Goal: Information Seeking & Learning: Learn about a topic

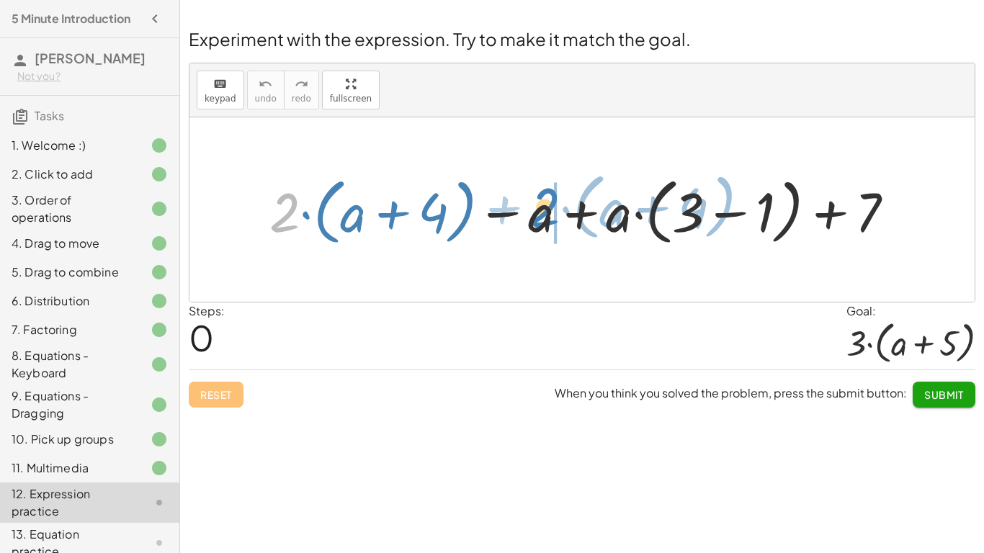
drag, startPoint x: 295, startPoint y: 206, endPoint x: 554, endPoint y: 202, distance: 259.3
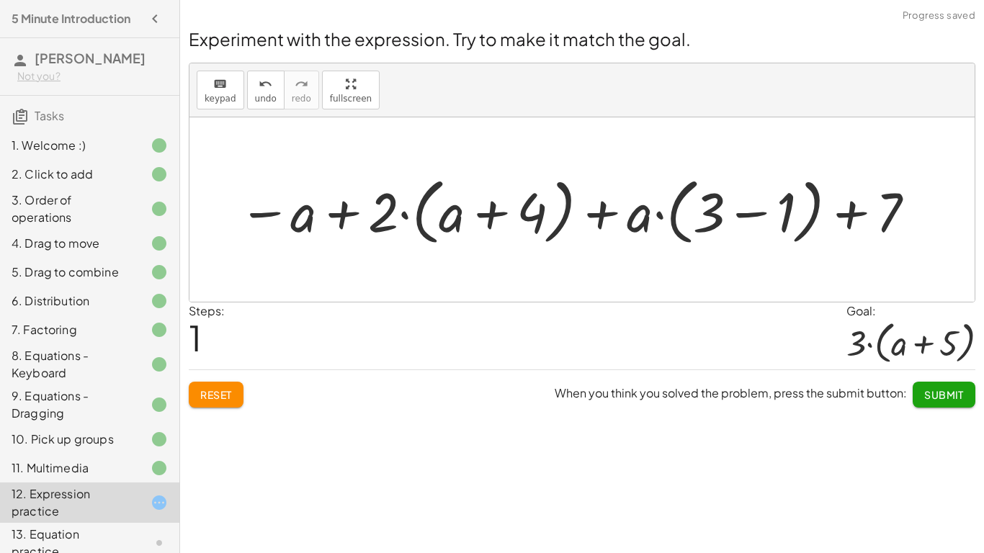
click at [616, 211] on div at bounding box center [577, 210] width 693 height 80
drag, startPoint x: 793, startPoint y: 210, endPoint x: 765, endPoint y: 216, distance: 28.8
click at [765, 216] on div at bounding box center [577, 210] width 693 height 80
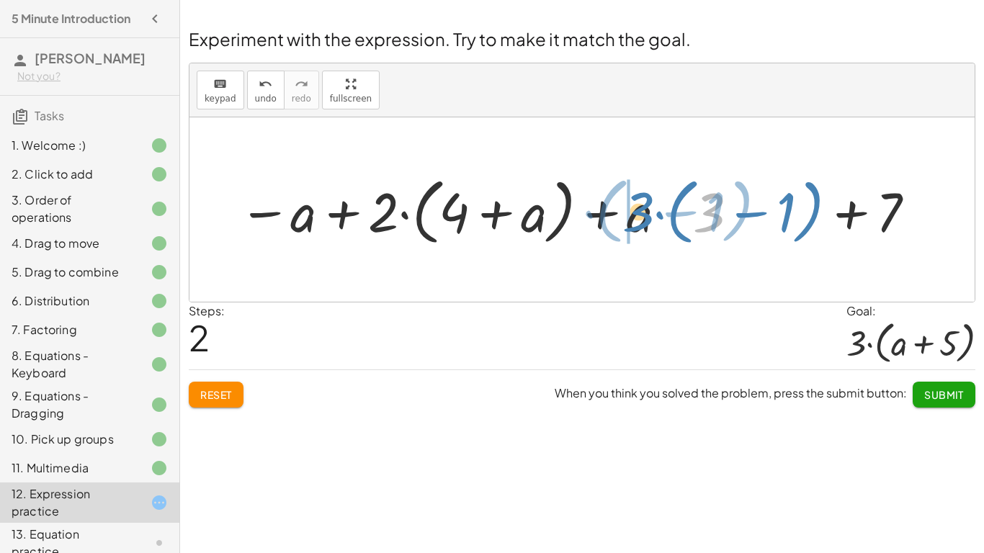
drag, startPoint x: 719, startPoint y: 208, endPoint x: 649, endPoint y: 207, distance: 70.6
click at [649, 207] on div at bounding box center [577, 210] width 693 height 80
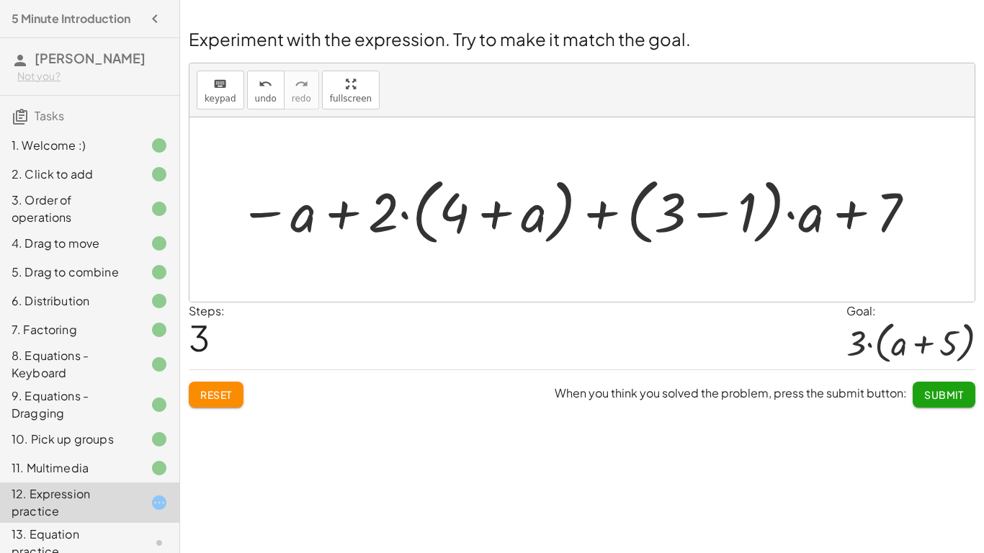
click at [649, 207] on div at bounding box center [577, 210] width 693 height 80
click at [669, 214] on div at bounding box center [577, 210] width 693 height 80
click at [714, 214] on div at bounding box center [577, 210] width 693 height 80
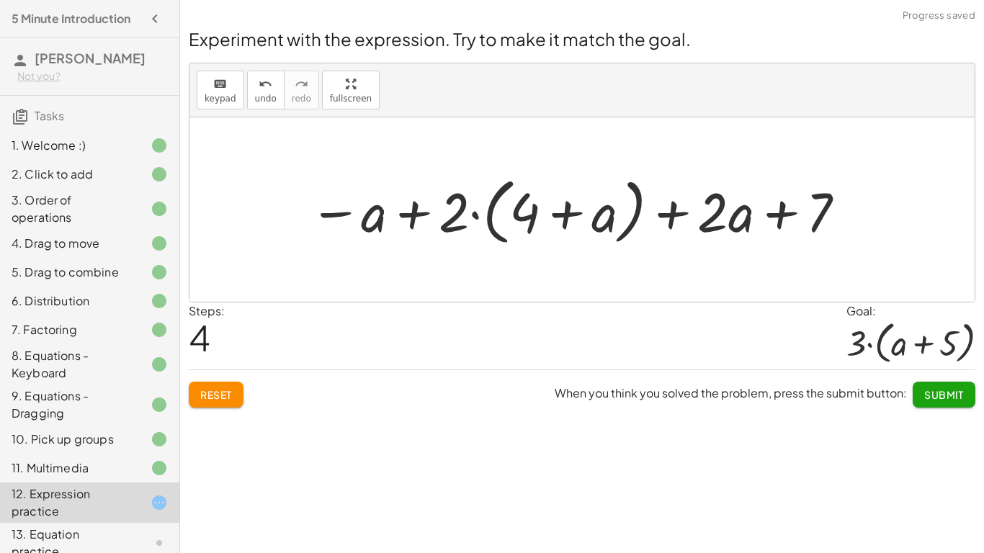
click at [493, 177] on div at bounding box center [578, 210] width 552 height 80
click at [565, 217] on div at bounding box center [578, 210] width 552 height 80
click at [414, 206] on div at bounding box center [578, 210] width 552 height 80
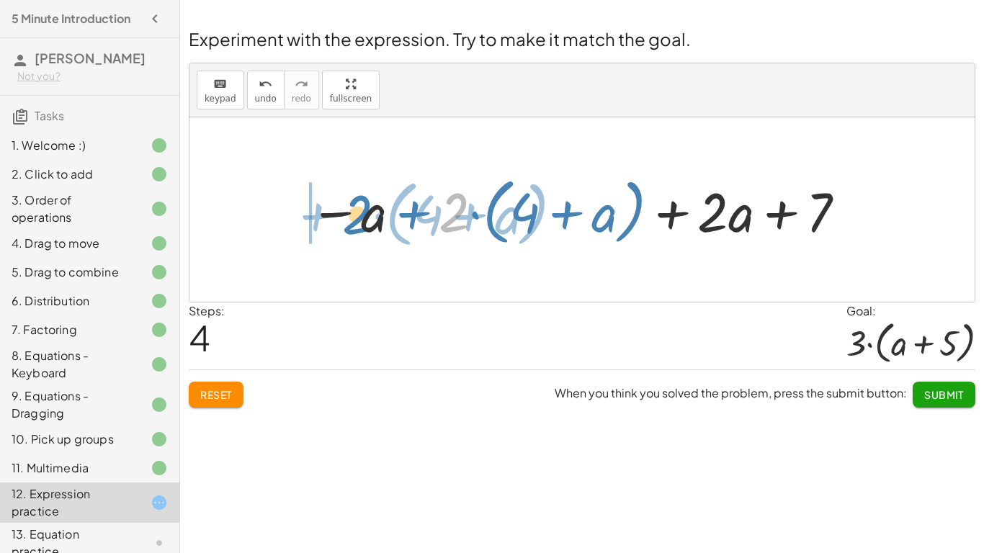
drag, startPoint x: 451, startPoint y: 220, endPoint x: 354, endPoint y: 223, distance: 97.3
click at [354, 223] on div at bounding box center [578, 210] width 552 height 80
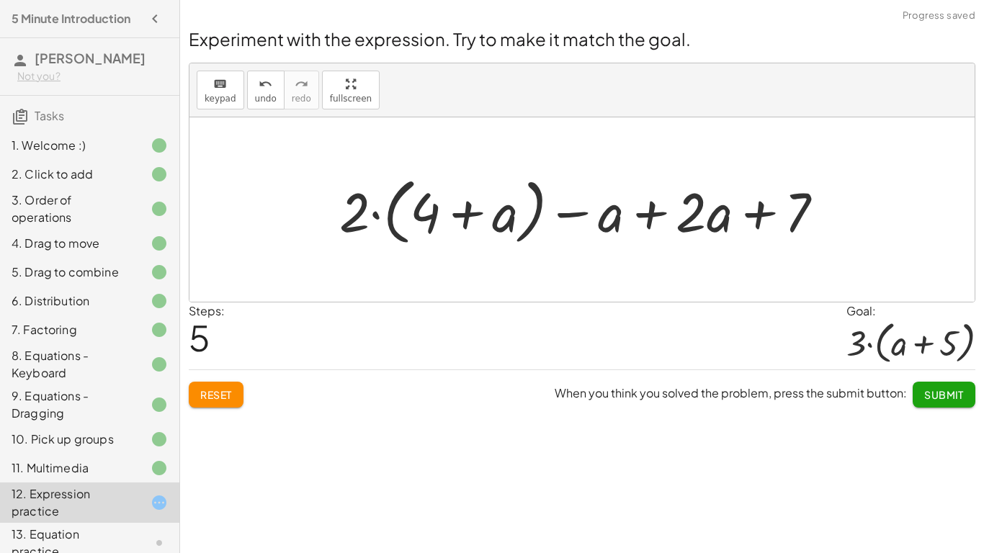
click at [652, 210] on div at bounding box center [587, 210] width 510 height 80
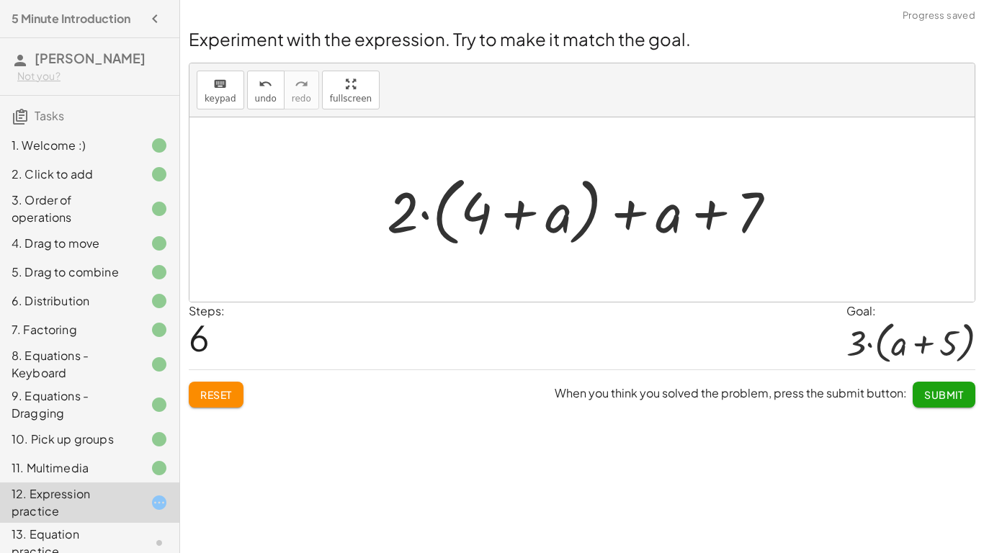
click at [708, 215] on div at bounding box center [588, 210] width 416 height 83
click at [634, 210] on div at bounding box center [588, 210] width 416 height 83
drag, startPoint x: 487, startPoint y: 206, endPoint x: 580, endPoint y: 223, distance: 95.2
click at [580, 223] on div at bounding box center [588, 210] width 416 height 83
click at [629, 212] on div at bounding box center [588, 210] width 416 height 83
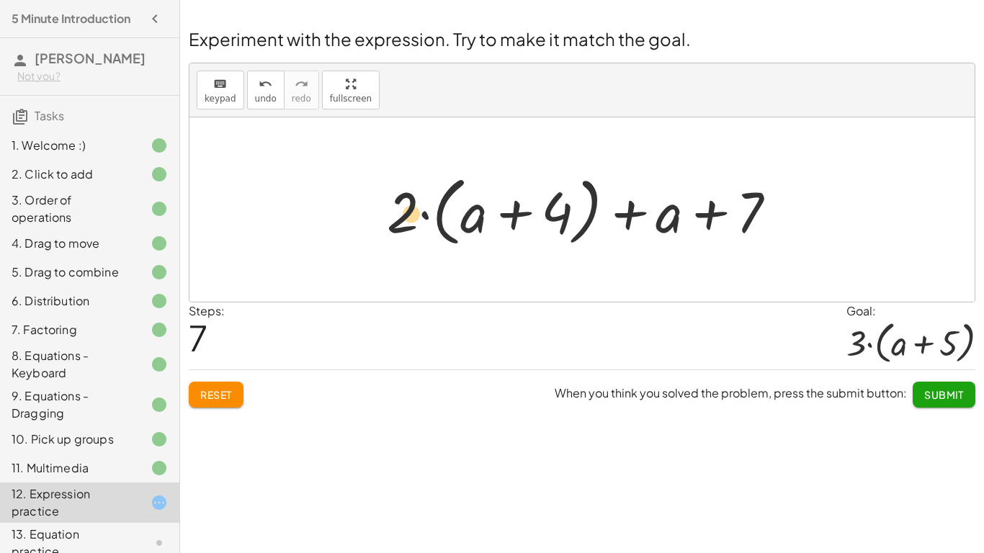
drag, startPoint x: 560, startPoint y: 199, endPoint x: 420, endPoint y: 201, distance: 139.7
click at [420, 201] on div at bounding box center [588, 210] width 416 height 83
drag, startPoint x: 394, startPoint y: 209, endPoint x: 478, endPoint y: 215, distance: 84.5
click at [478, 215] on div at bounding box center [588, 210] width 416 height 83
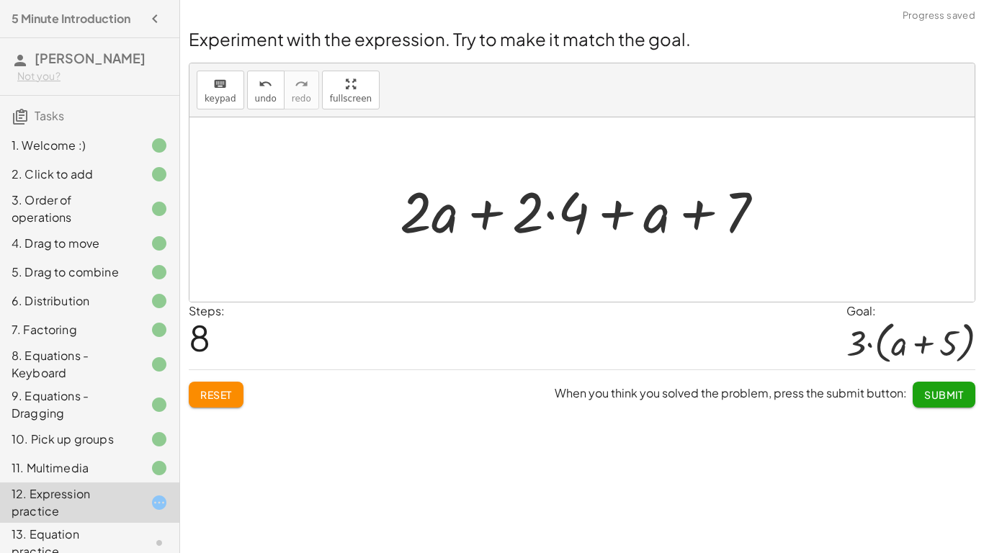
click at [495, 209] on div at bounding box center [587, 210] width 390 height 74
click at [552, 207] on div at bounding box center [587, 210] width 390 height 74
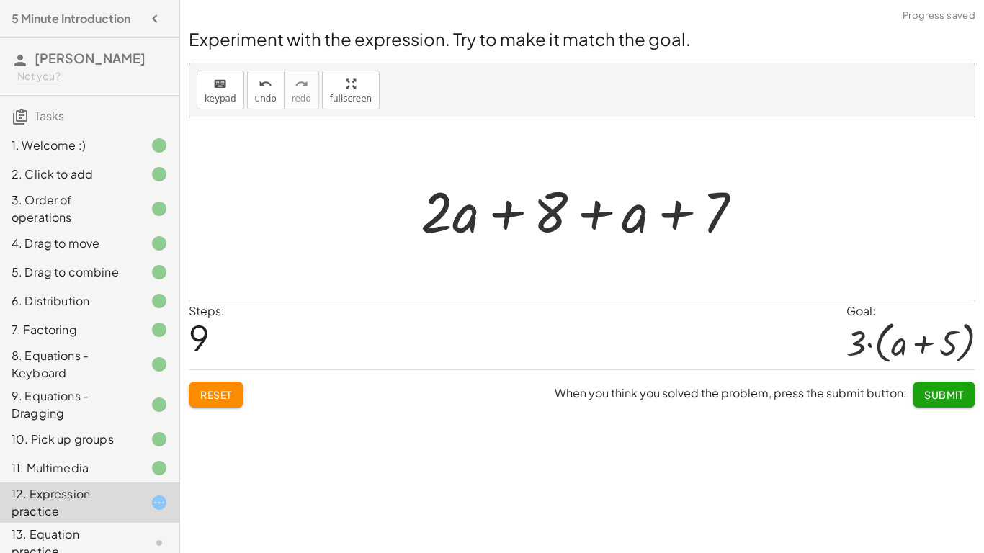
click at [513, 210] on div at bounding box center [587, 210] width 348 height 74
click at [596, 217] on div at bounding box center [587, 210] width 348 height 74
drag, startPoint x: 715, startPoint y: 218, endPoint x: 629, endPoint y: 215, distance: 86.5
click at [629, 215] on div at bounding box center [587, 210] width 348 height 74
click at [606, 205] on div at bounding box center [587, 210] width 348 height 74
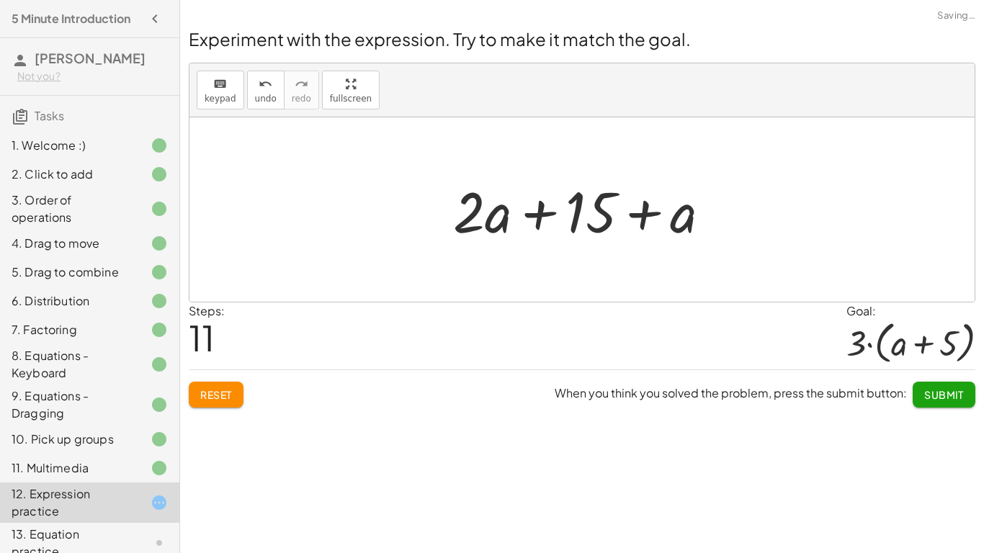
click at [539, 211] on div at bounding box center [588, 210] width 284 height 74
click at [645, 214] on div at bounding box center [588, 210] width 284 height 74
click at [198, 398] on button "Reset" at bounding box center [216, 395] width 55 height 26
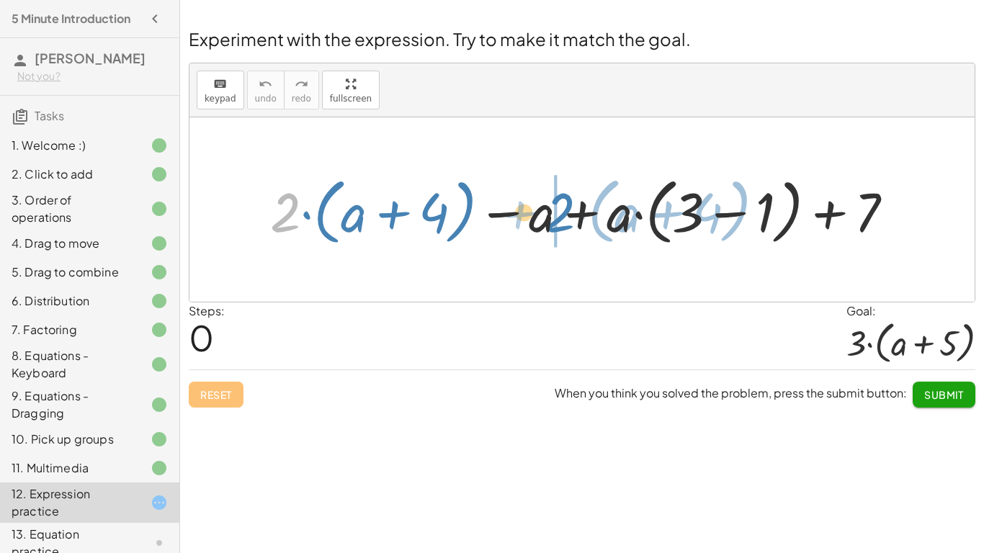
drag, startPoint x: 283, startPoint y: 221, endPoint x: 580, endPoint y: 220, distance: 296.7
click at [580, 220] on div at bounding box center [588, 210] width 650 height 80
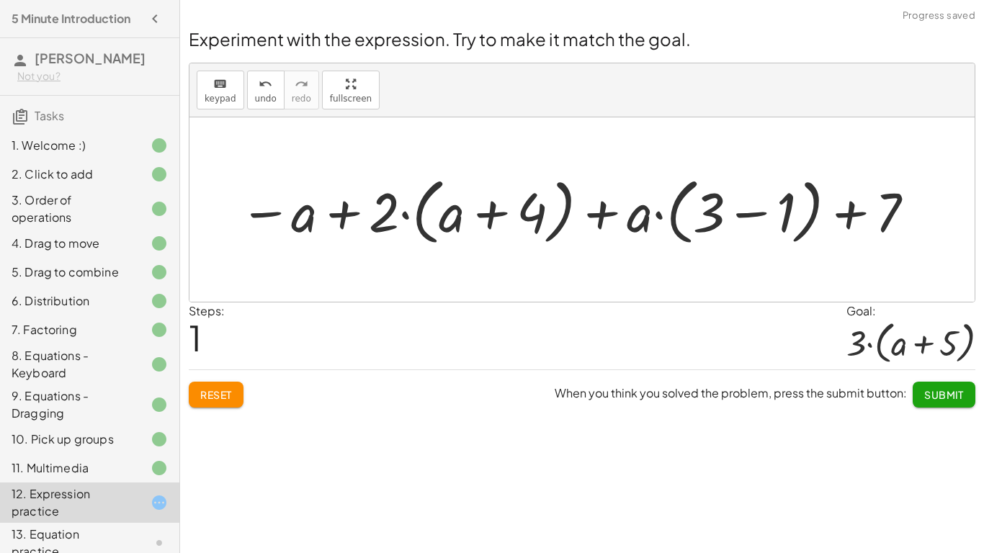
click at [236, 393] on button "Reset" at bounding box center [216, 395] width 55 height 26
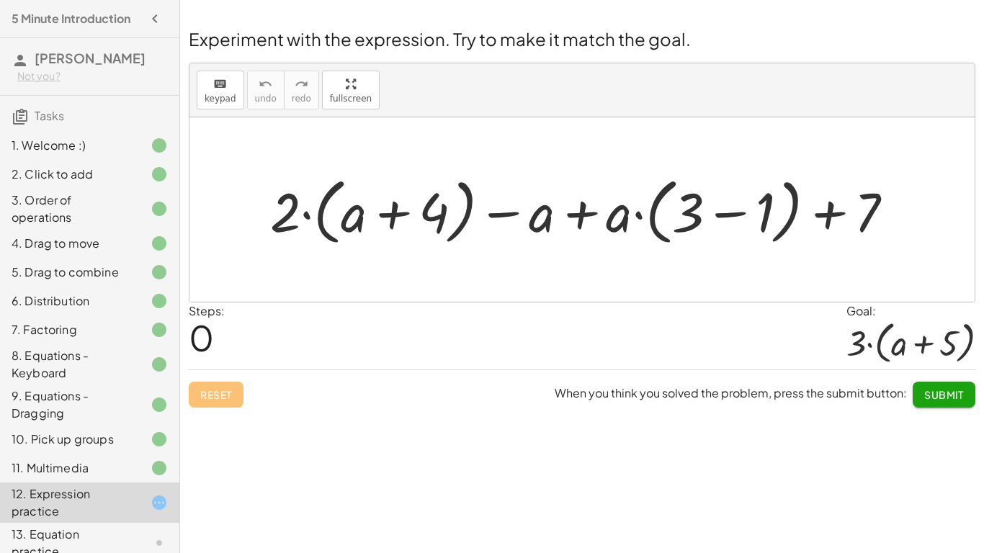
click at [580, 217] on div at bounding box center [588, 210] width 650 height 80
click at [390, 220] on div at bounding box center [588, 210] width 650 height 80
click at [729, 210] on div at bounding box center [588, 210] width 650 height 80
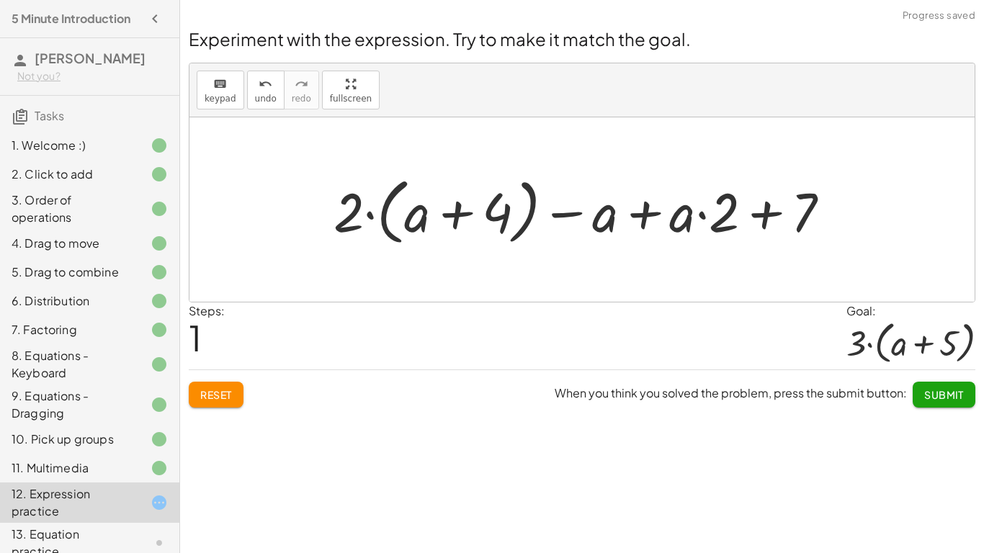
click at [763, 210] on div at bounding box center [587, 210] width 522 height 80
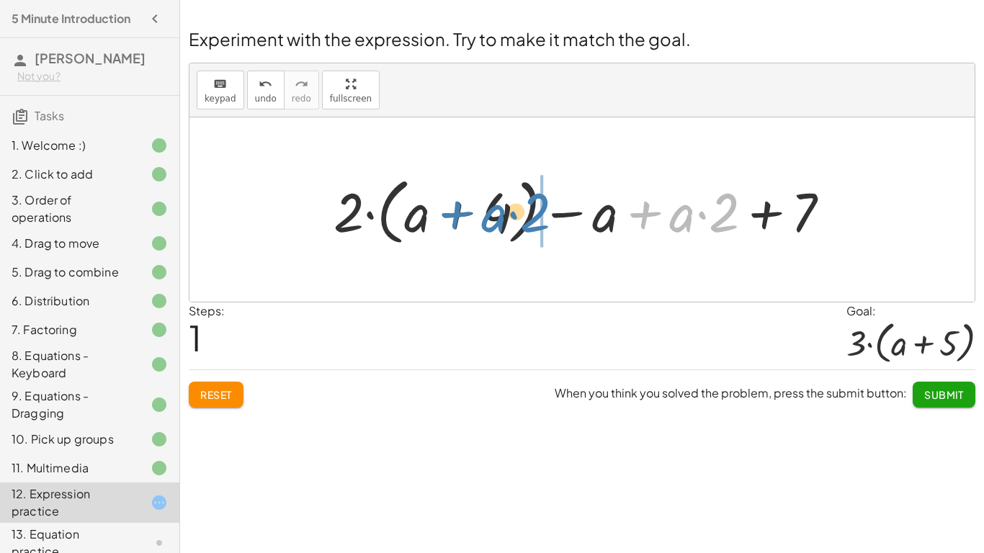
drag, startPoint x: 647, startPoint y: 210, endPoint x: 441, endPoint y: 207, distance: 206.0
click at [441, 207] on div at bounding box center [587, 210] width 522 height 80
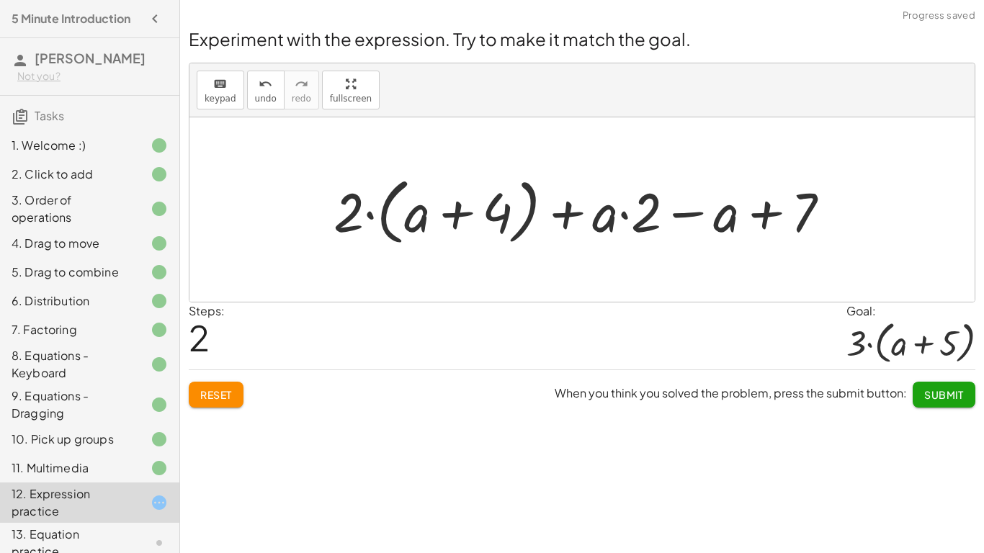
click at [625, 214] on div at bounding box center [587, 210] width 522 height 80
click at [566, 212] on div at bounding box center [587, 210] width 522 height 80
drag, startPoint x: 341, startPoint y: 206, endPoint x: 413, endPoint y: 221, distance: 72.9
click at [413, 221] on div at bounding box center [587, 210] width 522 height 80
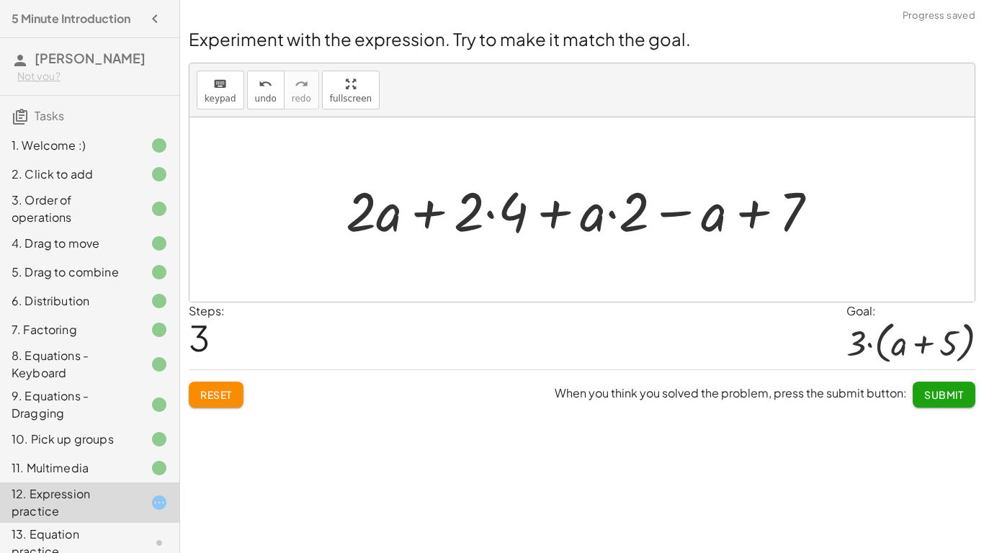
click at [487, 215] on div at bounding box center [587, 209] width 498 height 71
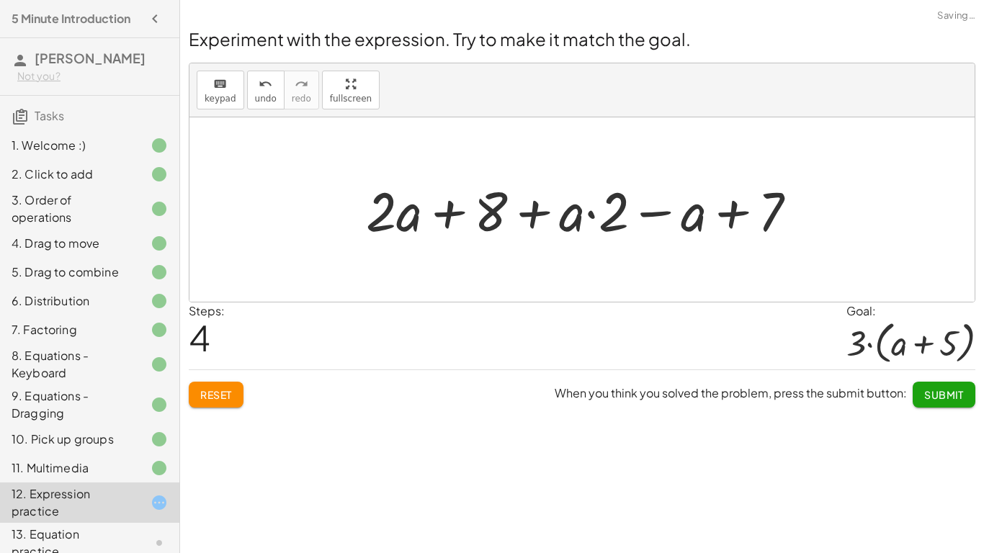
click at [449, 213] on div at bounding box center [587, 209] width 457 height 71
click at [536, 214] on div at bounding box center [587, 209] width 457 height 71
drag, startPoint x: 667, startPoint y: 211, endPoint x: 508, endPoint y: 215, distance: 159.2
click at [529, 216] on div at bounding box center [587, 209] width 457 height 71
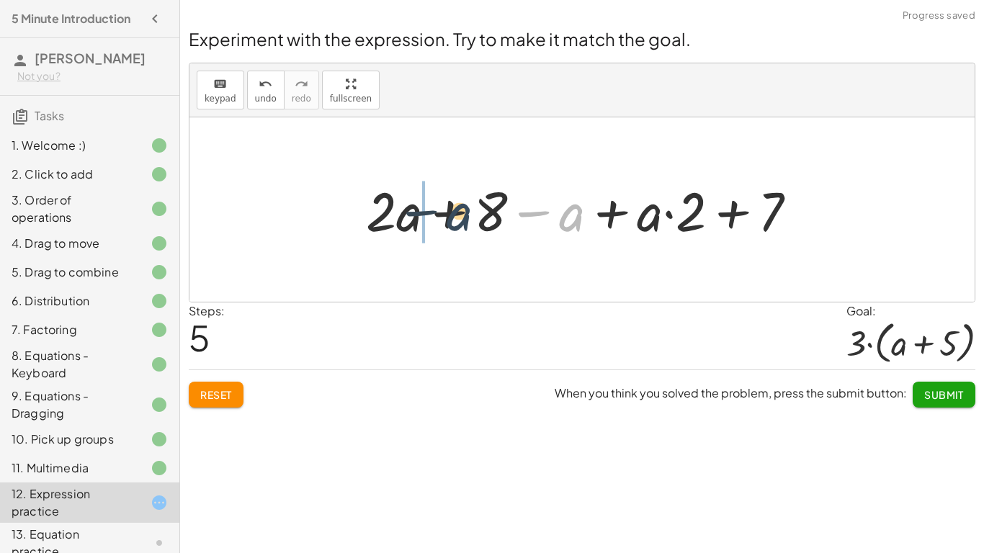
drag, startPoint x: 567, startPoint y: 219, endPoint x: 449, endPoint y: 218, distance: 117.4
click at [449, 218] on div at bounding box center [587, 209] width 457 height 71
click at [456, 212] on div at bounding box center [587, 209] width 457 height 71
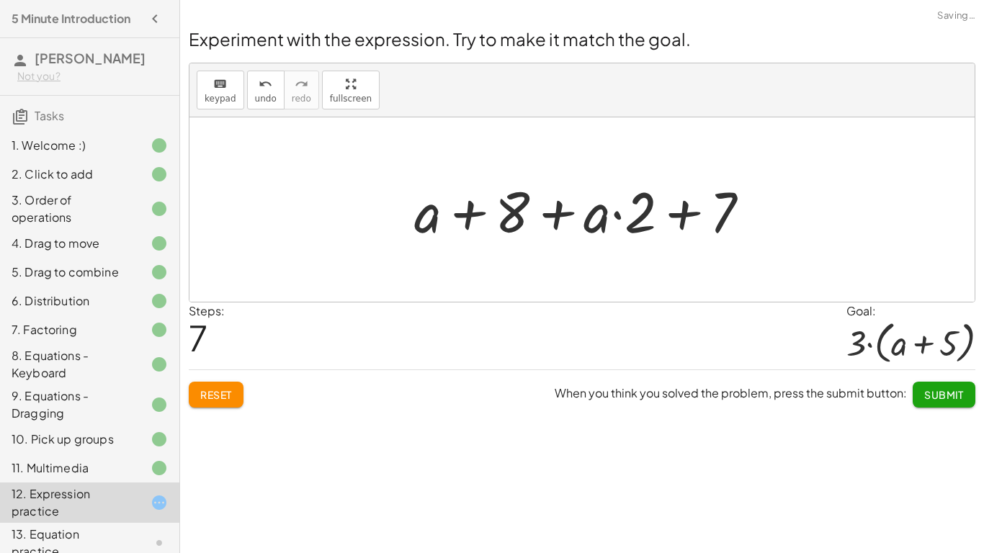
click at [477, 214] on div at bounding box center [587, 210] width 361 height 74
drag, startPoint x: 629, startPoint y: 215, endPoint x: 479, endPoint y: 220, distance: 150.6
click at [479, 220] on div at bounding box center [587, 210] width 361 height 74
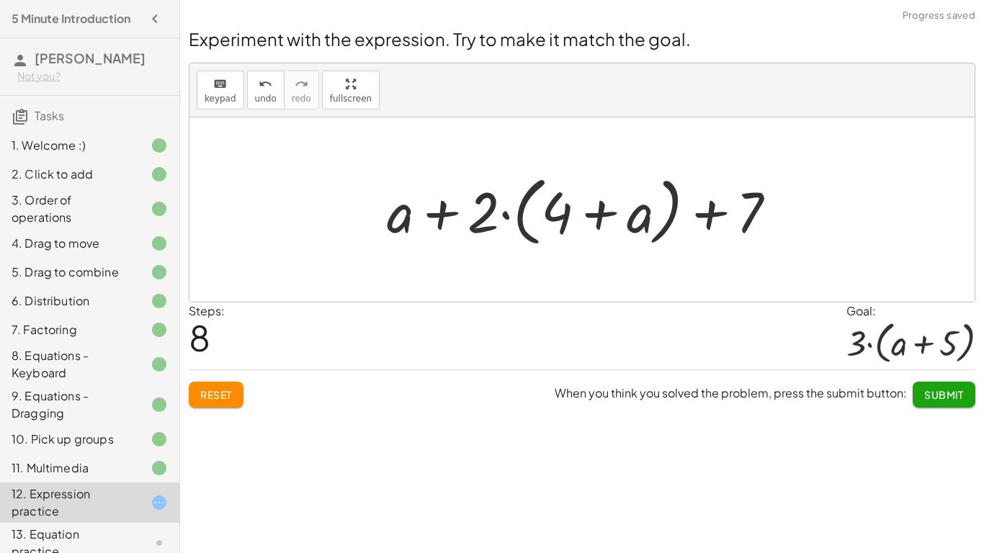
click at [701, 215] on div at bounding box center [588, 210] width 416 height 83
drag, startPoint x: 742, startPoint y: 228, endPoint x: 550, endPoint y: 228, distance: 191.6
click at [550, 228] on div at bounding box center [588, 210] width 416 height 83
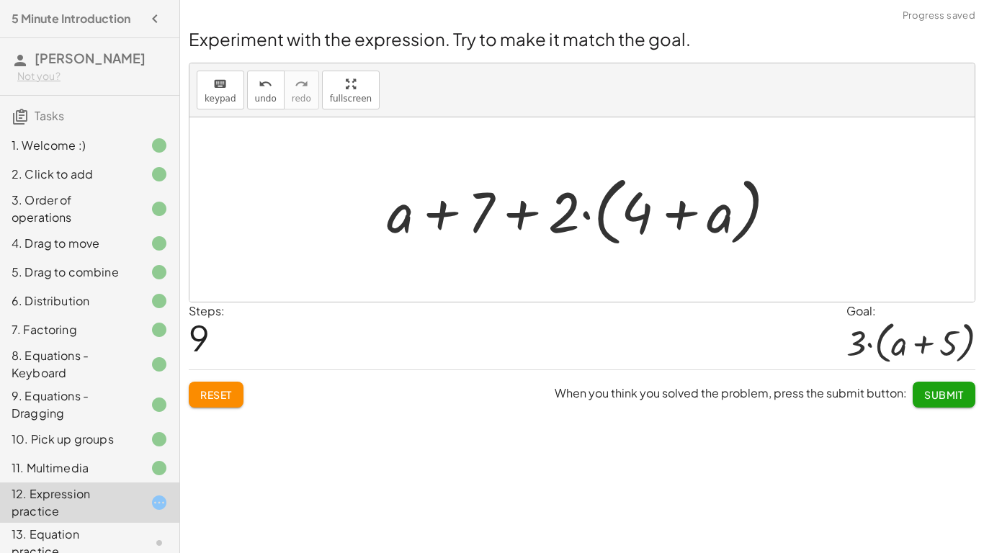
click at [519, 219] on div at bounding box center [588, 210] width 416 height 83
click at [449, 219] on div at bounding box center [588, 210] width 416 height 83
click at [218, 396] on span "Reset" at bounding box center [216, 394] width 32 height 13
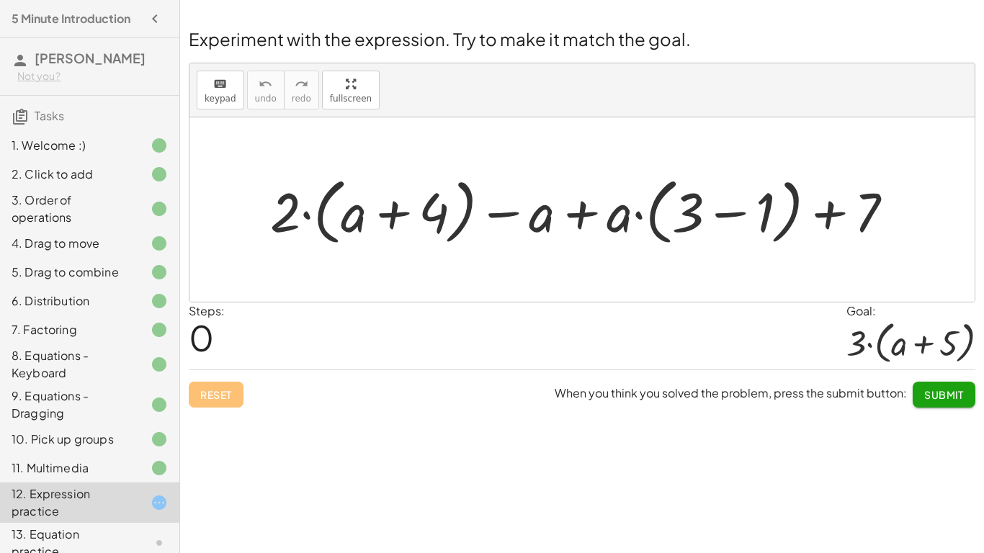
click at [202, 114] on div "keyboard keypad undo undo redo redo fullscreen" at bounding box center [581, 90] width 785 height 54
click at [205, 99] on span "keypad" at bounding box center [221, 99] width 32 height 10
click at [228, 90] on div "keyboard" at bounding box center [221, 83] width 32 height 17
click at [81, 368] on div "8. Equations - Keyboard" at bounding box center [70, 364] width 116 height 35
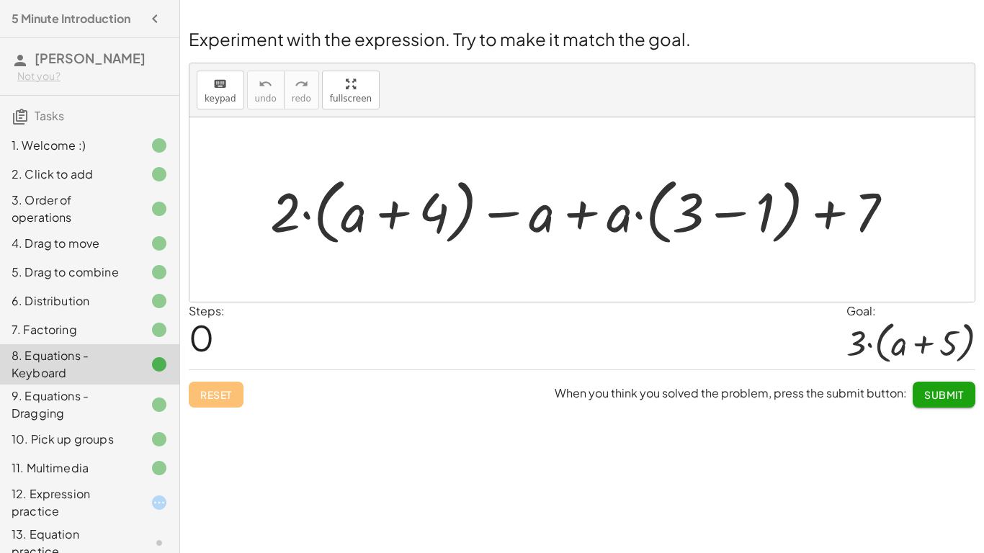
click at [153, 363] on icon at bounding box center [159, 364] width 17 height 17
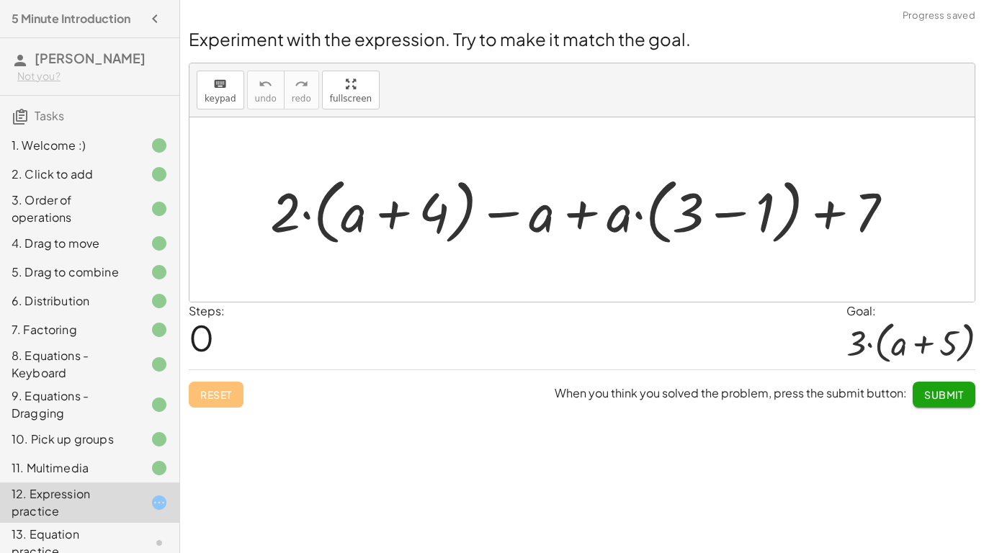
click at [308, 216] on div at bounding box center [588, 210] width 650 height 80
click at [303, 221] on div at bounding box center [588, 210] width 650 height 80
click at [735, 212] on div at bounding box center [588, 210] width 650 height 80
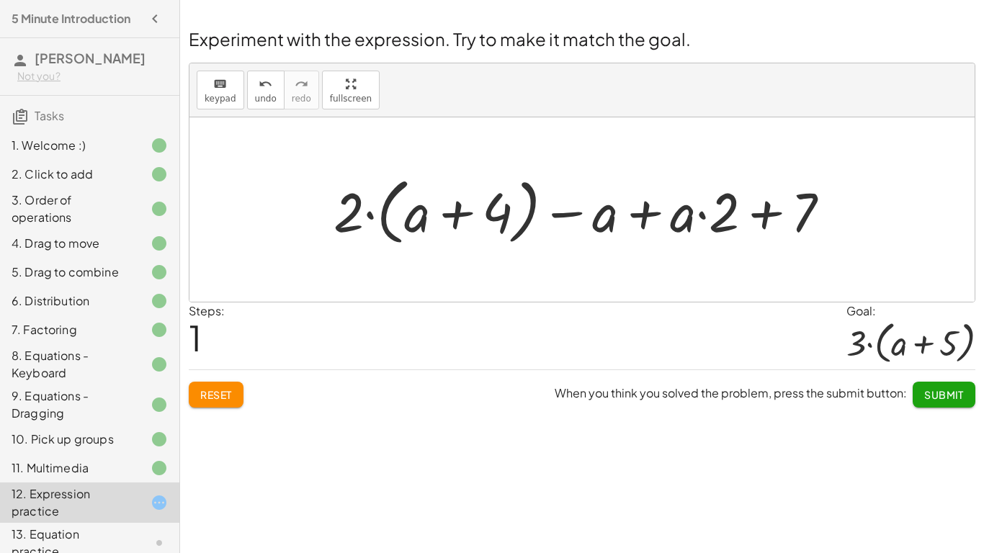
click at [207, 400] on span "Reset" at bounding box center [216, 394] width 32 height 13
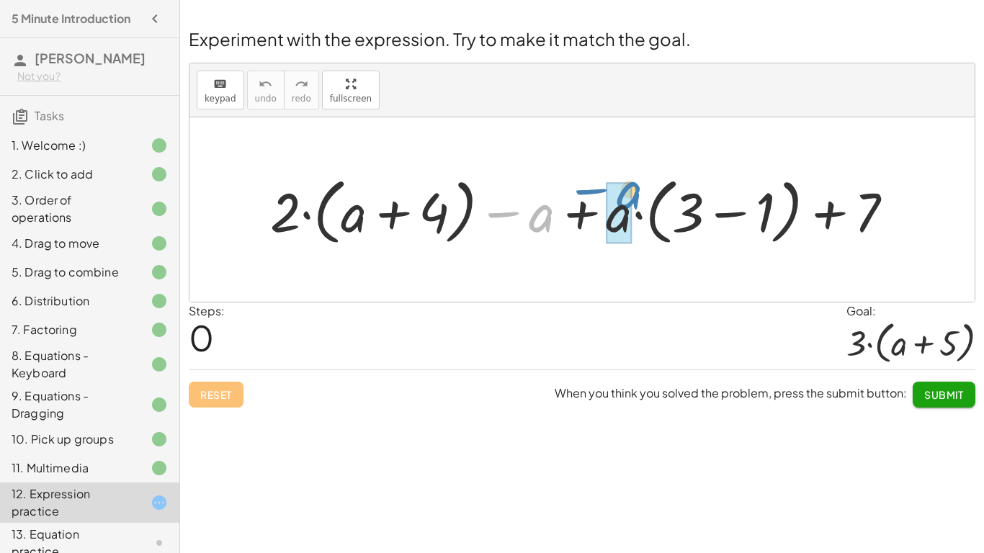
drag, startPoint x: 541, startPoint y: 212, endPoint x: 628, endPoint y: 190, distance: 89.9
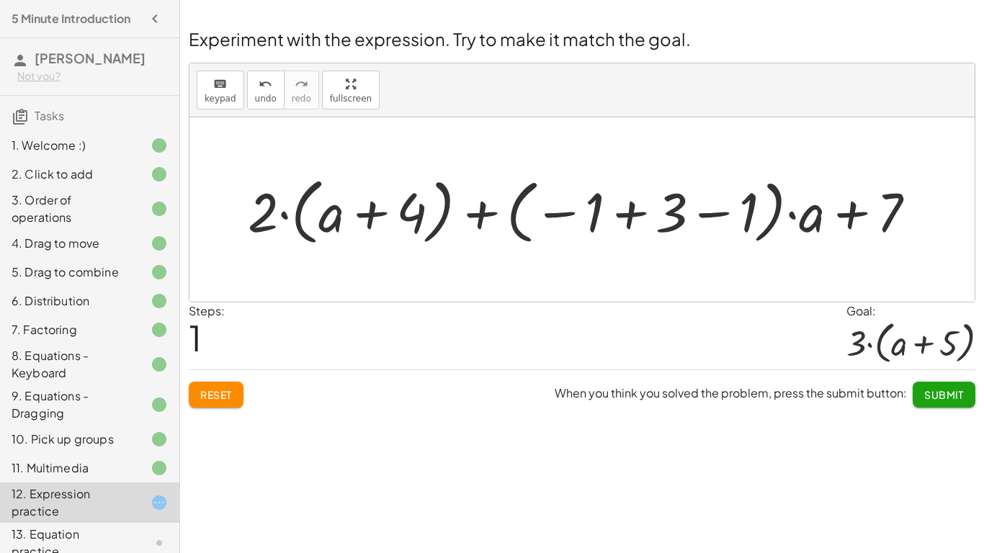
click at [625, 205] on div at bounding box center [588, 210] width 694 height 80
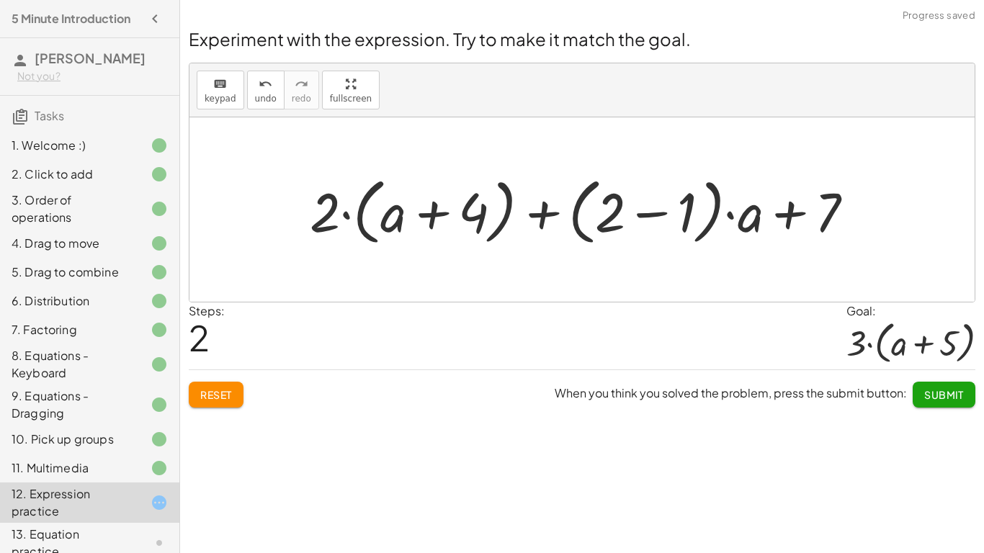
click at [657, 215] on div at bounding box center [587, 210] width 570 height 80
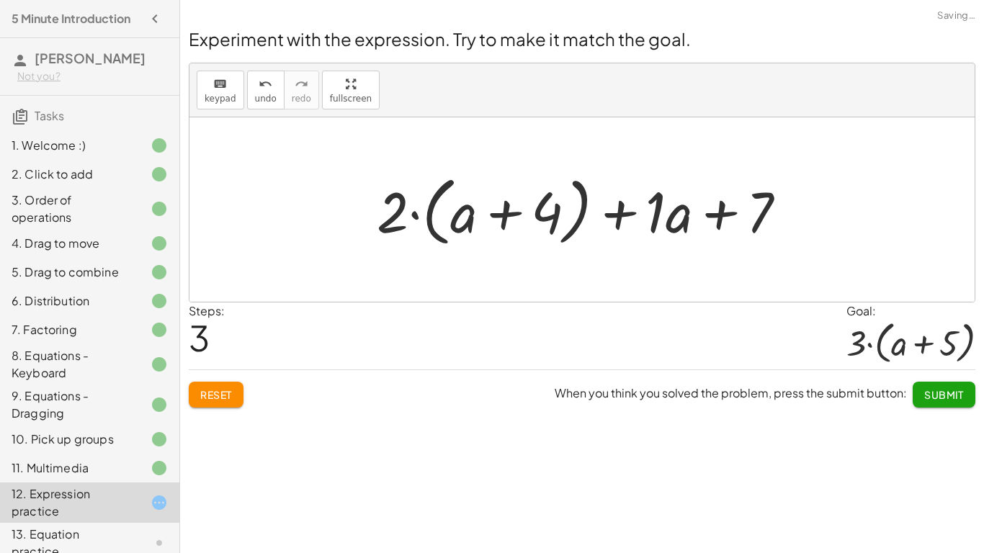
click at [718, 204] on div at bounding box center [587, 210] width 436 height 83
drag, startPoint x: 542, startPoint y: 217, endPoint x: 394, endPoint y: 220, distance: 148.4
click at [394, 220] on div at bounding box center [587, 210] width 436 height 83
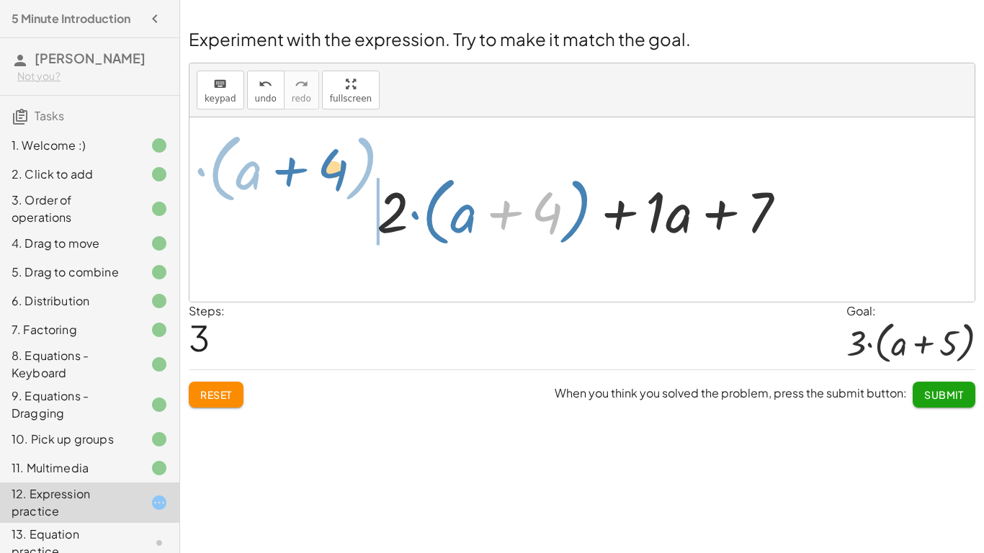
drag, startPoint x: 500, startPoint y: 213, endPoint x: 273, endPoint y: 174, distance: 231.0
click at [273, 174] on div "+ · 2 · ( + a + 4 ) − a + · a · ( + 3 − 1 ) + 7 + · 2 · ( + a + 4 ) + · ( − 1 +…" at bounding box center [581, 209] width 785 height 184
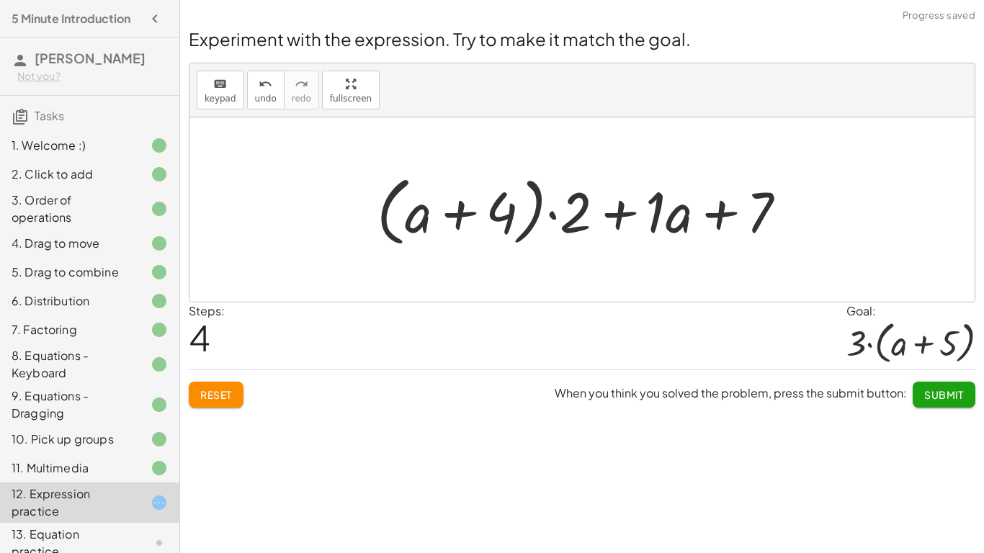
click at [586, 220] on div at bounding box center [587, 210] width 436 height 83
click at [617, 214] on div at bounding box center [587, 210] width 436 height 83
drag, startPoint x: 748, startPoint y: 220, endPoint x: 609, endPoint y: 207, distance: 139.5
click at [609, 207] on div at bounding box center [587, 210] width 436 height 83
click at [619, 215] on div at bounding box center [587, 210] width 436 height 83
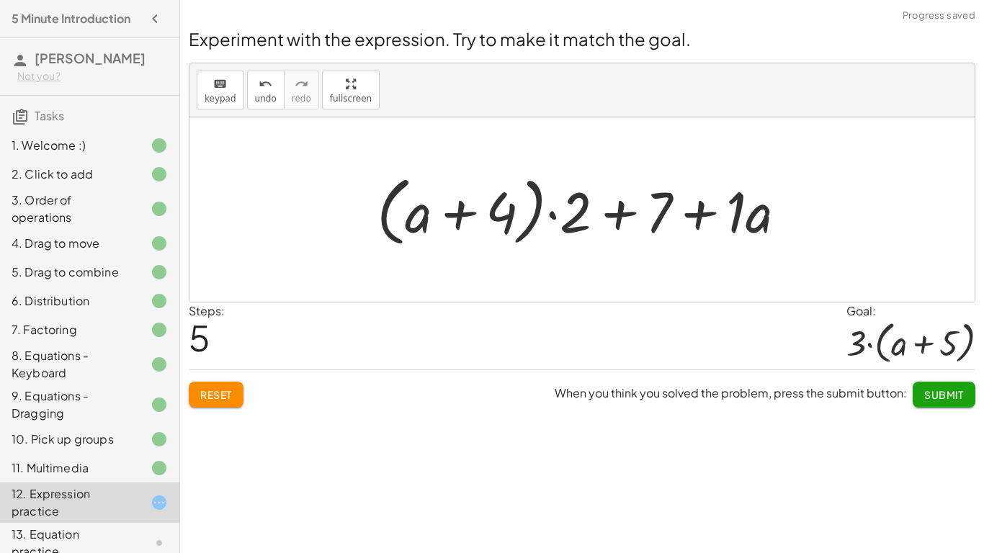
click at [217, 396] on span "Reset" at bounding box center [216, 394] width 32 height 13
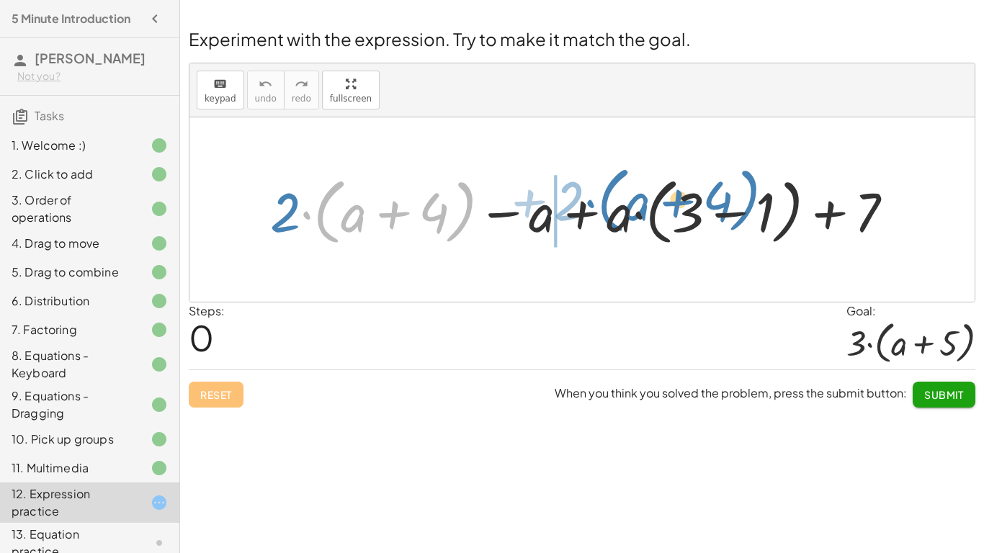
drag, startPoint x: 333, startPoint y: 238, endPoint x: 620, endPoint y: 227, distance: 287.6
click at [620, 227] on div at bounding box center [588, 210] width 650 height 80
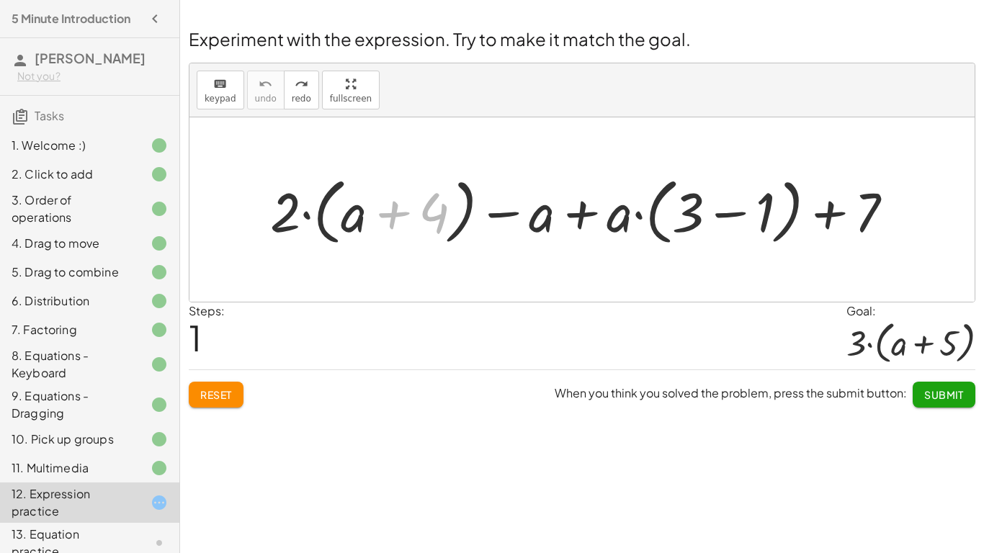
drag, startPoint x: 426, startPoint y: 212, endPoint x: 247, endPoint y: 372, distance: 240.2
click at [0, 0] on div "Experiment with the expression. Try to make it match the goal. keyboard keypad …" at bounding box center [0, 0] width 0 height 0
click at [214, 403] on button "Reset" at bounding box center [216, 395] width 55 height 26
click at [583, 211] on div at bounding box center [588, 210] width 650 height 80
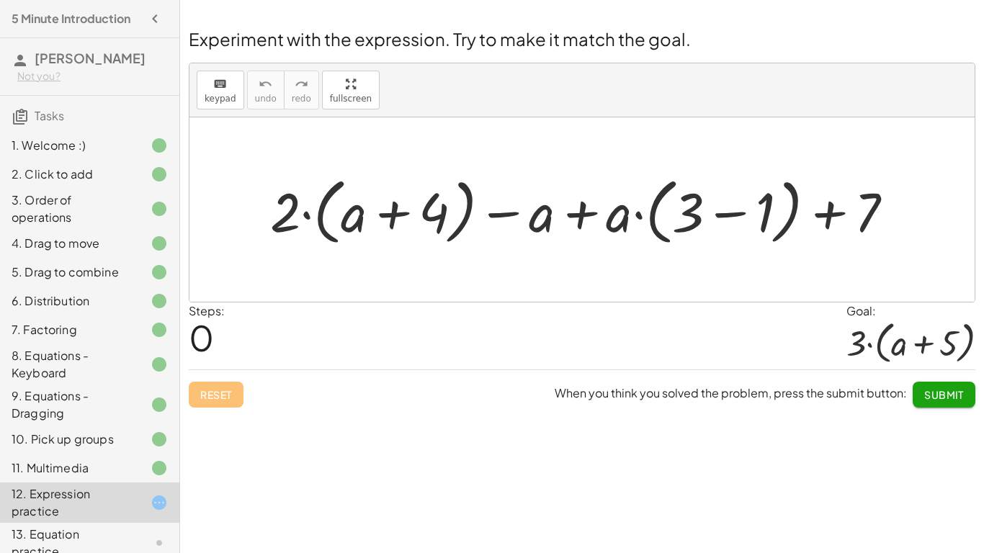
click at [583, 211] on div at bounding box center [588, 210] width 650 height 80
click at [504, 210] on div at bounding box center [588, 210] width 650 height 80
click at [584, 210] on div at bounding box center [588, 210] width 650 height 80
drag, startPoint x: 737, startPoint y: 217, endPoint x: 728, endPoint y: 179, distance: 38.6
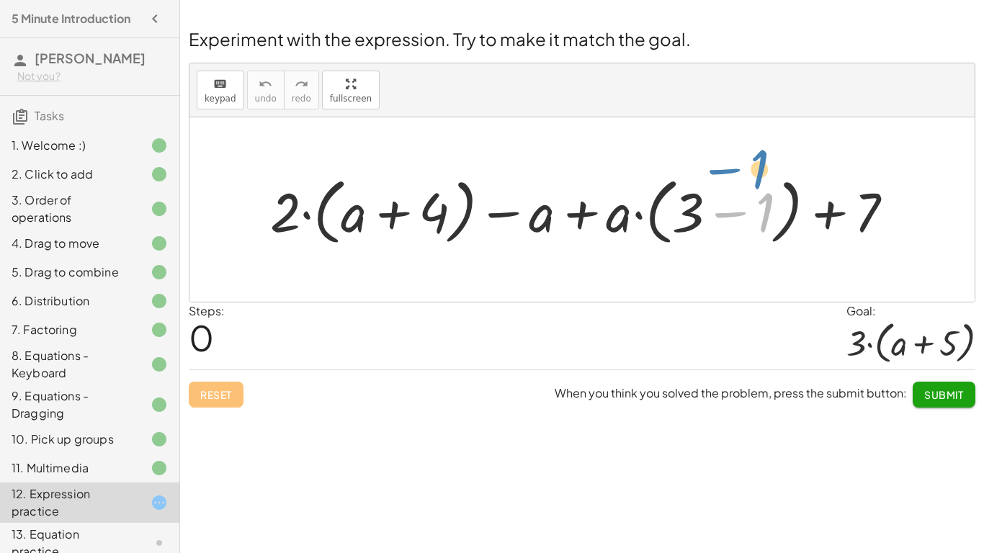
click at [728, 179] on div at bounding box center [588, 210] width 650 height 80
drag, startPoint x: 714, startPoint y: 228, endPoint x: 561, endPoint y: 189, distance: 157.4
click at [561, 189] on div at bounding box center [588, 210] width 650 height 80
drag, startPoint x: 683, startPoint y: 198, endPoint x: 524, endPoint y: 169, distance: 161.9
click at [524, 169] on div "+ 3 · ( − 1 ) + · 2 · ( + a + 4 ) − a + · a · ( + 3 − 1 ) + 7" at bounding box center [582, 209] width 668 height 87
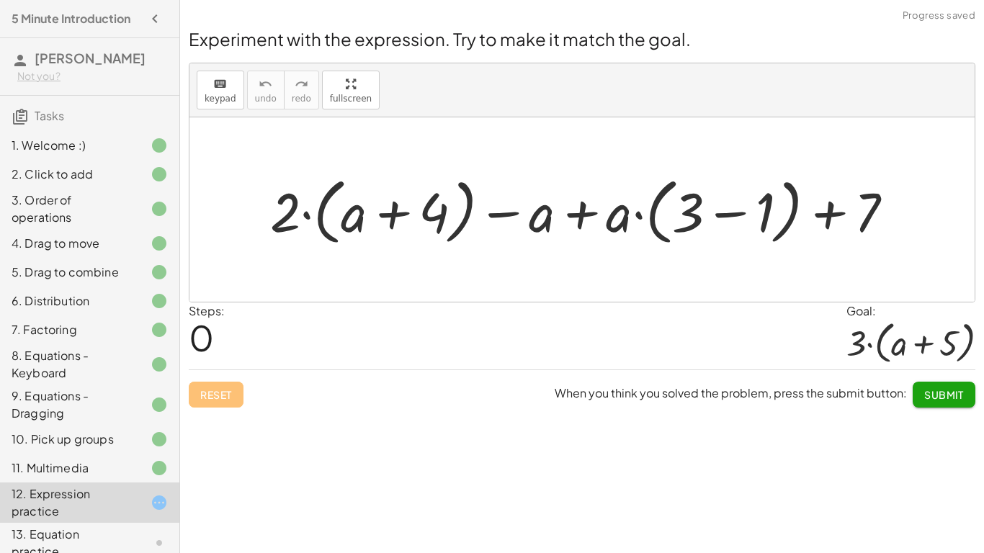
click at [524, 169] on div "+ · 2 · ( + a + 4 ) − a + · a · ( + 3 − 1 ) + 7" at bounding box center [582, 209] width 668 height 87
drag, startPoint x: 442, startPoint y: 218, endPoint x: 704, endPoint y: 225, distance: 261.5
click at [704, 225] on div at bounding box center [588, 210] width 650 height 80
drag, startPoint x: 853, startPoint y: 220, endPoint x: 760, endPoint y: 200, distance: 95.1
click at [760, 200] on div at bounding box center [588, 210] width 650 height 80
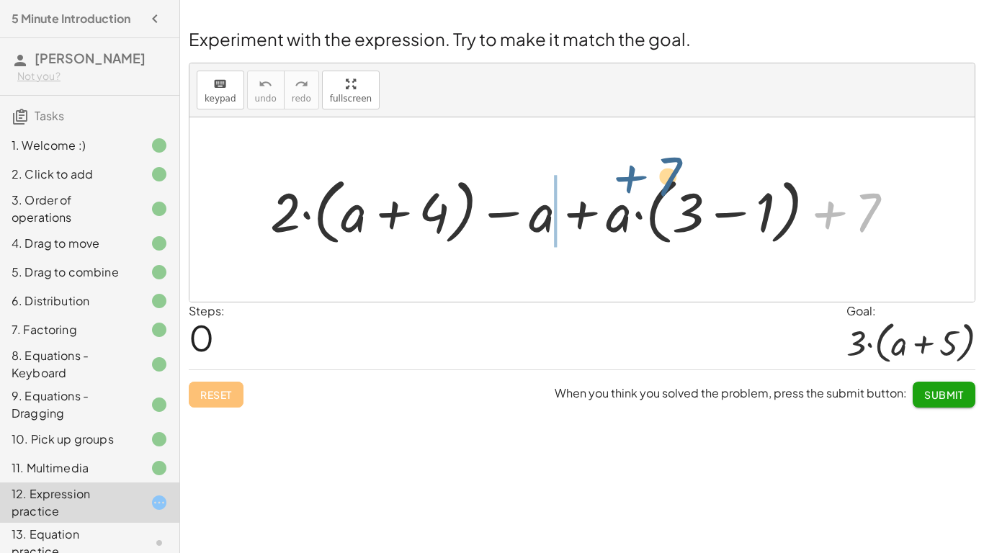
drag, startPoint x: 837, startPoint y: 205, endPoint x: 639, endPoint y: 169, distance: 202.0
click at [639, 170] on div at bounding box center [588, 210] width 650 height 80
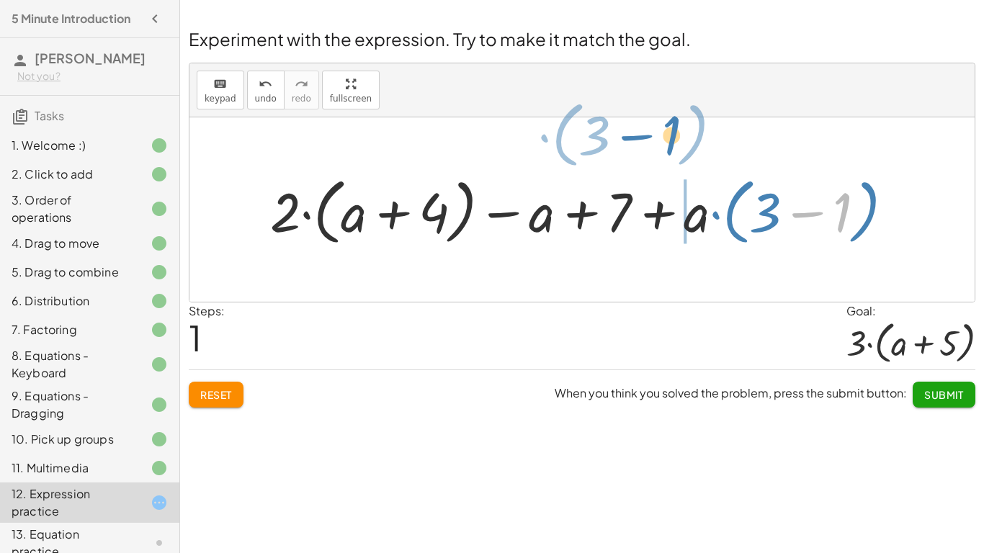
drag, startPoint x: 840, startPoint y: 200, endPoint x: 670, endPoint y: 123, distance: 186.6
click at [670, 123] on div "+ · 2 · ( + a + 4 ) − a + · a · ( + 3 − 1 ) + 7 − 1 · ( + 3 ) + · 2 · ( + a + 4…" at bounding box center [581, 209] width 785 height 184
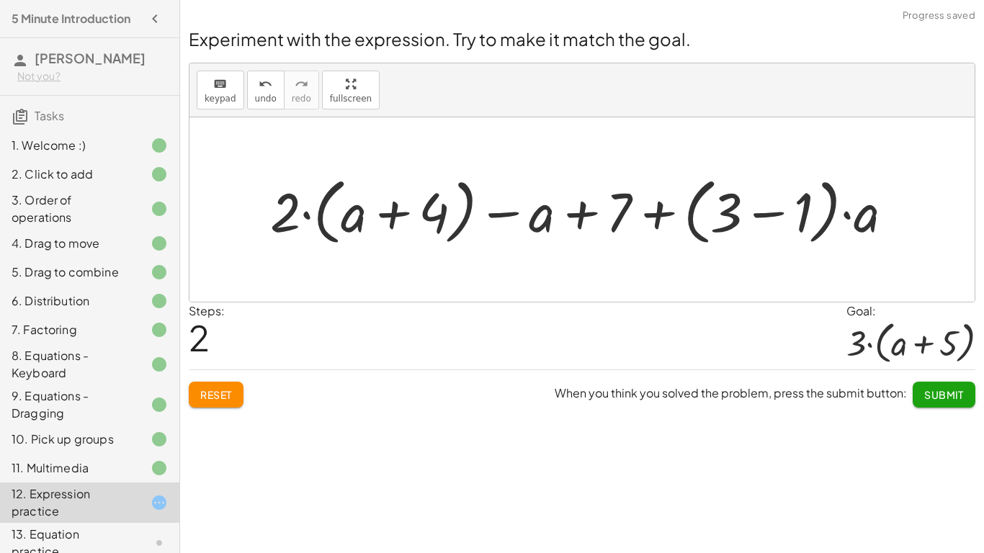
click at [222, 406] on button "Reset" at bounding box center [216, 395] width 55 height 26
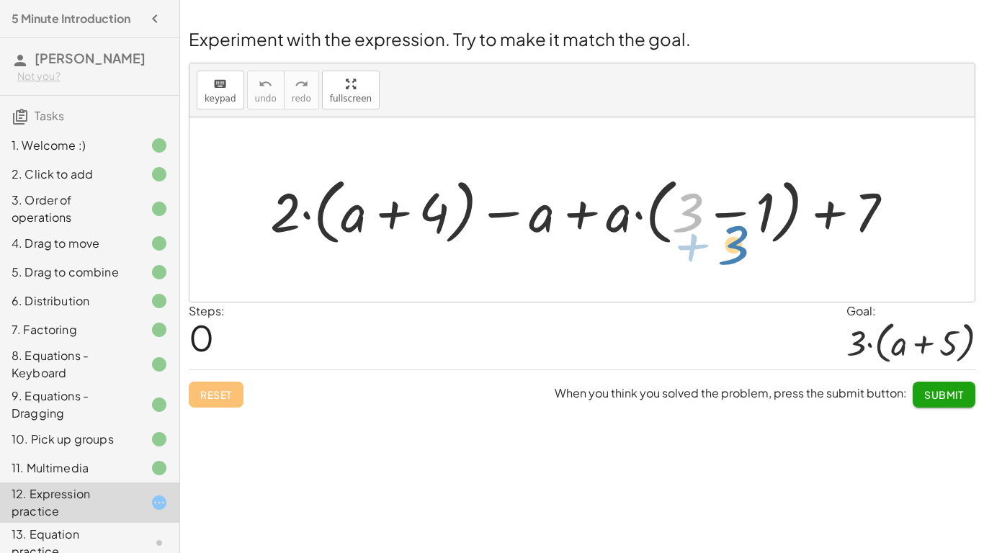
drag, startPoint x: 687, startPoint y: 223, endPoint x: 708, endPoint y: 242, distance: 28.5
click at [708, 242] on div at bounding box center [588, 210] width 650 height 80
click at [707, 243] on div at bounding box center [588, 210] width 650 height 80
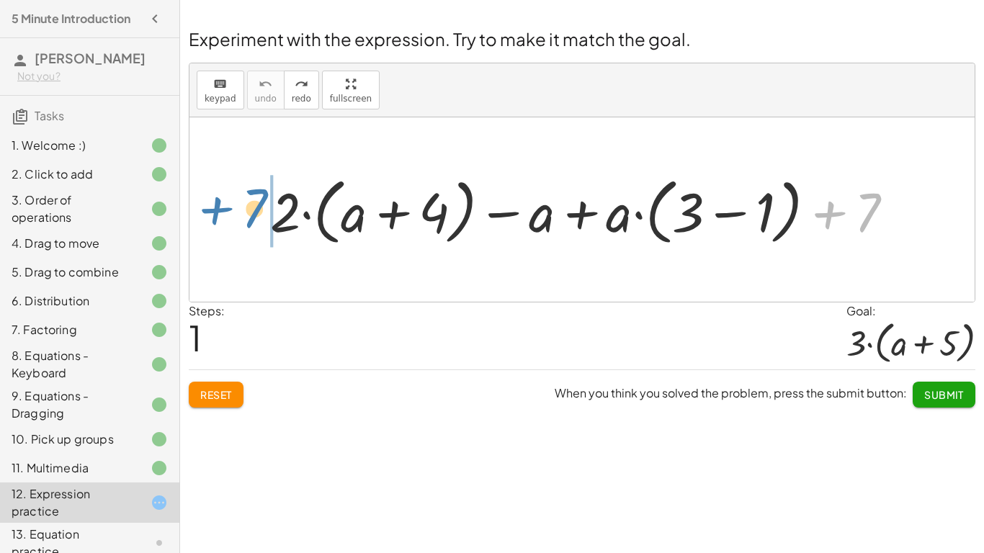
drag, startPoint x: 872, startPoint y: 211, endPoint x: 259, endPoint y: 207, distance: 613.5
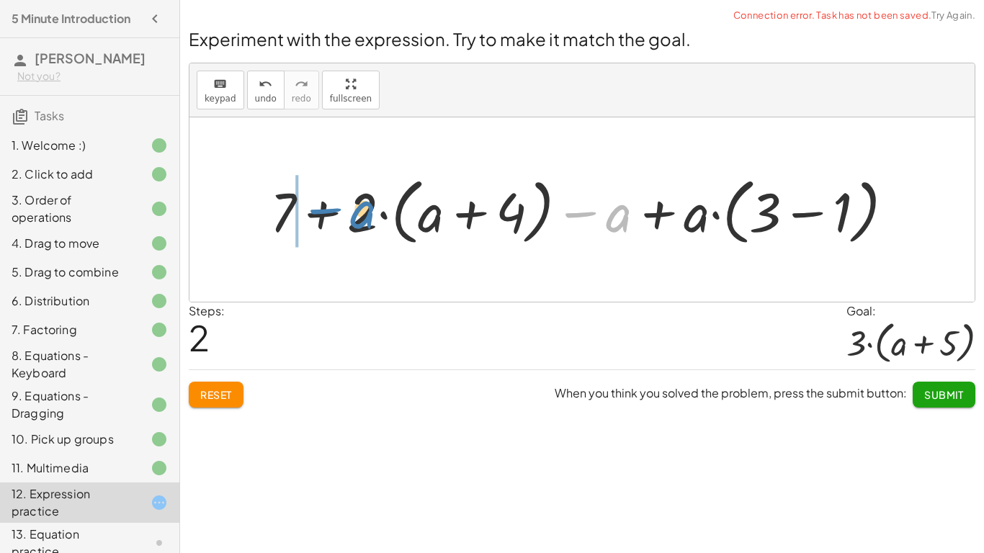
drag, startPoint x: 579, startPoint y: 215, endPoint x: 320, endPoint y: 213, distance: 258.5
click at [320, 213] on div at bounding box center [588, 210] width 650 height 80
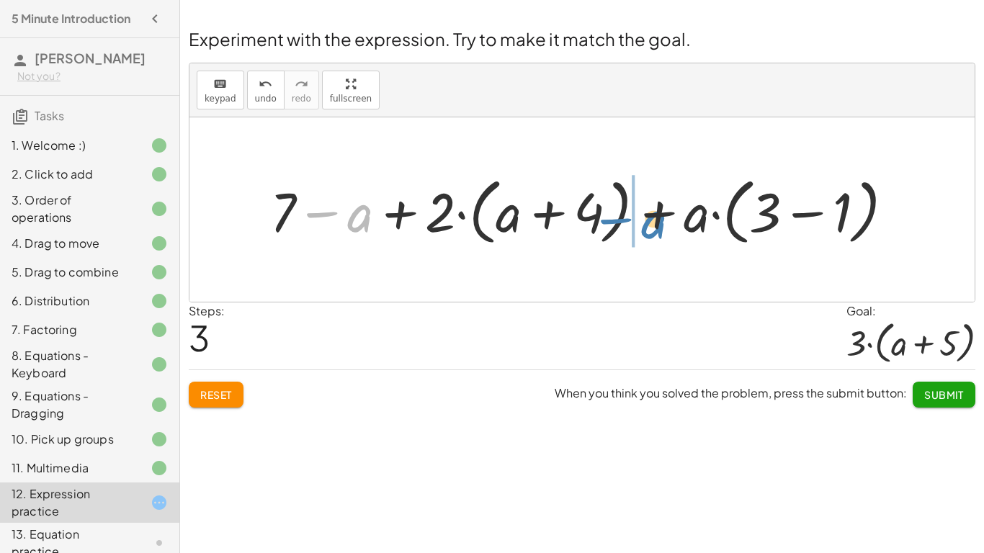
drag, startPoint x: 360, startPoint y: 218, endPoint x: 653, endPoint y: 224, distance: 293.1
click at [653, 224] on div at bounding box center [588, 210] width 650 height 80
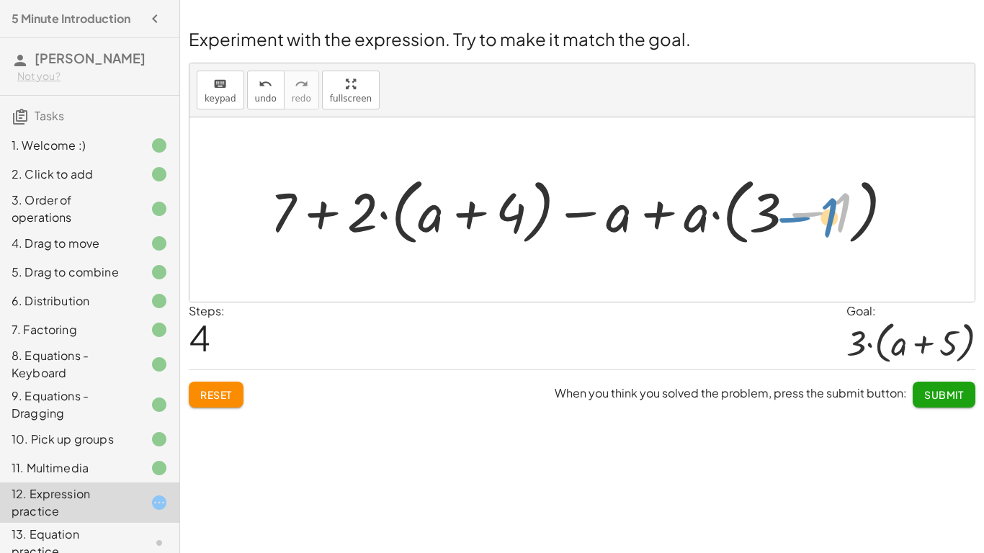
drag, startPoint x: 816, startPoint y: 207, endPoint x: 801, endPoint y: 211, distance: 14.8
click at [801, 211] on div at bounding box center [588, 210] width 650 height 80
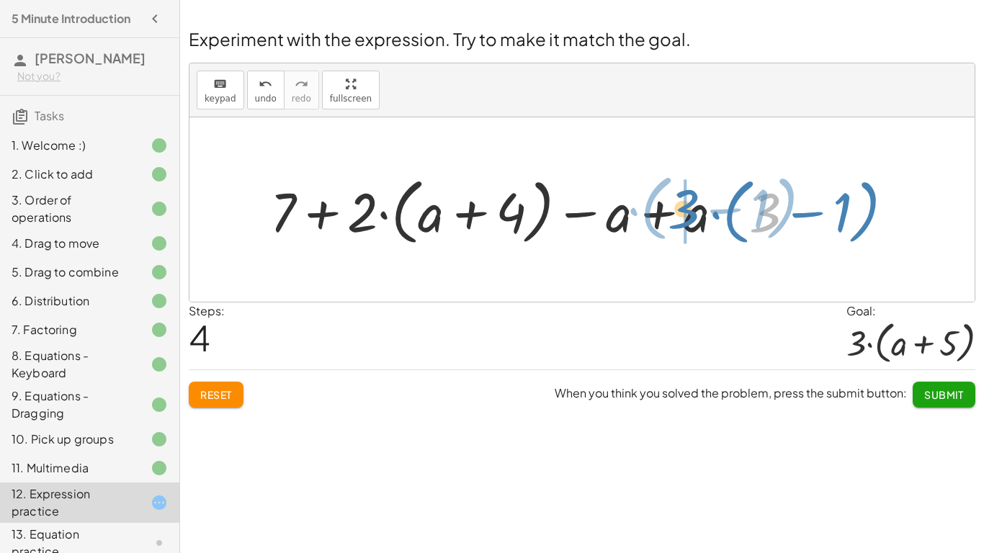
drag, startPoint x: 781, startPoint y: 222, endPoint x: 698, endPoint y: 218, distance: 82.9
click at [698, 218] on div at bounding box center [588, 210] width 650 height 80
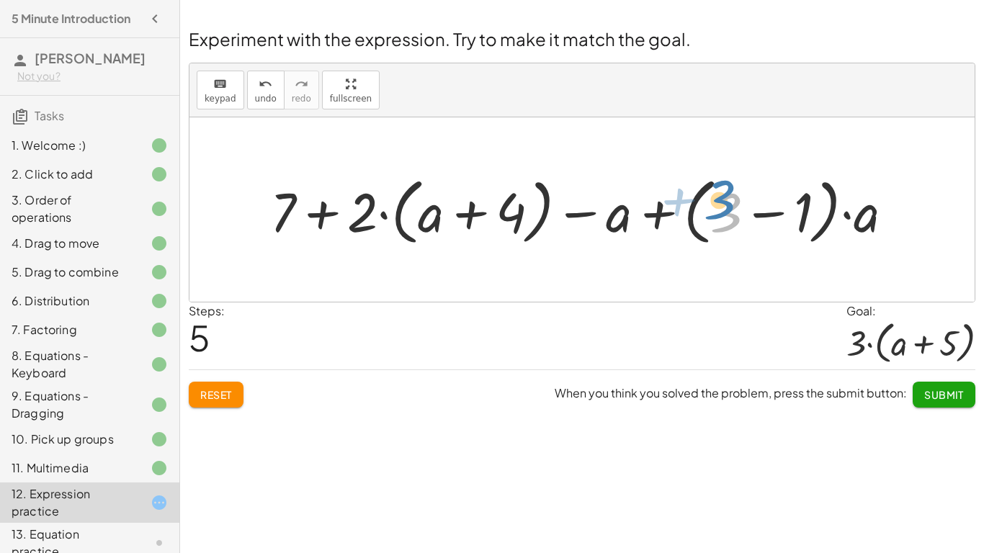
drag, startPoint x: 714, startPoint y: 211, endPoint x: 708, endPoint y: 198, distance: 14.2
click at [708, 198] on div at bounding box center [588, 210] width 650 height 80
drag, startPoint x: 770, startPoint y: 212, endPoint x: 583, endPoint y: 184, distance: 189.4
click at [583, 184] on div at bounding box center [588, 210] width 650 height 80
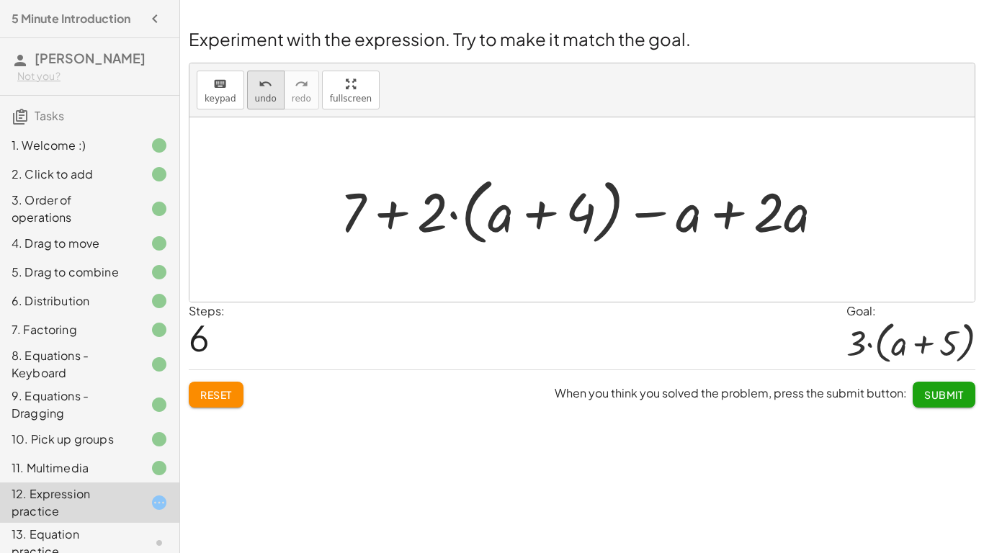
click at [266, 82] on icon "undo" at bounding box center [266, 84] width 14 height 17
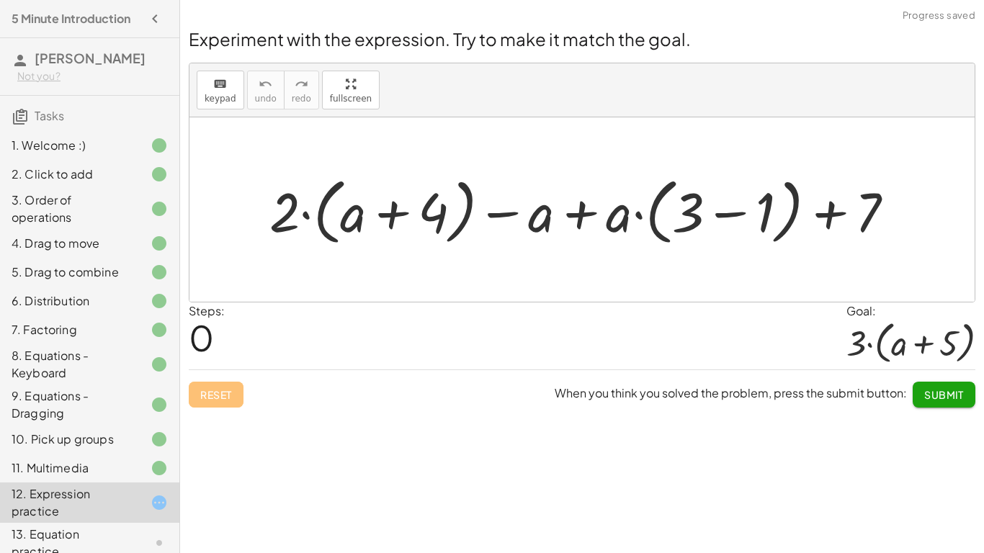
click at [411, 194] on div at bounding box center [587, 210] width 650 height 80
click at [128, 26] on h4 "5 Minute Introduction" at bounding box center [71, 18] width 119 height 17
click at [83, 21] on h4 "5 Minute Introduction" at bounding box center [71, 18] width 119 height 17
click at [156, 18] on icon "button" at bounding box center [154, 18] width 17 height 17
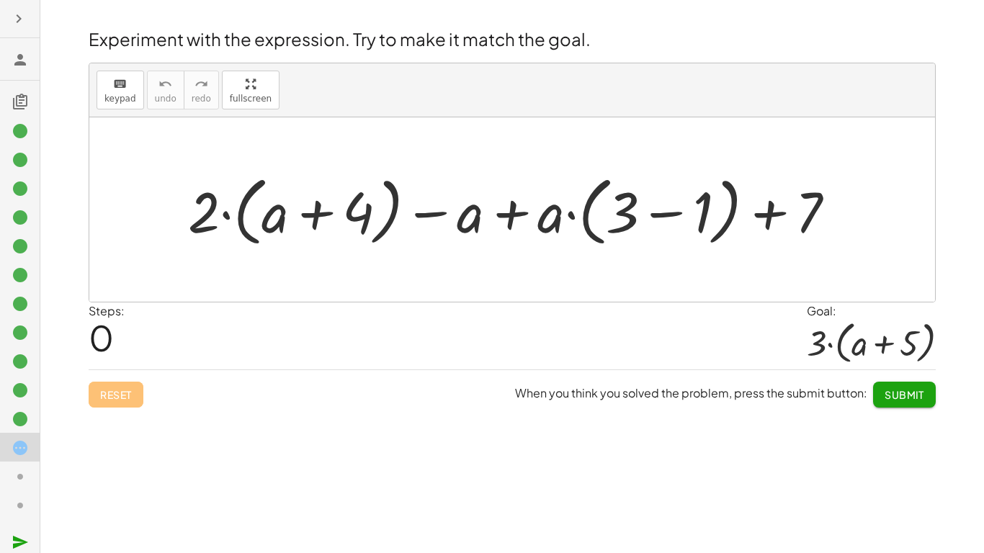
click at [19, 21] on icon "button" at bounding box center [18, 18] width 17 height 17
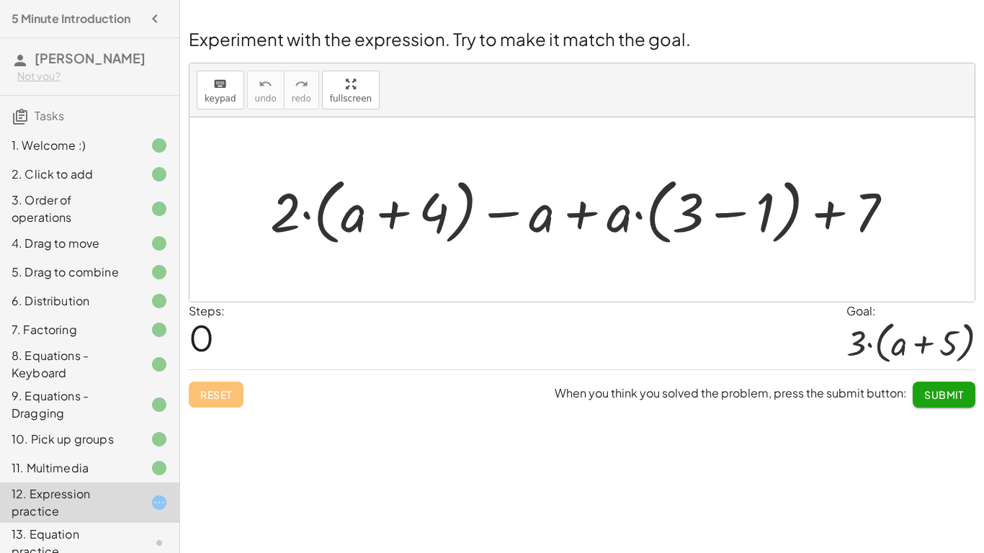
click at [103, 172] on div "2. Click to add" at bounding box center [70, 174] width 116 height 17
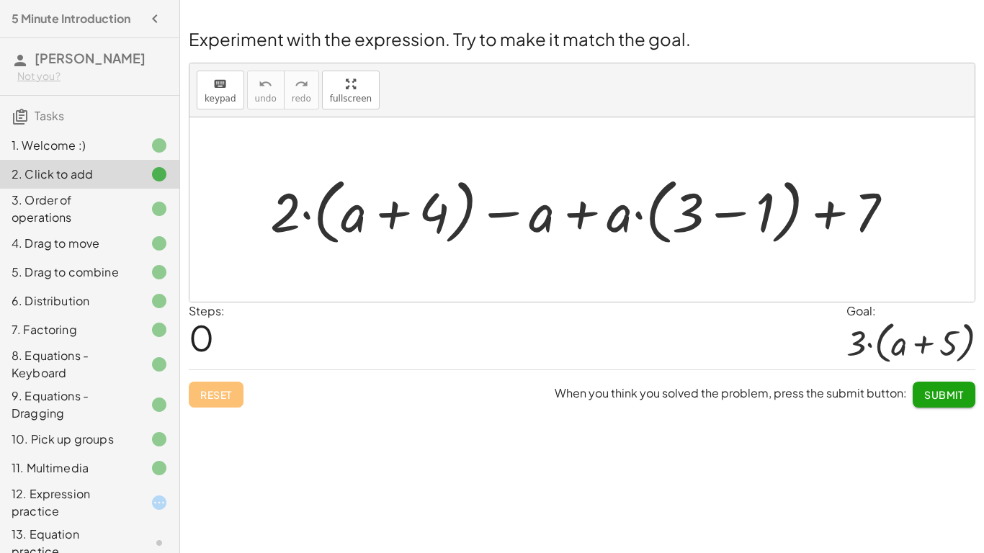
scroll to position [71, 0]
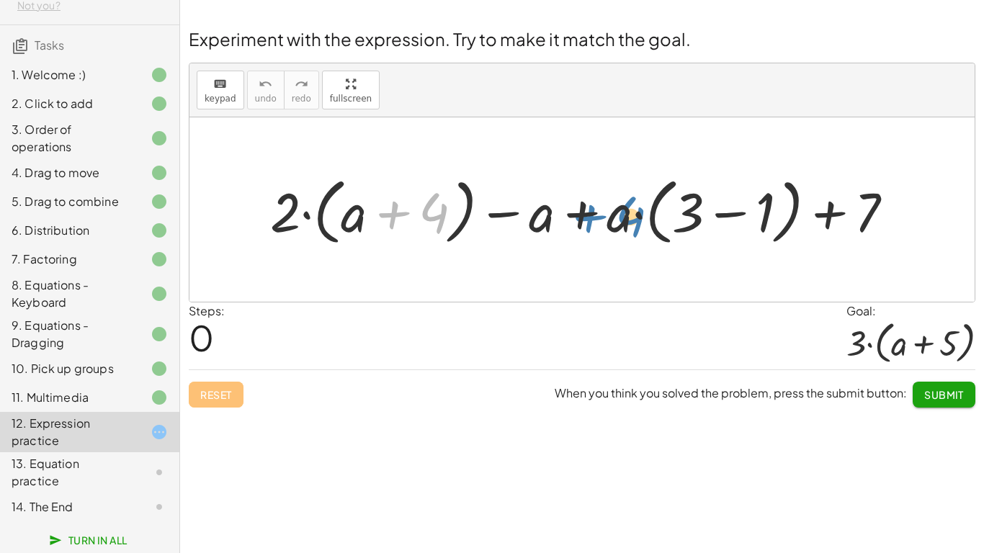
drag, startPoint x: 422, startPoint y: 223, endPoint x: 619, endPoint y: 226, distance: 197.3
click at [619, 226] on div at bounding box center [588, 210] width 650 height 80
click at [710, 246] on div at bounding box center [588, 210] width 650 height 80
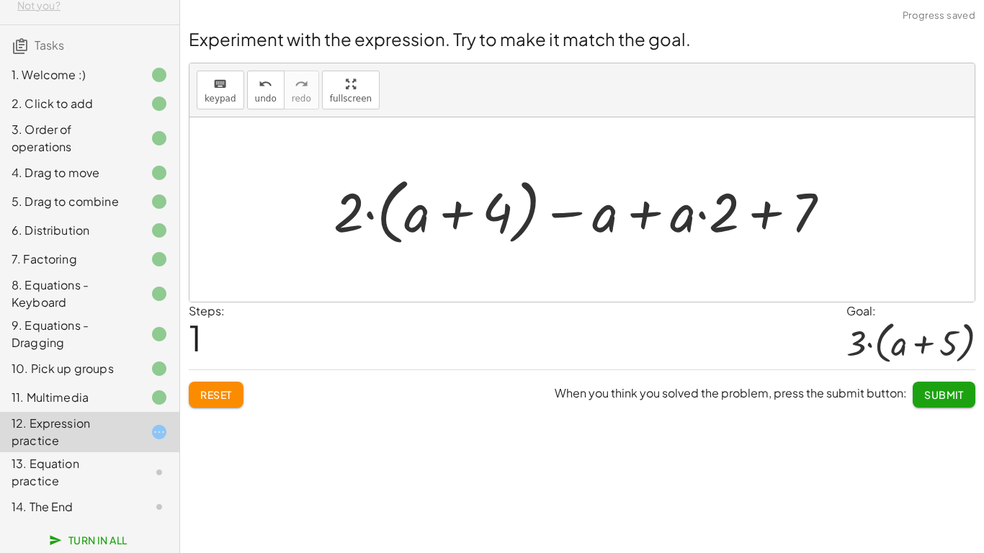
click at [585, 221] on div at bounding box center [587, 210] width 522 height 80
click at [725, 235] on div at bounding box center [587, 210] width 522 height 80
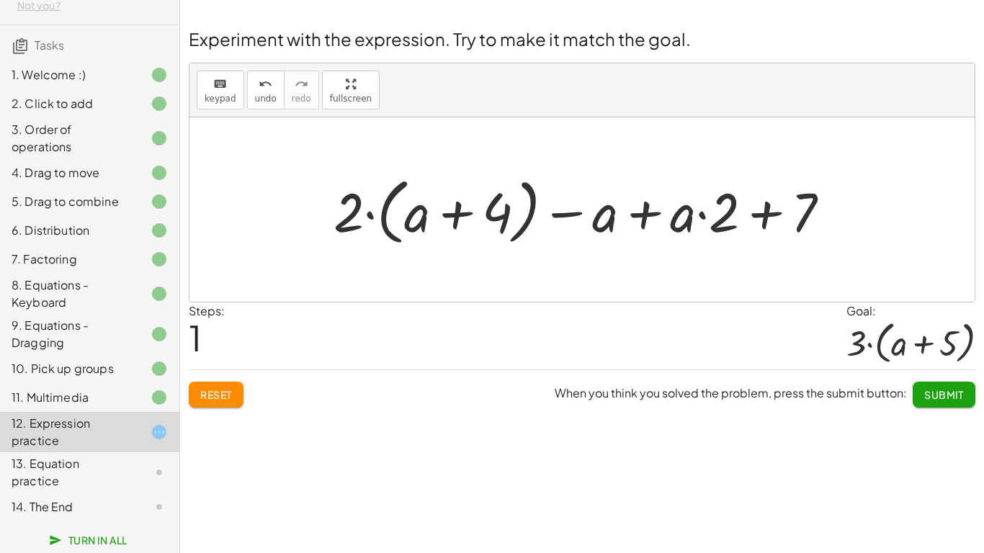
click at [725, 235] on div at bounding box center [587, 210] width 522 height 80
click at [713, 228] on div at bounding box center [587, 210] width 522 height 80
click at [485, 202] on div at bounding box center [587, 210] width 522 height 80
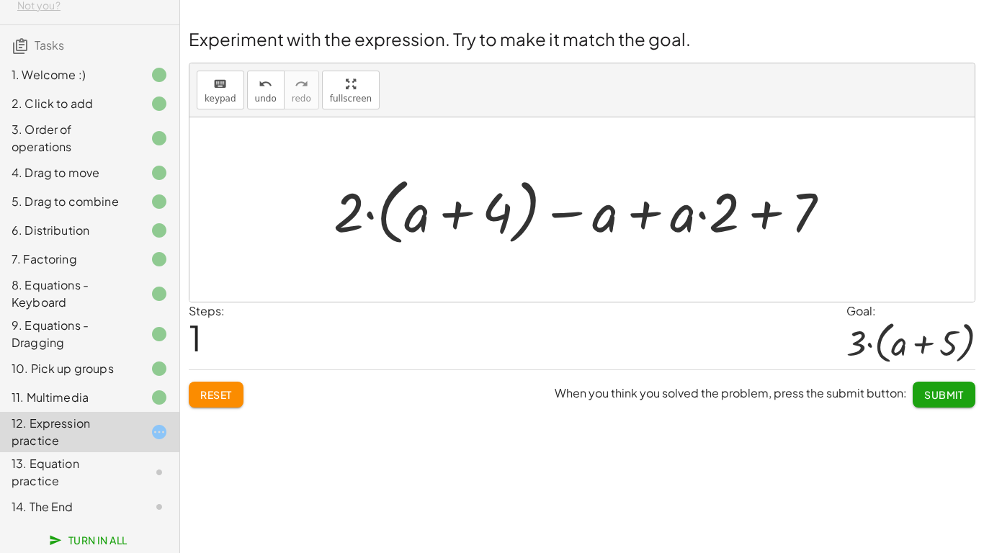
click at [485, 202] on div at bounding box center [587, 210] width 522 height 80
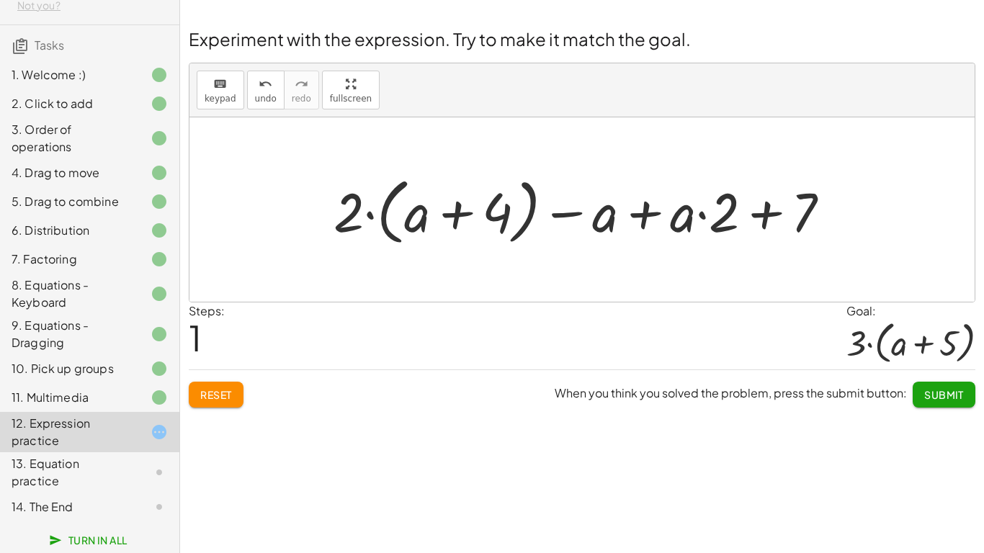
click at [485, 202] on div at bounding box center [587, 210] width 522 height 80
click at [755, 217] on div at bounding box center [587, 210] width 522 height 80
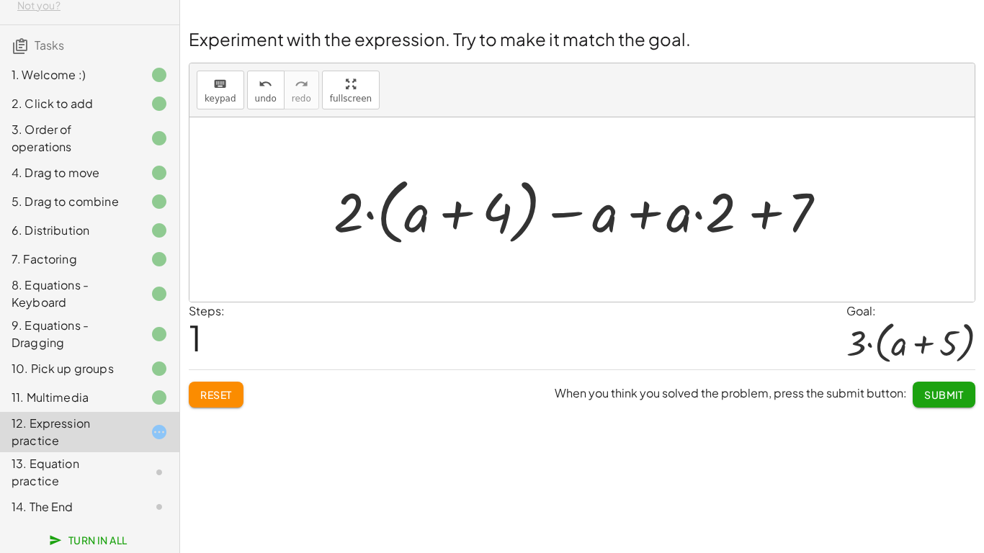
click at [755, 217] on div at bounding box center [587, 210] width 522 height 80
click at [738, 213] on div at bounding box center [587, 210] width 522 height 80
click at [613, 224] on div at bounding box center [587, 210] width 522 height 80
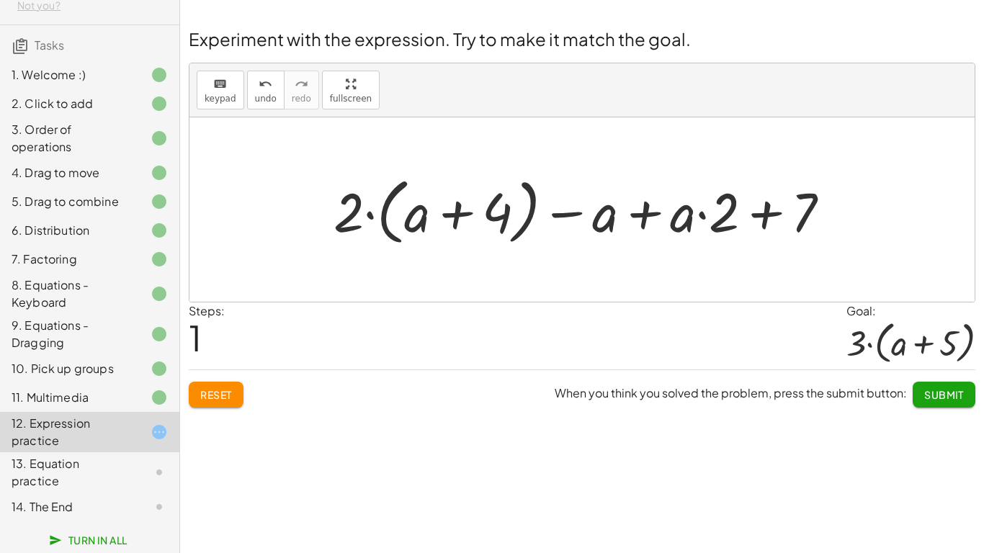
click at [613, 224] on div at bounding box center [587, 210] width 522 height 80
click at [508, 225] on div at bounding box center [587, 210] width 522 height 80
click at [508, 223] on div at bounding box center [587, 210] width 522 height 80
click at [365, 224] on div at bounding box center [587, 210] width 522 height 80
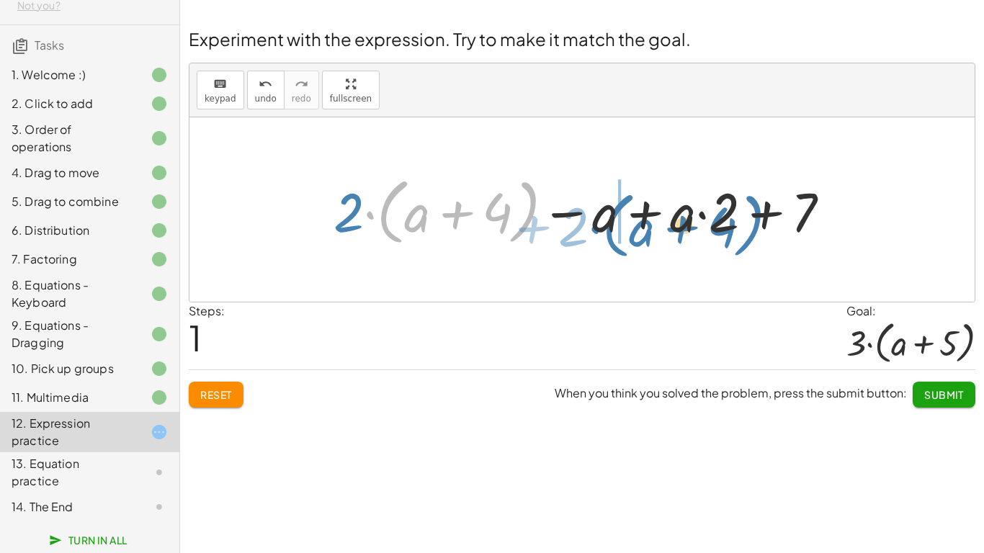
drag, startPoint x: 372, startPoint y: 209, endPoint x: 593, endPoint y: 217, distance: 220.5
click at [593, 217] on div at bounding box center [587, 210] width 522 height 80
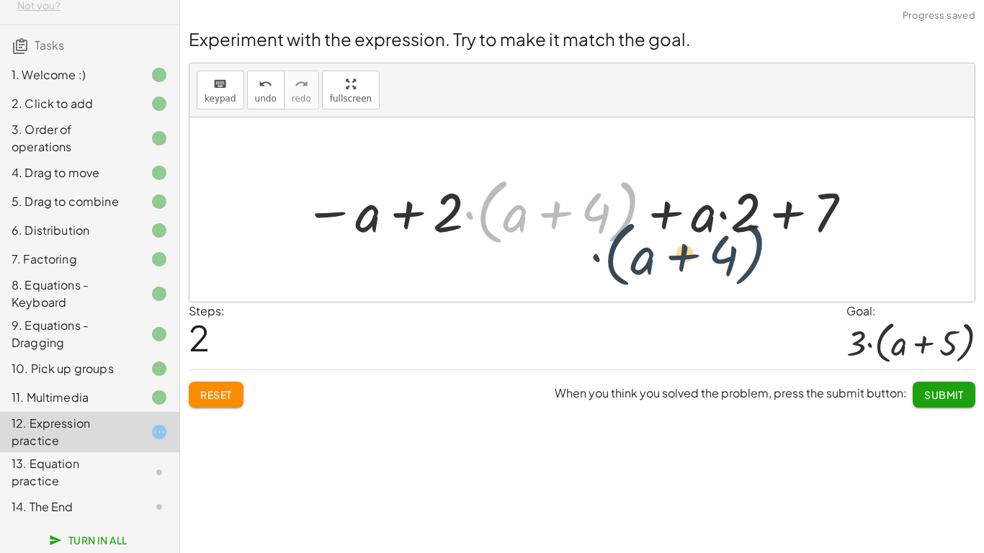
drag, startPoint x: 621, startPoint y: 215, endPoint x: 750, endPoint y: 256, distance: 136.2
click at [750, 256] on div "+ · 2 · ( + a + 4 ) − a + · a · ( + 3 − 1 ) + 7 + · 2 · ( + a + 4 ) − a + · a ·…" at bounding box center [581, 209] width 785 height 184
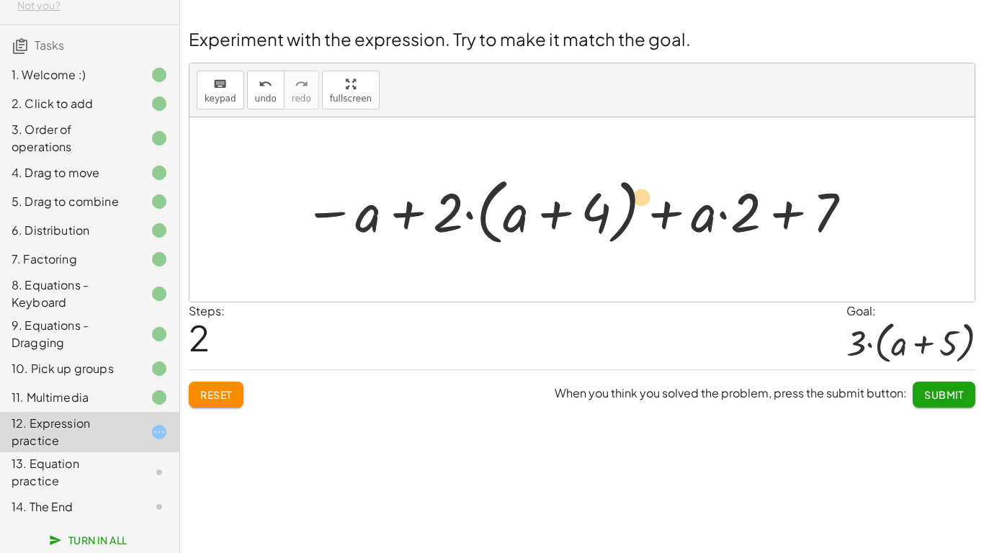
drag, startPoint x: 733, startPoint y: 223, endPoint x: 627, endPoint y: 207, distance: 107.0
click at [627, 207] on div at bounding box center [578, 210] width 565 height 80
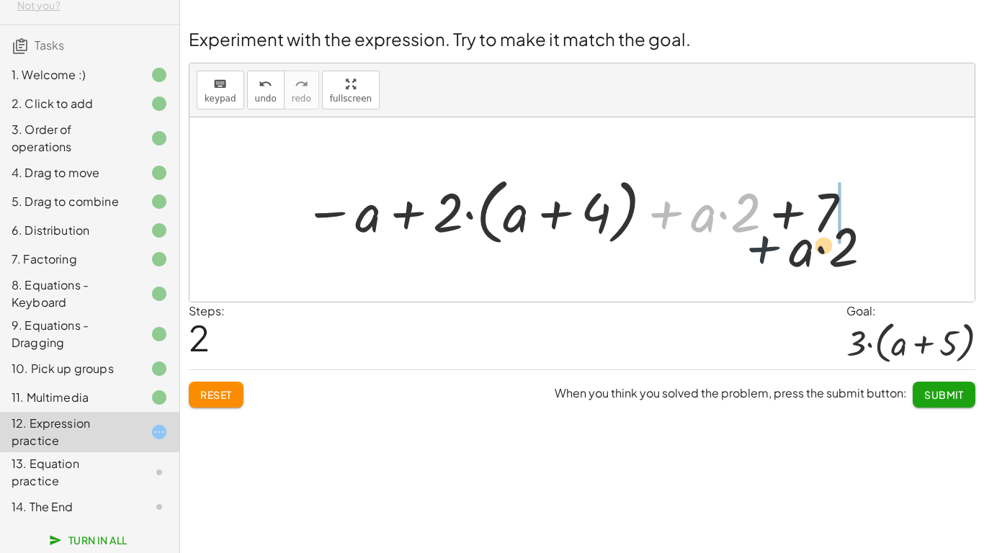
drag, startPoint x: 652, startPoint y: 210, endPoint x: 905, endPoint y: 313, distance: 273.2
click at [0, 0] on div "Experiment with the expression. Try to make it match the goal. keyboard keypad …" at bounding box center [0, 0] width 0 height 0
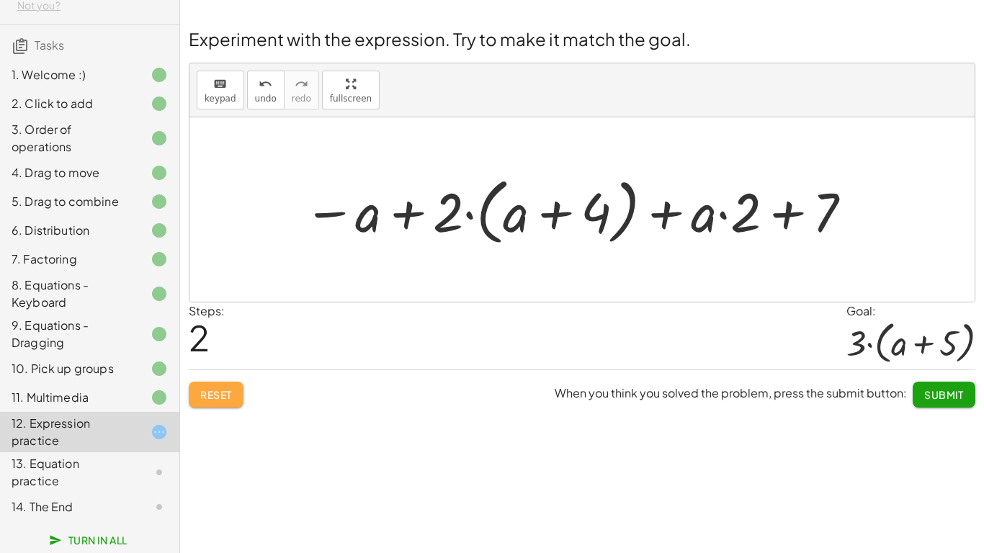
click at [207, 402] on button "Reset" at bounding box center [216, 395] width 55 height 26
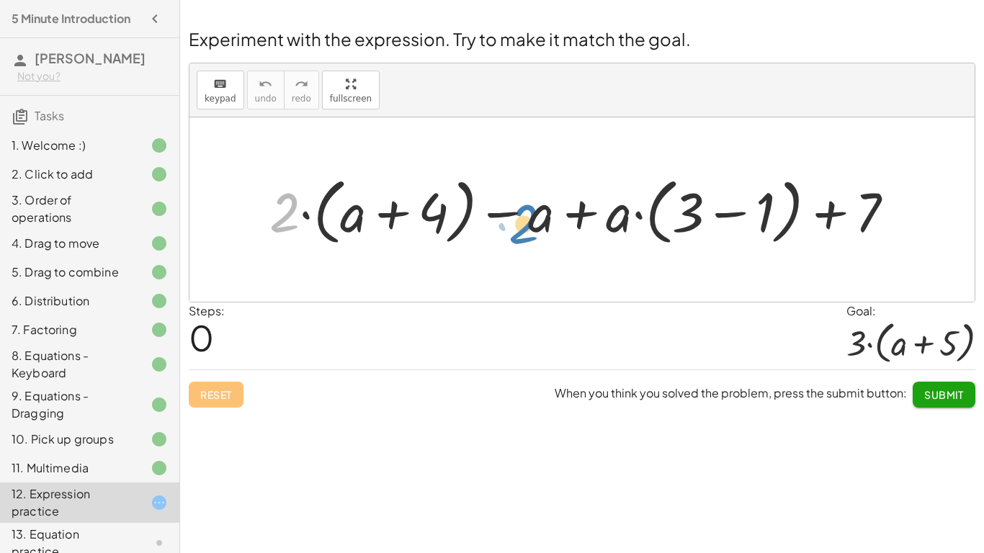
drag, startPoint x: 287, startPoint y: 230, endPoint x: 527, endPoint y: 240, distance: 240.0
click at [527, 240] on div at bounding box center [587, 210] width 650 height 80
drag, startPoint x: 873, startPoint y: 210, endPoint x: 603, endPoint y: 212, distance: 269.3
click at [603, 212] on div at bounding box center [587, 210] width 650 height 80
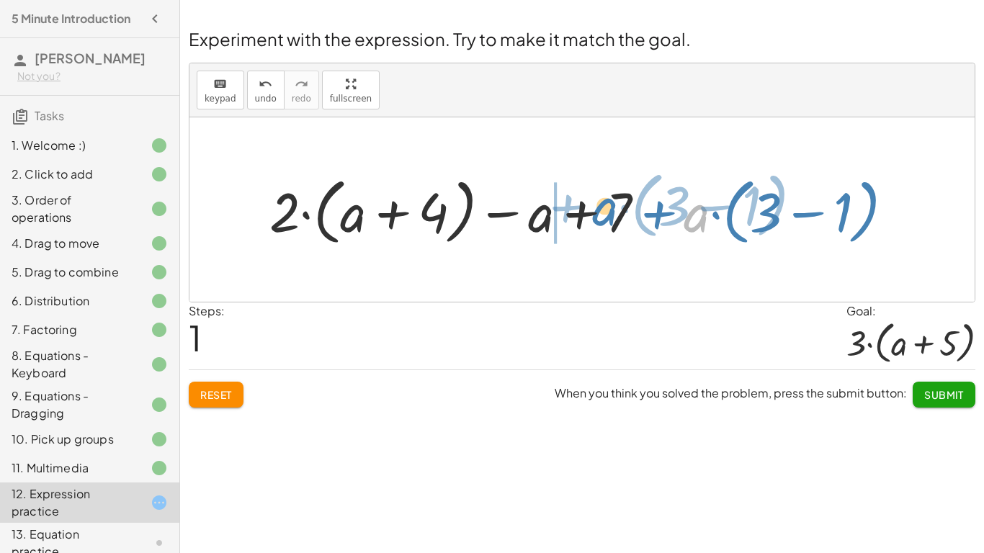
drag, startPoint x: 706, startPoint y: 216, endPoint x: 613, endPoint y: 210, distance: 93.1
click at [613, 210] on div at bounding box center [587, 210] width 650 height 80
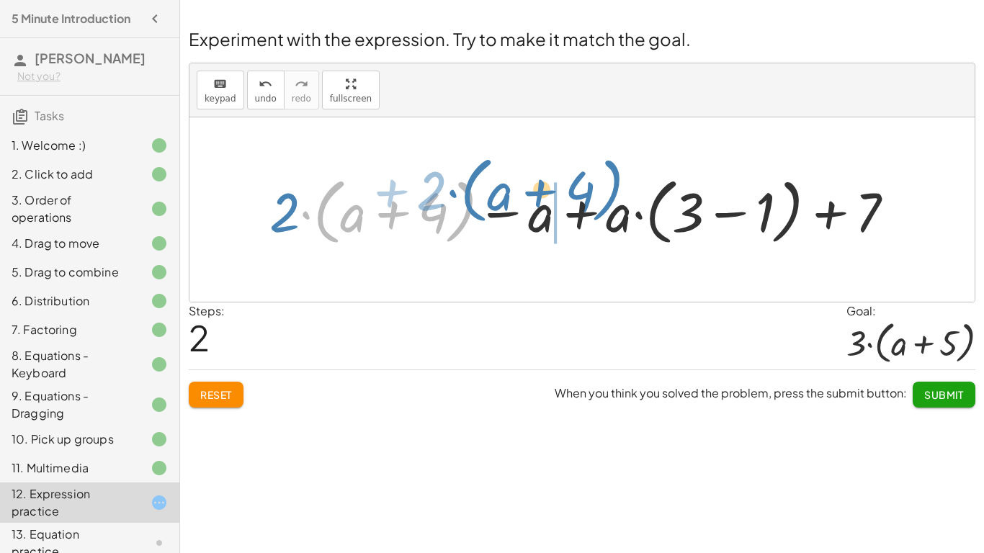
drag, startPoint x: 472, startPoint y: 210, endPoint x: 619, endPoint y: 189, distance: 148.5
click at [619, 189] on div at bounding box center [587, 210] width 650 height 80
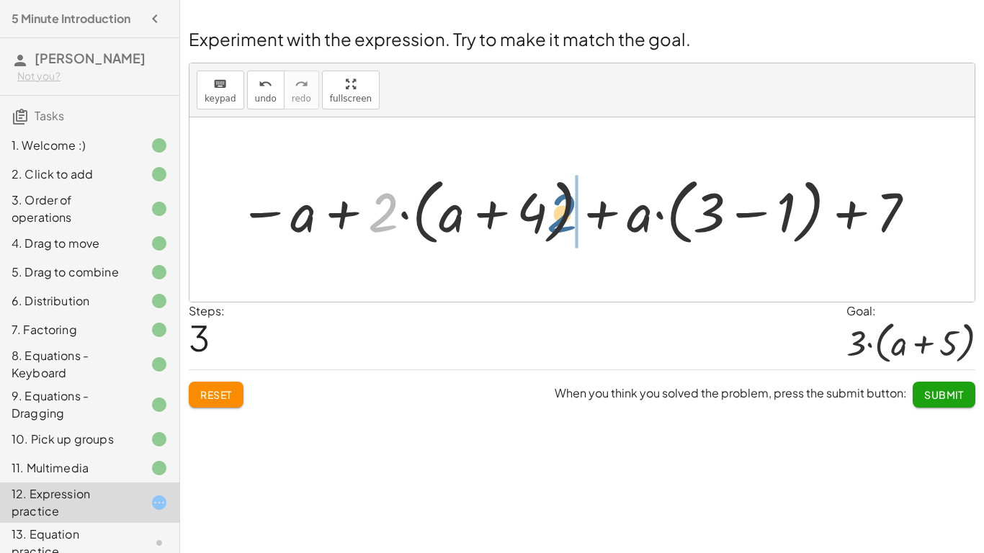
drag, startPoint x: 395, startPoint y: 215, endPoint x: 582, endPoint y: 220, distance: 186.6
click at [582, 220] on div at bounding box center [577, 210] width 693 height 80
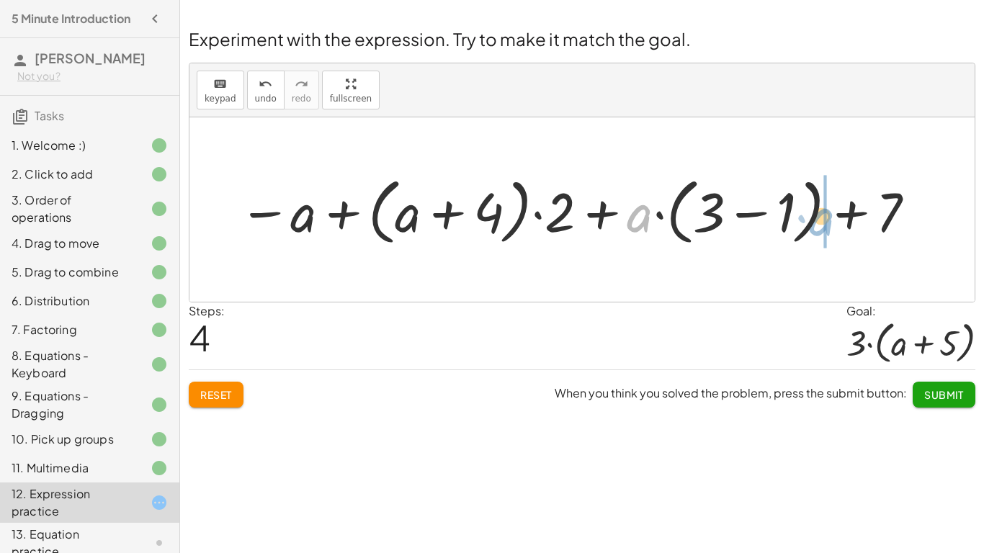
drag, startPoint x: 633, startPoint y: 221, endPoint x: 814, endPoint y: 225, distance: 181.5
click at [814, 225] on div at bounding box center [577, 210] width 693 height 80
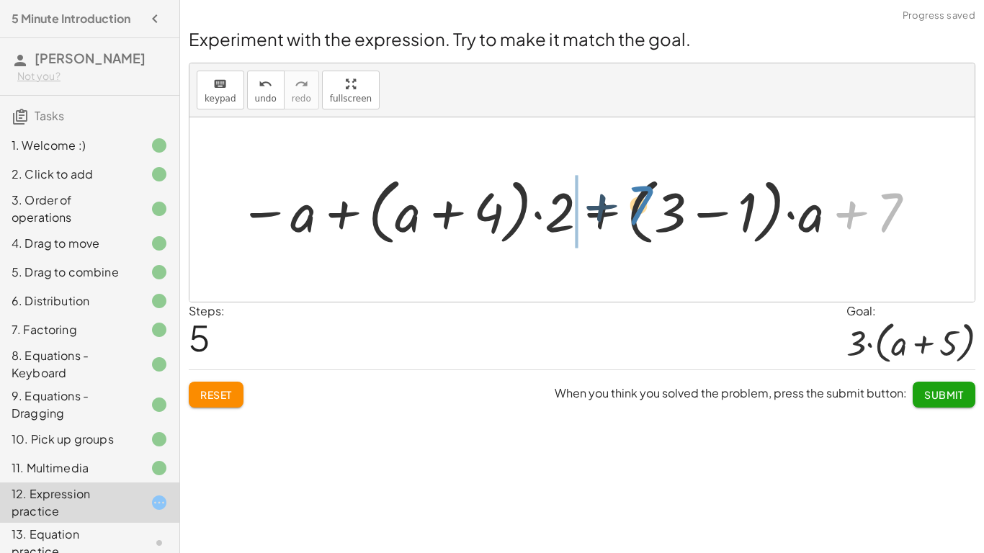
drag, startPoint x: 887, startPoint y: 223, endPoint x: 635, endPoint y: 215, distance: 252.1
click at [635, 215] on div at bounding box center [577, 210] width 693 height 80
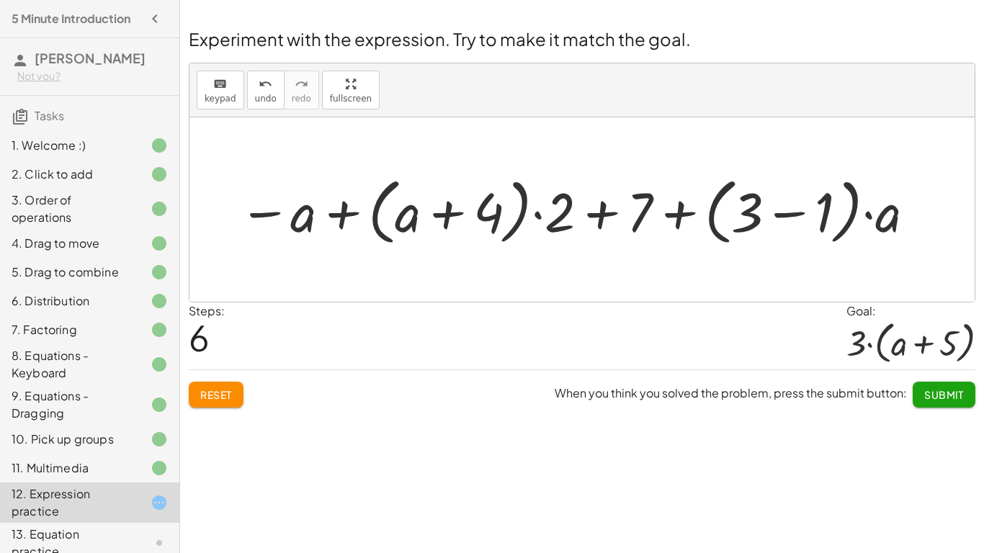
click at [776, 219] on div at bounding box center [577, 210] width 693 height 80
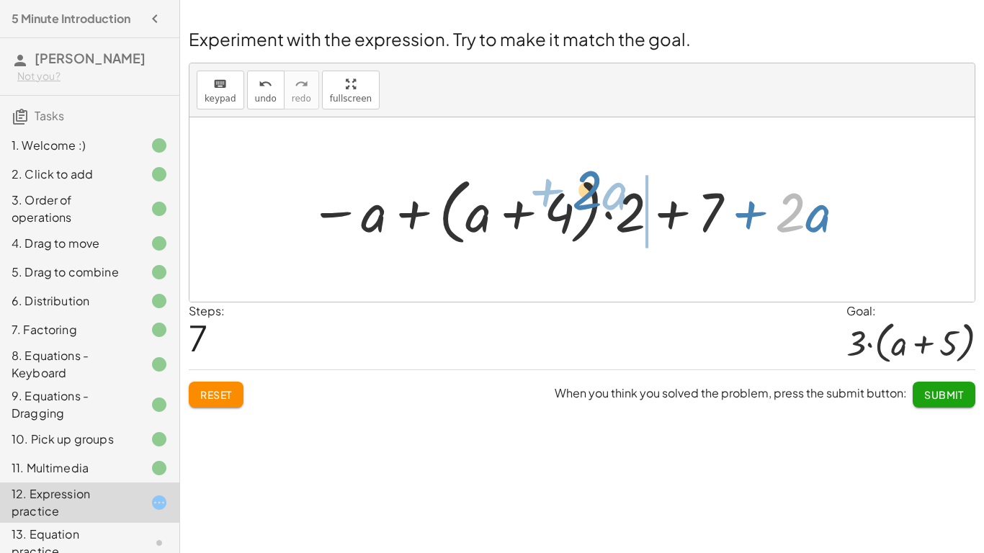
drag, startPoint x: 794, startPoint y: 205, endPoint x: 590, endPoint y: 187, distance: 204.6
click at [590, 187] on div at bounding box center [578, 210] width 552 height 80
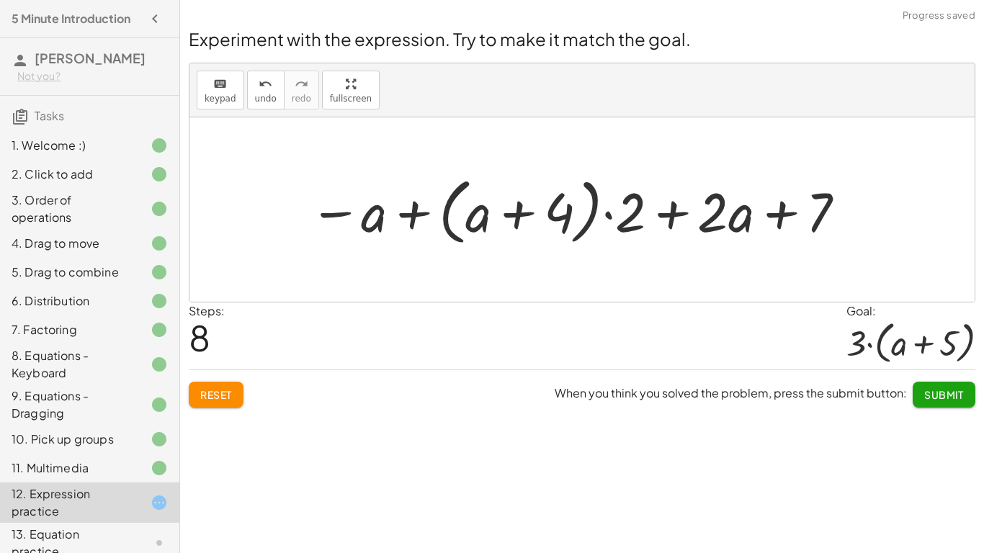
click at [590, 187] on div at bounding box center [578, 210] width 552 height 80
click at [227, 393] on span "Reset" at bounding box center [216, 394] width 32 height 13
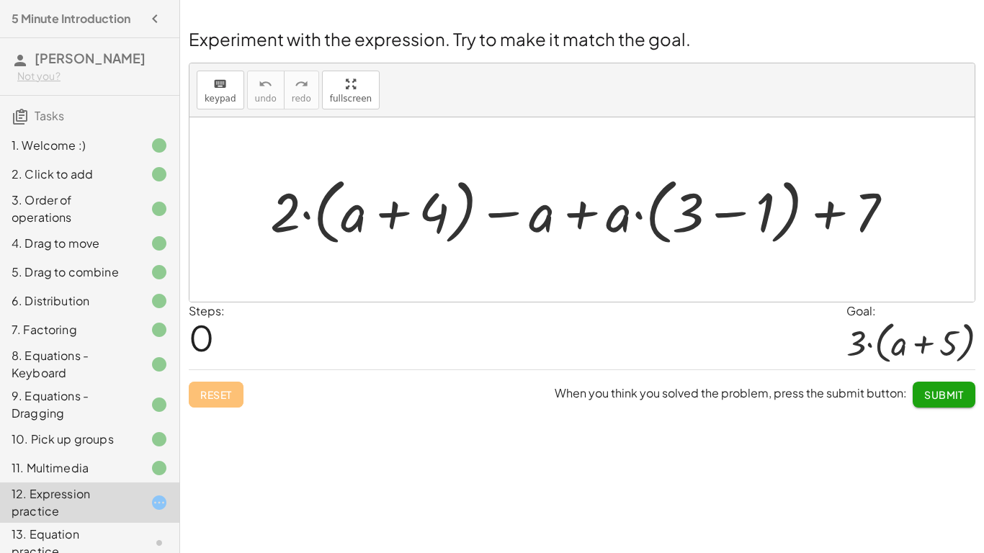
click at [701, 222] on div at bounding box center [587, 210] width 649 height 80
click at [781, 207] on div at bounding box center [587, 210] width 649 height 80
click at [711, 231] on div at bounding box center [587, 210] width 649 height 80
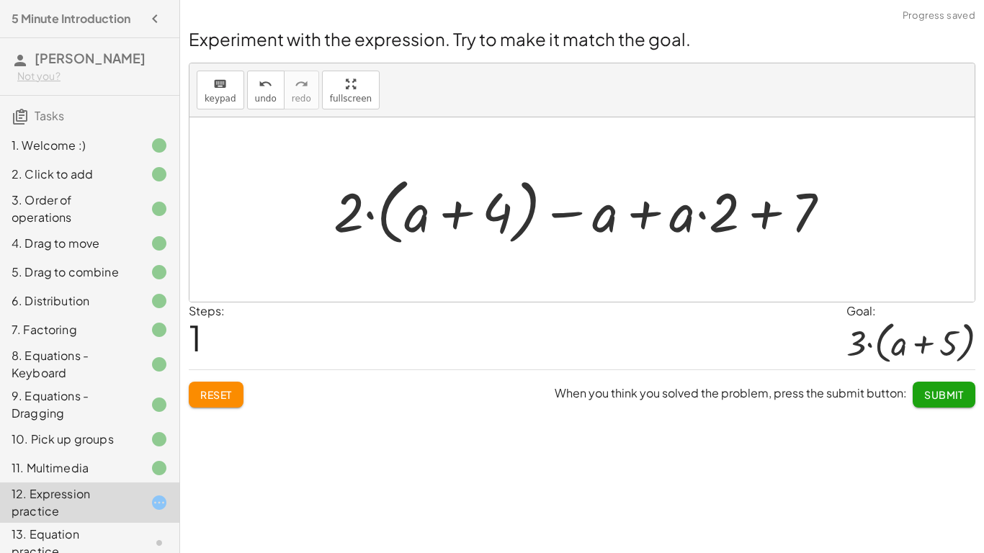
click at [439, 206] on div at bounding box center [587, 210] width 522 height 80
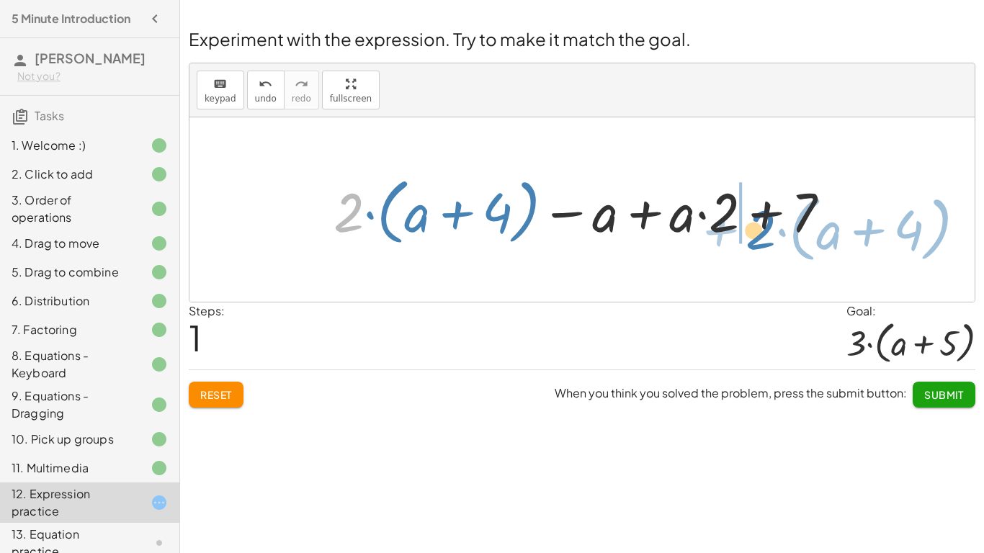
drag, startPoint x: 357, startPoint y: 218, endPoint x: 769, endPoint y: 235, distance: 412.3
click at [769, 235] on div at bounding box center [587, 210] width 522 height 80
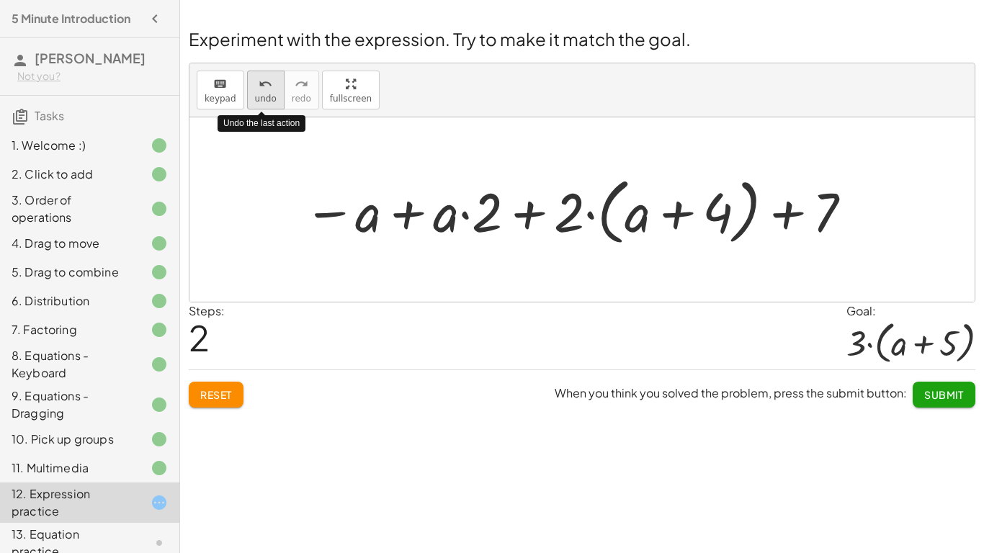
click at [259, 83] on icon "undo" at bounding box center [266, 84] width 14 height 17
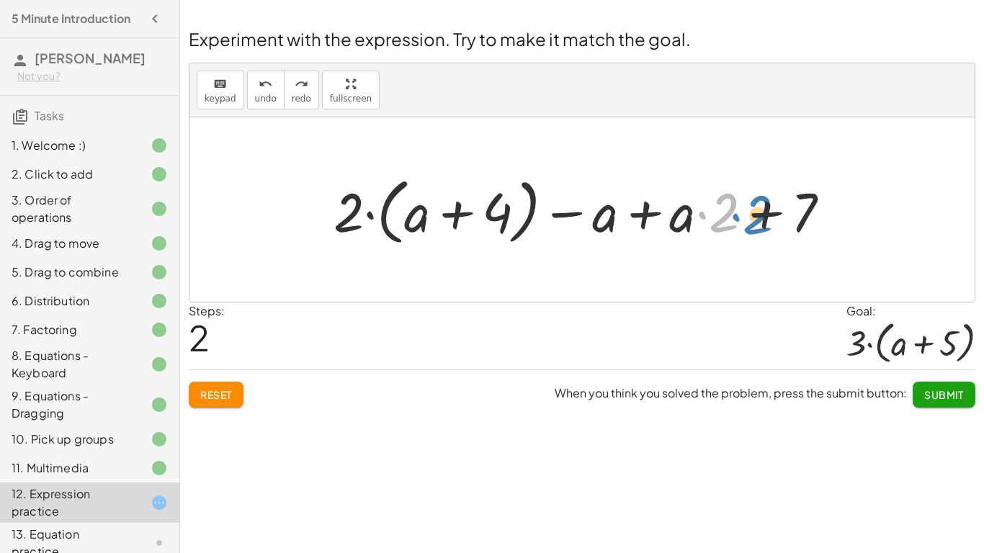
drag, startPoint x: 732, startPoint y: 224, endPoint x: 765, endPoint y: 226, distance: 33.9
click at [765, 226] on div at bounding box center [587, 210] width 522 height 80
drag, startPoint x: 763, startPoint y: 222, endPoint x: 802, endPoint y: 223, distance: 38.9
click at [802, 223] on div at bounding box center [587, 210] width 522 height 80
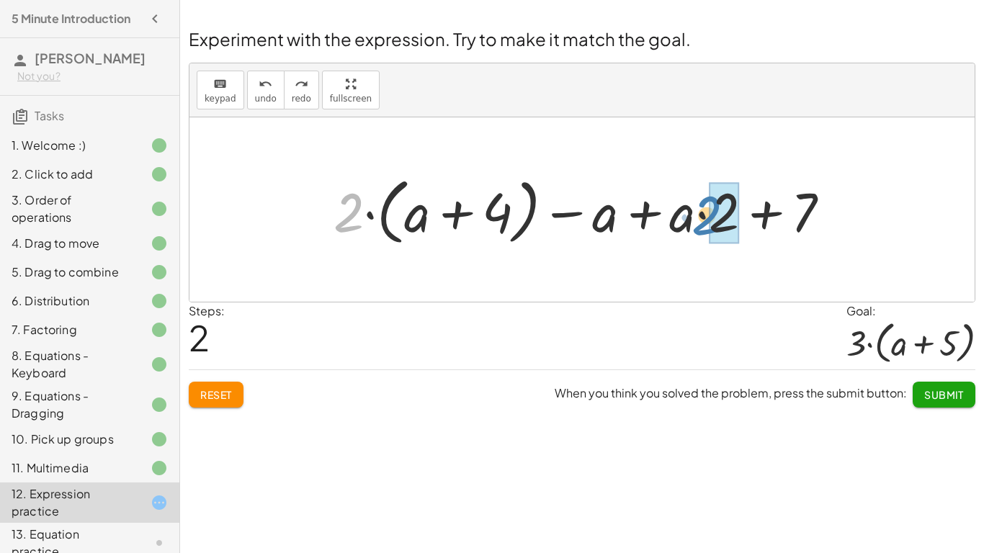
drag, startPoint x: 345, startPoint y: 218, endPoint x: 704, endPoint y: 221, distance: 358.6
click at [704, 221] on div at bounding box center [587, 210] width 522 height 80
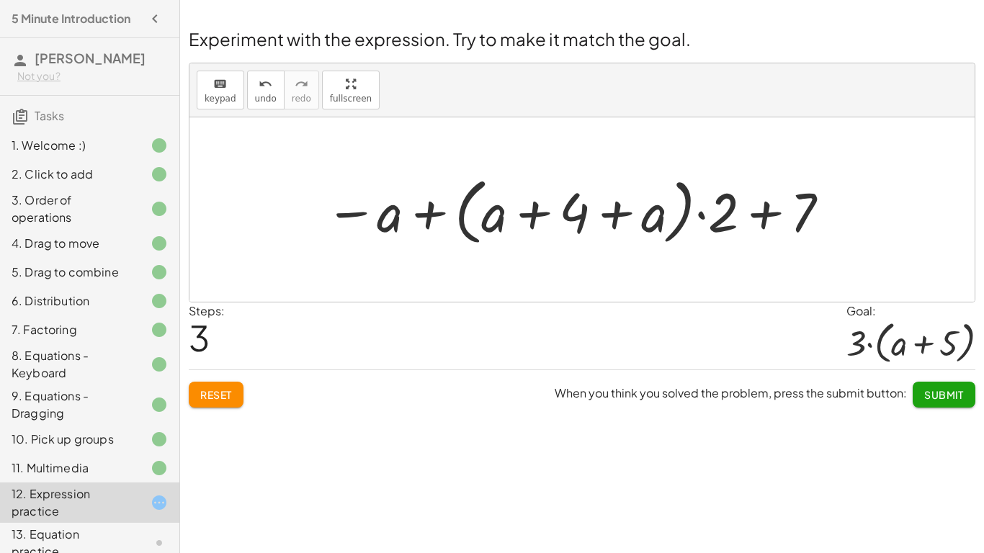
click at [578, 230] on div at bounding box center [578, 210] width 521 height 80
drag, startPoint x: 578, startPoint y: 230, endPoint x: 958, endPoint y: 239, distance: 380.3
click at [958, 239] on div "+ · 2 · ( + a + 4 ) − a + · a · ( + 3 − 1 ) + 7 + · 2 · ( + a + 4 ) − a + · a ·…" at bounding box center [581, 209] width 785 height 184
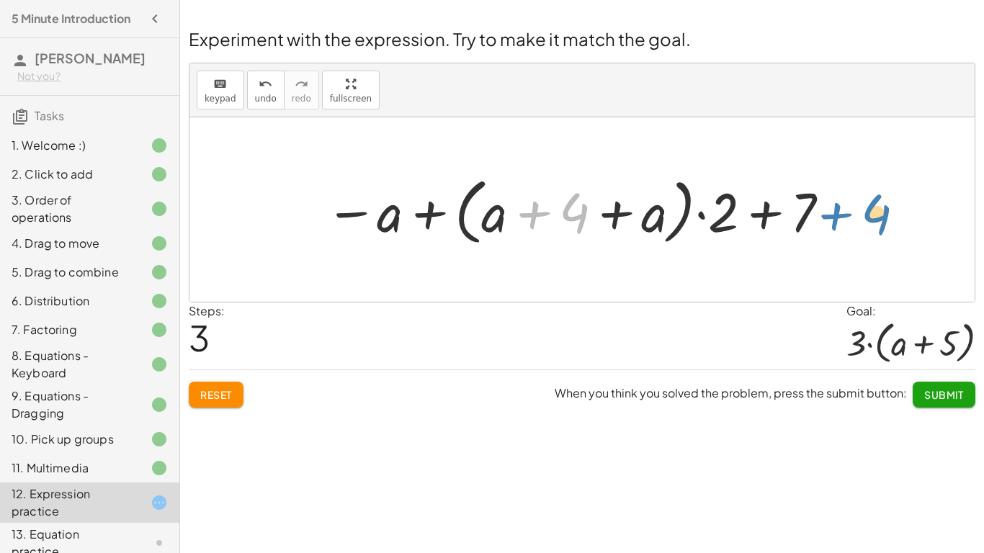
drag, startPoint x: 562, startPoint y: 211, endPoint x: 863, endPoint y: 210, distance: 300.3
click at [863, 210] on div "+ · 2 · ( + a + 4 ) − a + · a · ( + 3 − 1 ) + 7 + · 2 · ( + a + 4 ) − a + · a ·…" at bounding box center [581, 209] width 785 height 184
drag, startPoint x: 583, startPoint y: 213, endPoint x: 367, endPoint y: 194, distance: 216.9
click at [367, 194] on div at bounding box center [578, 210] width 521 height 80
drag, startPoint x: 563, startPoint y: 207, endPoint x: 907, endPoint y: 221, distance: 344.5
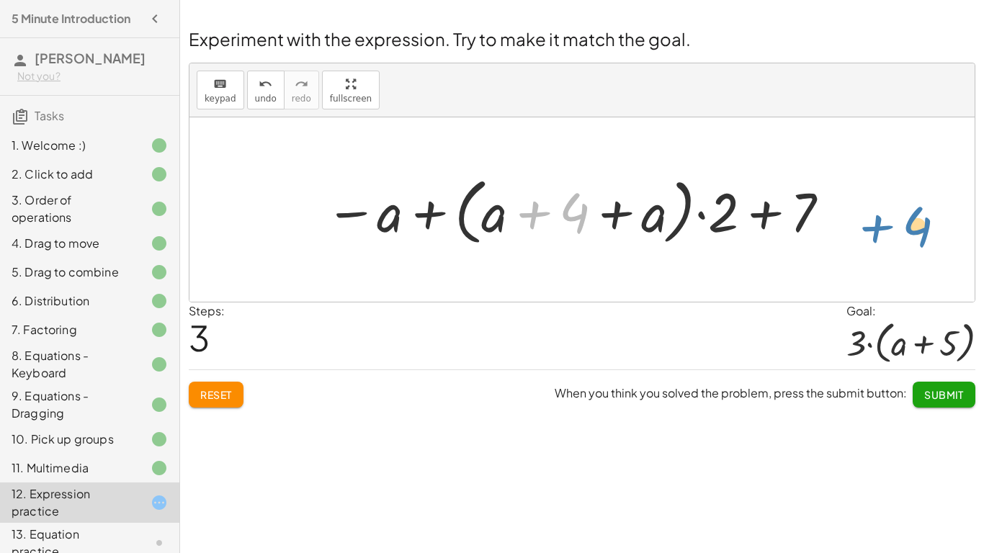
click at [907, 221] on div "+ · 2 · ( + a + 4 ) − a + · a · ( + 3 − 1 ) + 7 + · 2 · ( + a + 4 ) − a + · a ·…" at bounding box center [581, 209] width 785 height 184
click at [221, 393] on span "Reset" at bounding box center [216, 394] width 32 height 13
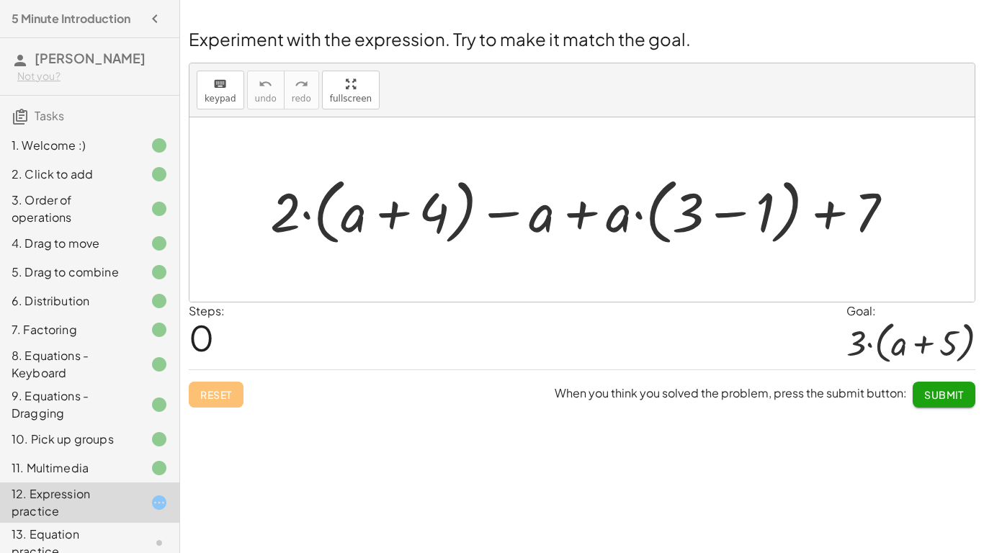
scroll to position [71, 0]
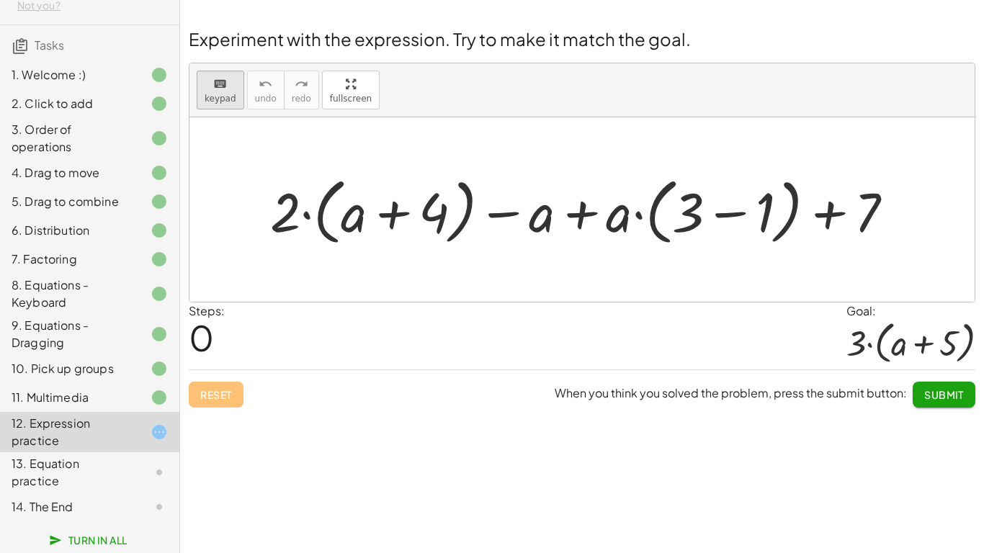
click at [220, 102] on span "keypad" at bounding box center [221, 99] width 32 height 10
click at [221, 103] on span "keypad" at bounding box center [221, 99] width 32 height 10
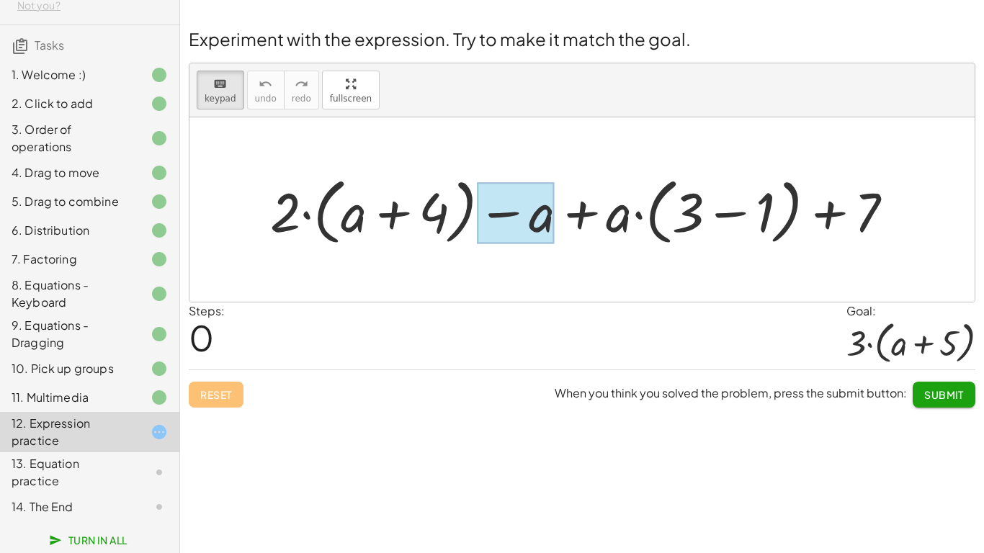
click at [543, 226] on div at bounding box center [516, 212] width 78 height 61
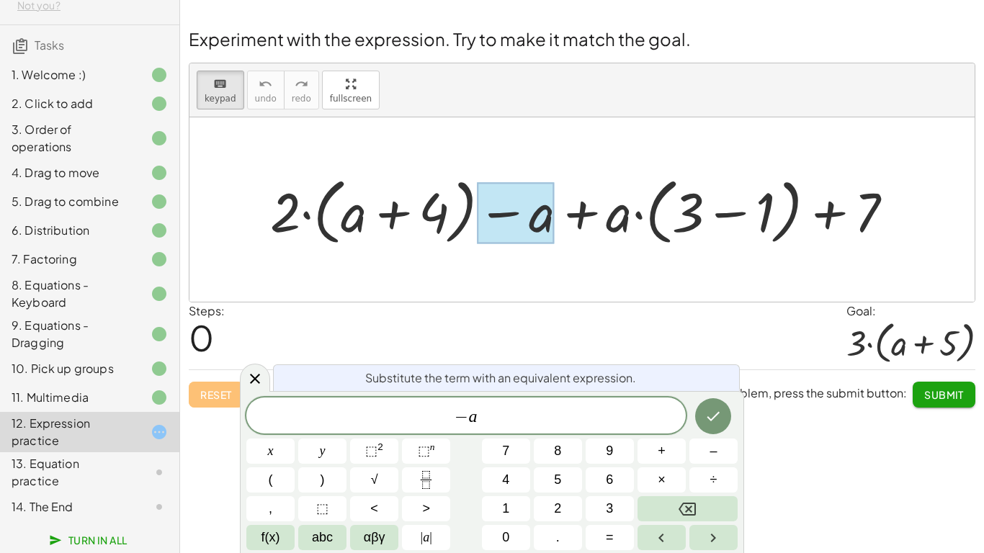
click at [543, 226] on div at bounding box center [516, 212] width 78 height 61
click at [284, 217] on div at bounding box center [588, 210] width 650 height 80
click at [300, 220] on div at bounding box center [588, 210] width 650 height 80
click at [623, 215] on div at bounding box center [588, 210] width 650 height 80
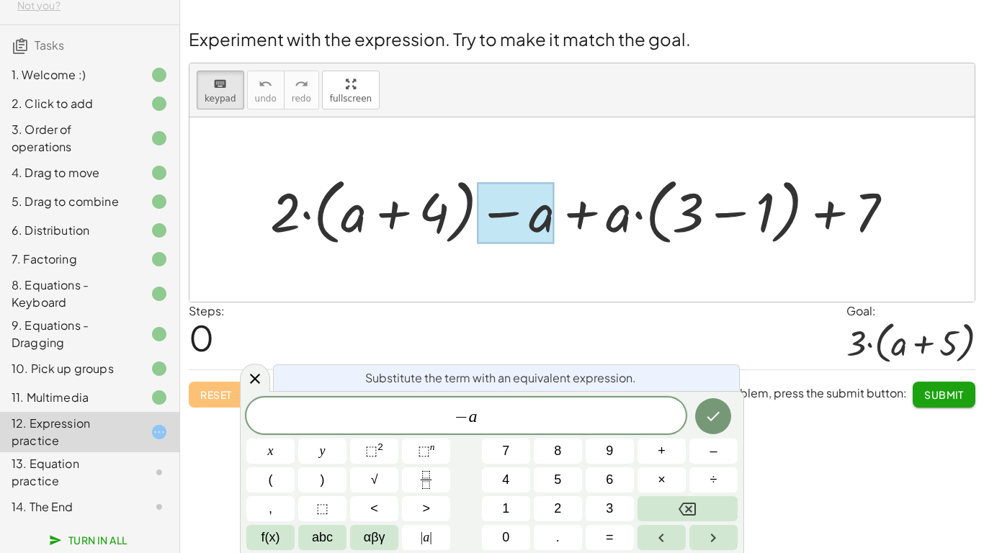
click at [623, 215] on div at bounding box center [588, 210] width 650 height 80
click at [259, 385] on icon at bounding box center [254, 378] width 17 height 17
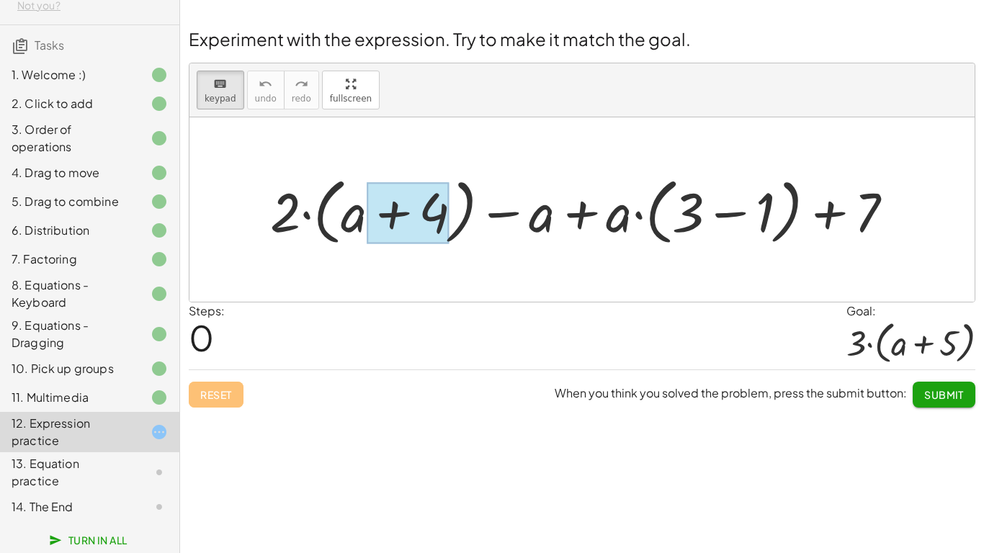
click at [372, 216] on div at bounding box center [408, 212] width 82 height 61
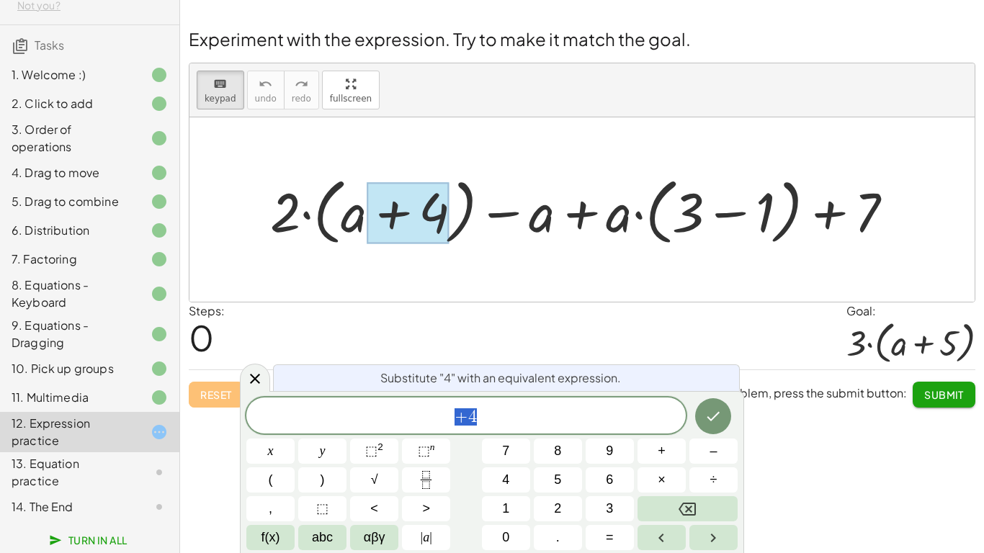
scroll to position [1, 0]
click at [372, 216] on div at bounding box center [408, 212] width 82 height 61
click at [258, 375] on icon at bounding box center [255, 379] width 10 height 10
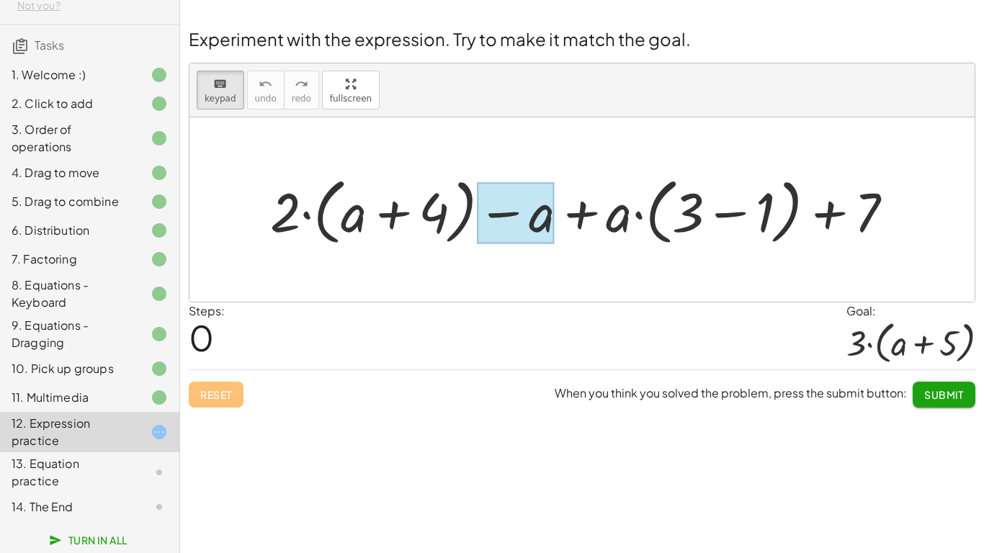
click at [547, 215] on div at bounding box center [516, 212] width 78 height 61
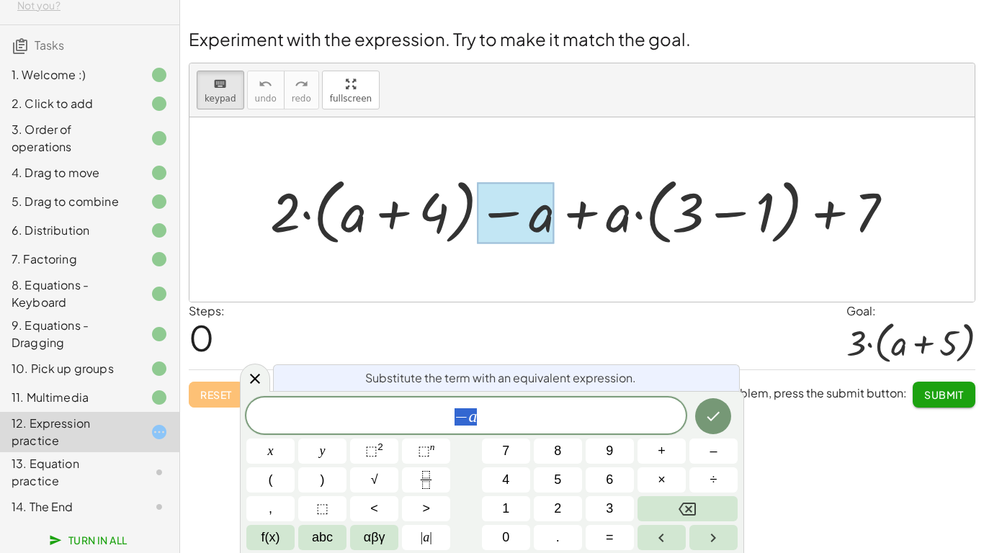
scroll to position [2, 0]
click at [248, 386] on icon at bounding box center [254, 378] width 17 height 17
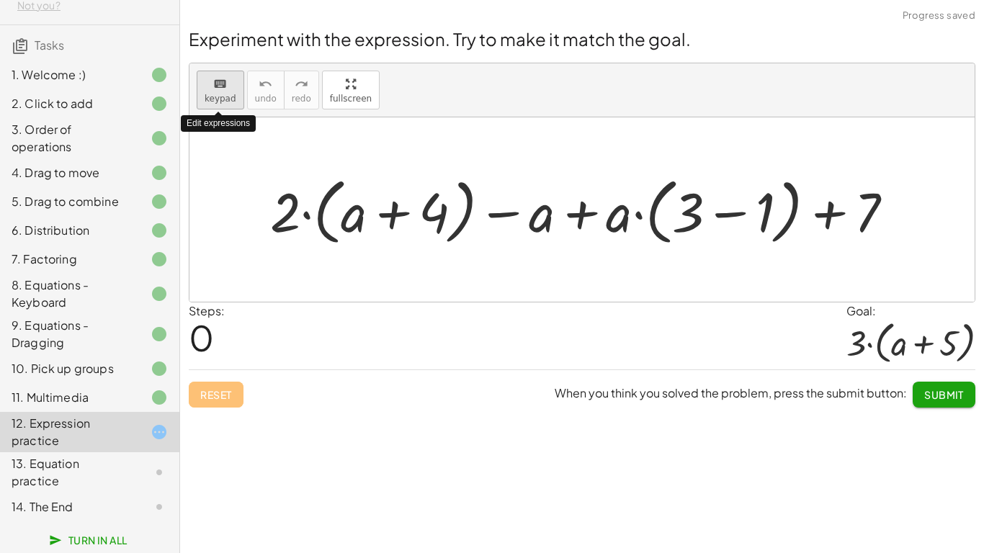
click at [212, 101] on span "keypad" at bounding box center [221, 99] width 32 height 10
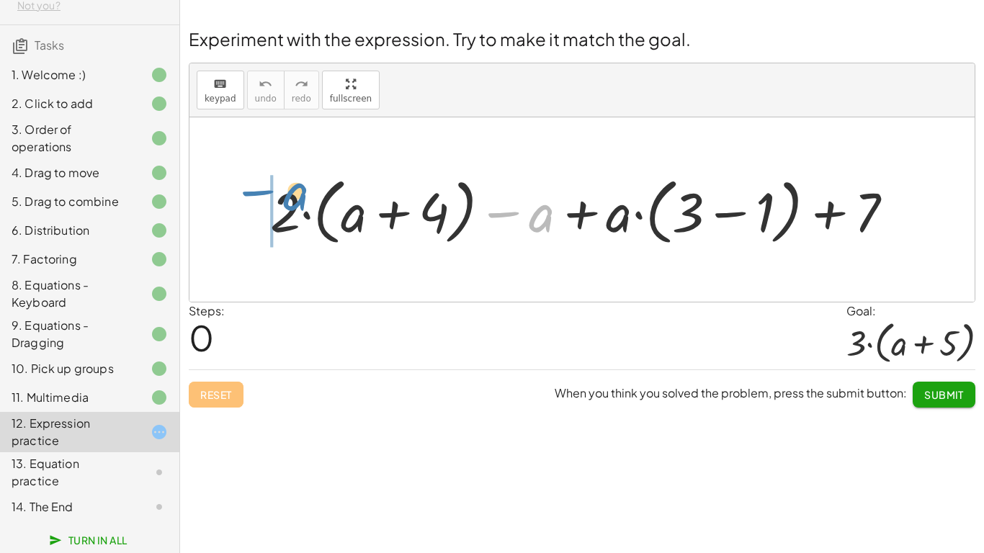
drag, startPoint x: 513, startPoint y: 221, endPoint x: 263, endPoint y: 199, distance: 251.5
click at [263, 199] on div at bounding box center [588, 210] width 650 height 80
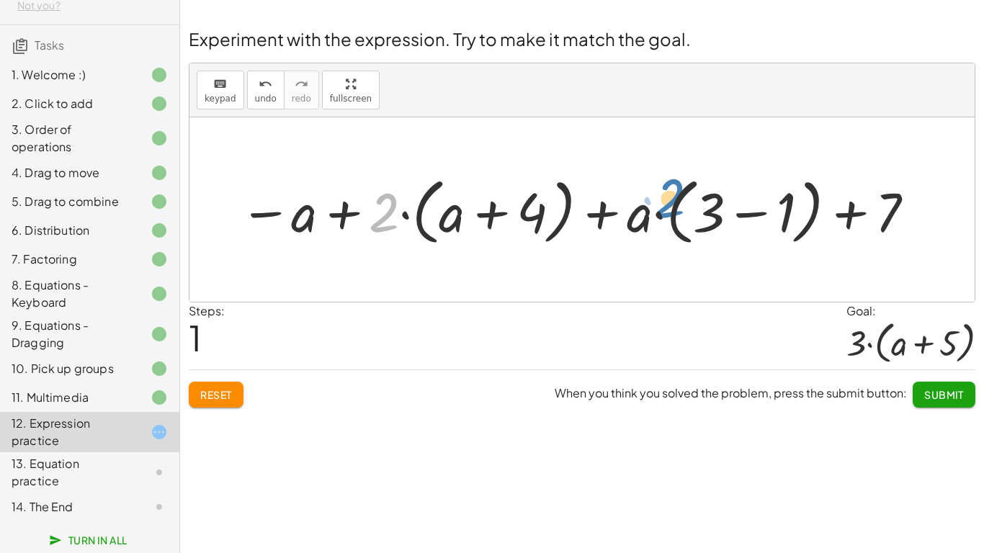
drag, startPoint x: 397, startPoint y: 224, endPoint x: 681, endPoint y: 211, distance: 284.7
click at [681, 211] on div at bounding box center [577, 210] width 691 height 80
drag, startPoint x: 391, startPoint y: 218, endPoint x: 682, endPoint y: 213, distance: 291.0
click at [682, 213] on div at bounding box center [577, 210] width 691 height 80
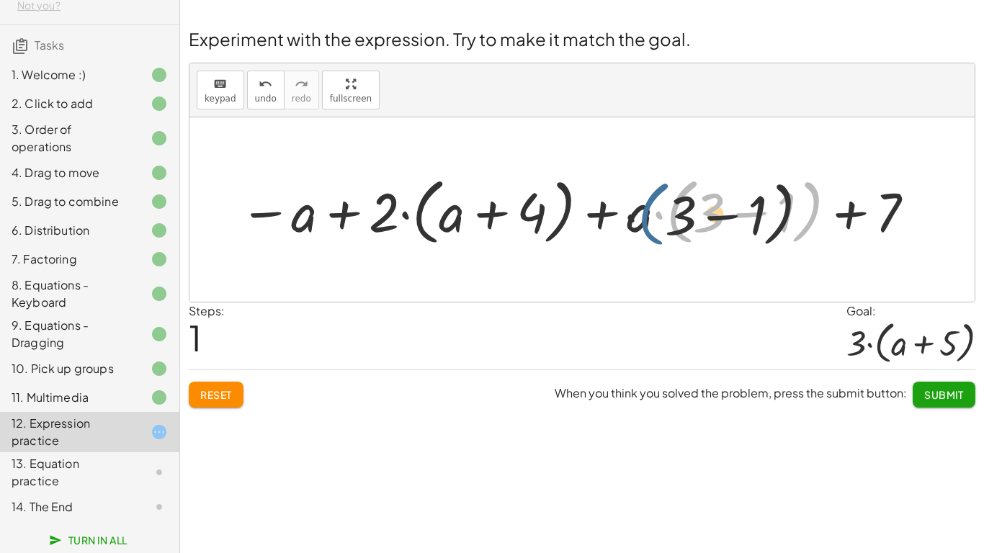
drag, startPoint x: 680, startPoint y: 214, endPoint x: 552, endPoint y: 229, distance: 128.4
click at [552, 229] on div at bounding box center [577, 210] width 691 height 80
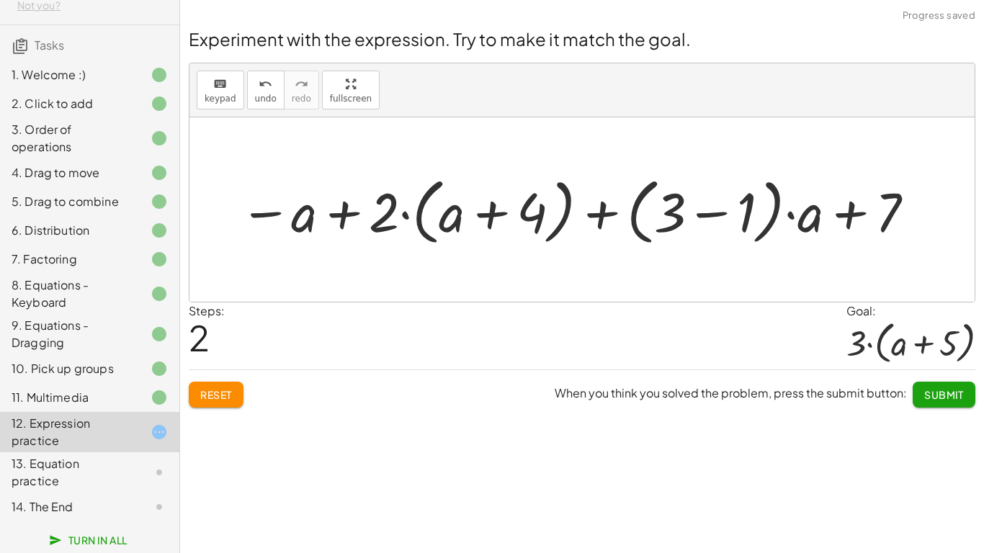
click at [616, 168] on div "+ · 2 · ( + a + 4 ) − a + · a · ( + 3 − 1 ) + 7 − a + · 2 · ( + a + 4 ) + · a ·…" at bounding box center [571, 209] width 709 height 87
click at [670, 216] on div at bounding box center [577, 210] width 691 height 80
drag, startPoint x: 672, startPoint y: 218, endPoint x: 663, endPoint y: 220, distance: 9.6
click at [663, 220] on div at bounding box center [577, 210] width 691 height 80
drag, startPoint x: 702, startPoint y: 219, endPoint x: 526, endPoint y: 205, distance: 177.0
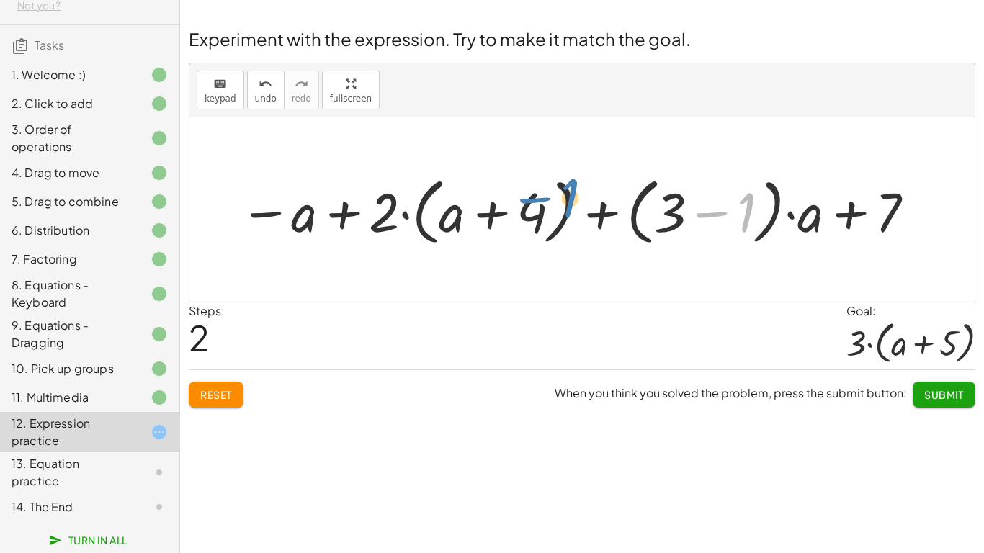
click at [526, 205] on div at bounding box center [577, 210] width 691 height 80
drag, startPoint x: 386, startPoint y: 214, endPoint x: 591, endPoint y: 230, distance: 205.8
click at [591, 230] on div at bounding box center [577, 210] width 691 height 80
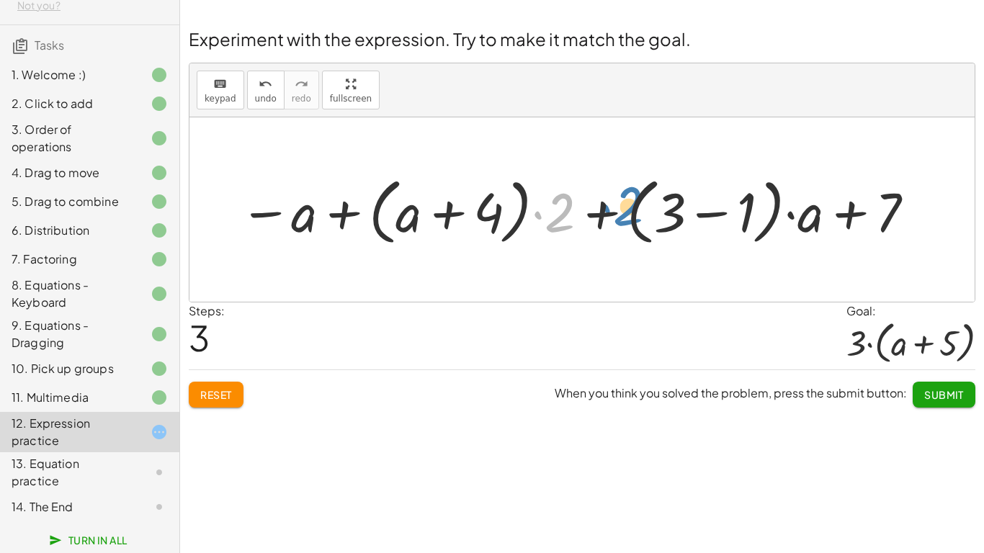
drag, startPoint x: 563, startPoint y: 212, endPoint x: 634, endPoint y: 207, distance: 70.8
click at [634, 207] on div at bounding box center [577, 210] width 691 height 80
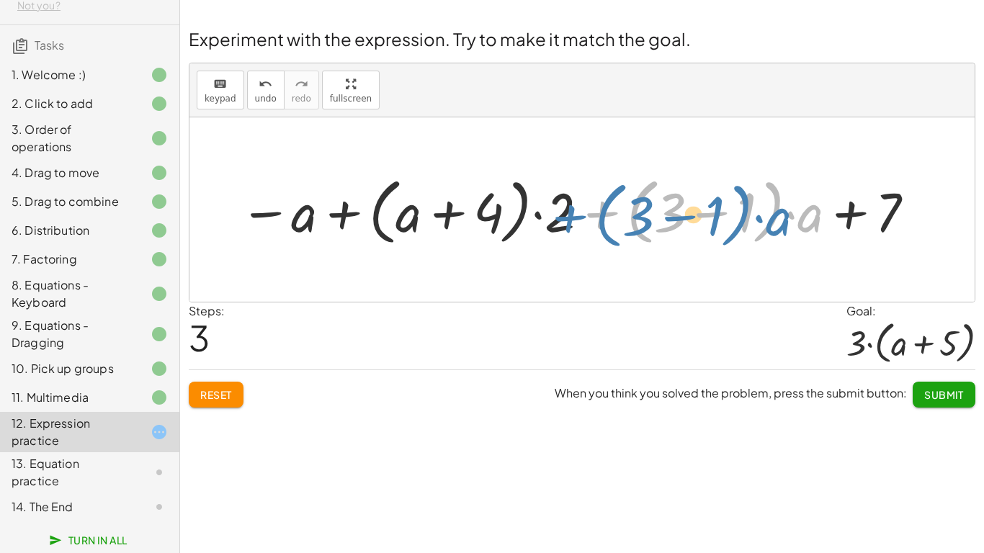
drag, startPoint x: 604, startPoint y: 214, endPoint x: 572, endPoint y: 217, distance: 31.9
click at [572, 217] on div at bounding box center [577, 210] width 691 height 80
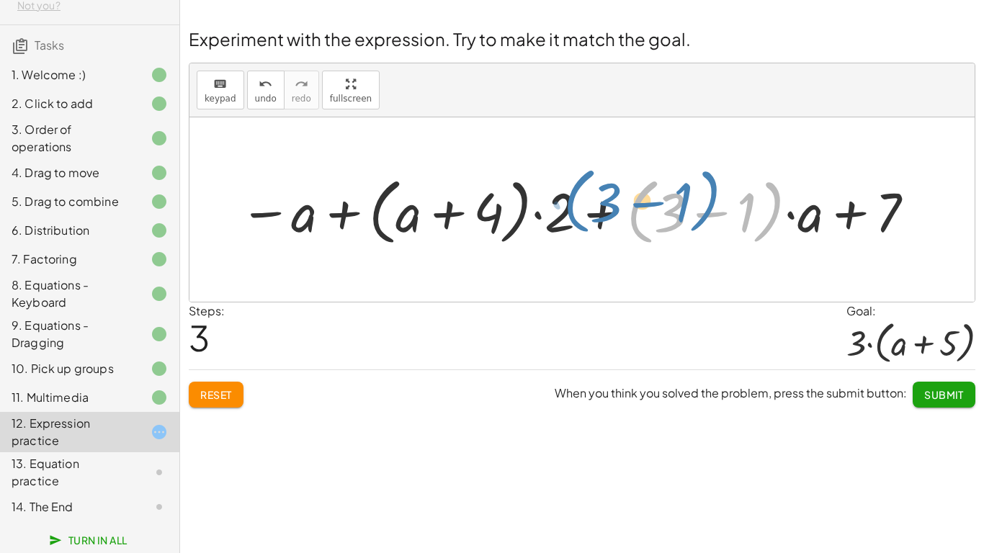
drag, startPoint x: 640, startPoint y: 212, endPoint x: 576, endPoint y: 204, distance: 64.7
click at [576, 204] on div at bounding box center [577, 210] width 691 height 80
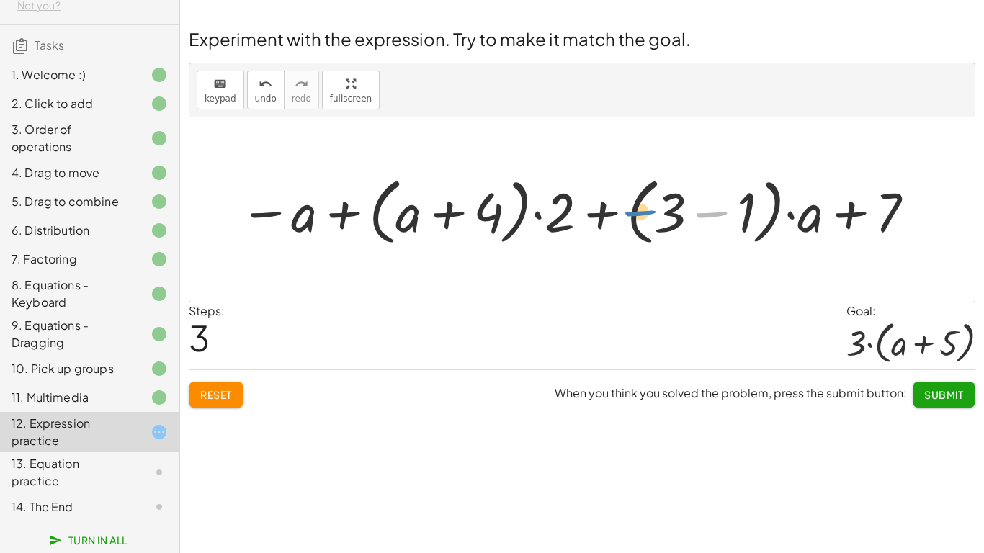
drag, startPoint x: 699, startPoint y: 205, endPoint x: 622, endPoint y: 203, distance: 77.1
click at [622, 203] on div at bounding box center [577, 210] width 691 height 80
drag, startPoint x: 261, startPoint y: 214, endPoint x: 210, endPoint y: 181, distance: 60.5
click at [210, 181] on div "+ · 2 · ( + a + 4 ) − a + · a · ( + 3 − 1 ) + 7 − a + · 2 · ( + a + 4 ) + · a ·…" at bounding box center [581, 209] width 785 height 184
drag, startPoint x: 570, startPoint y: 194, endPoint x: 635, endPoint y: 187, distance: 66.0
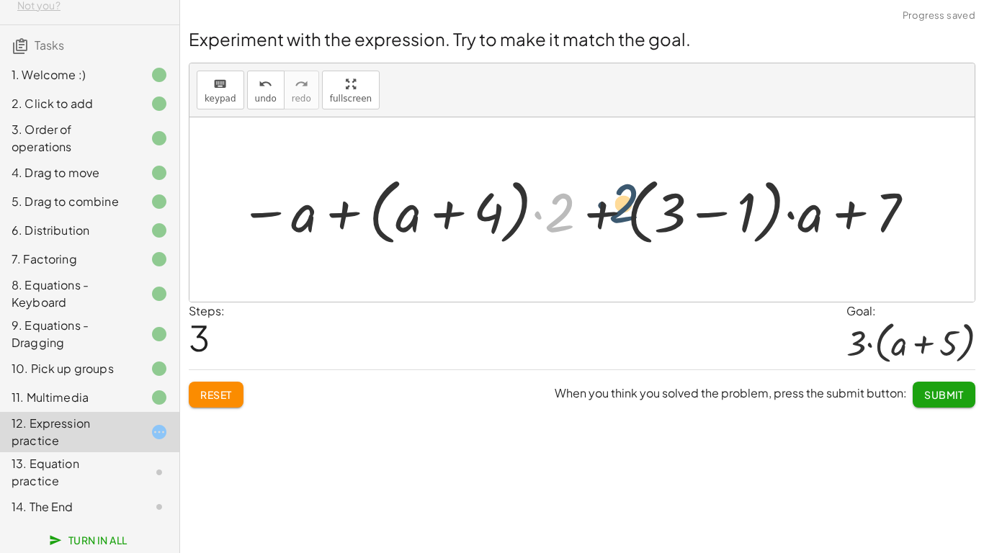
click at [635, 187] on div at bounding box center [577, 210] width 691 height 80
drag, startPoint x: 559, startPoint y: 220, endPoint x: 631, endPoint y: 218, distance: 72.0
click at [631, 218] on div at bounding box center [577, 210] width 691 height 80
click at [705, 214] on div at bounding box center [577, 210] width 691 height 80
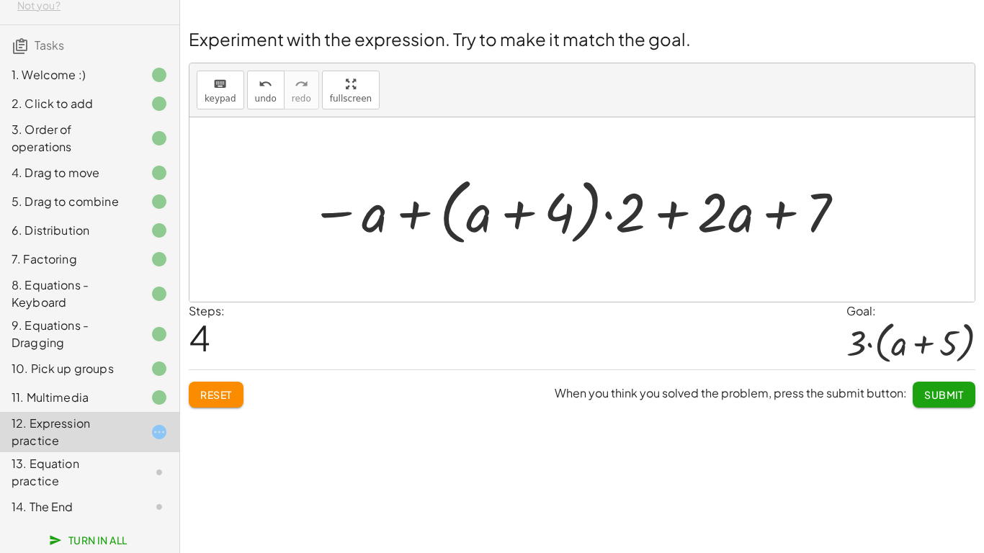
click at [239, 397] on button "Reset" at bounding box center [216, 395] width 55 height 26
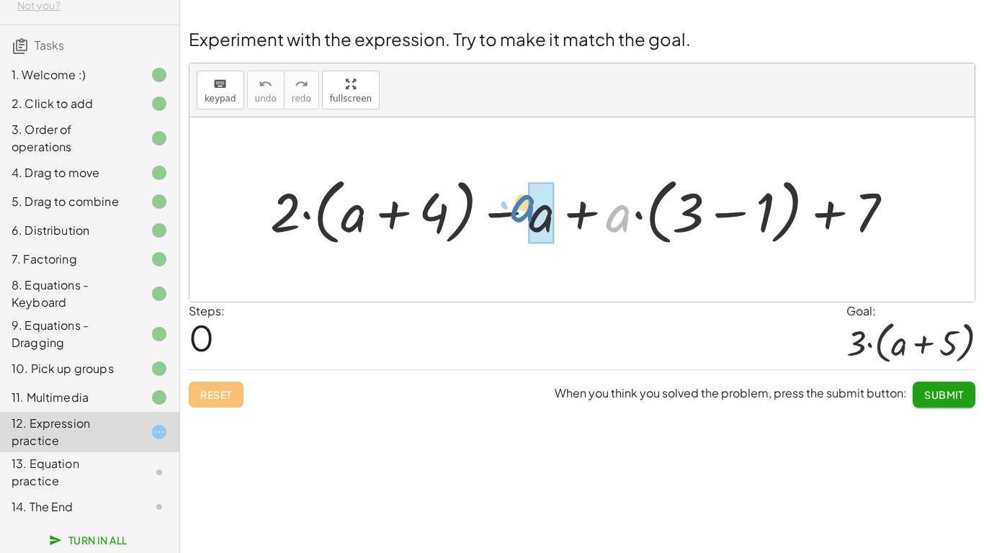
drag, startPoint x: 615, startPoint y: 221, endPoint x: 520, endPoint y: 211, distance: 95.6
click at [520, 211] on div at bounding box center [588, 210] width 650 height 80
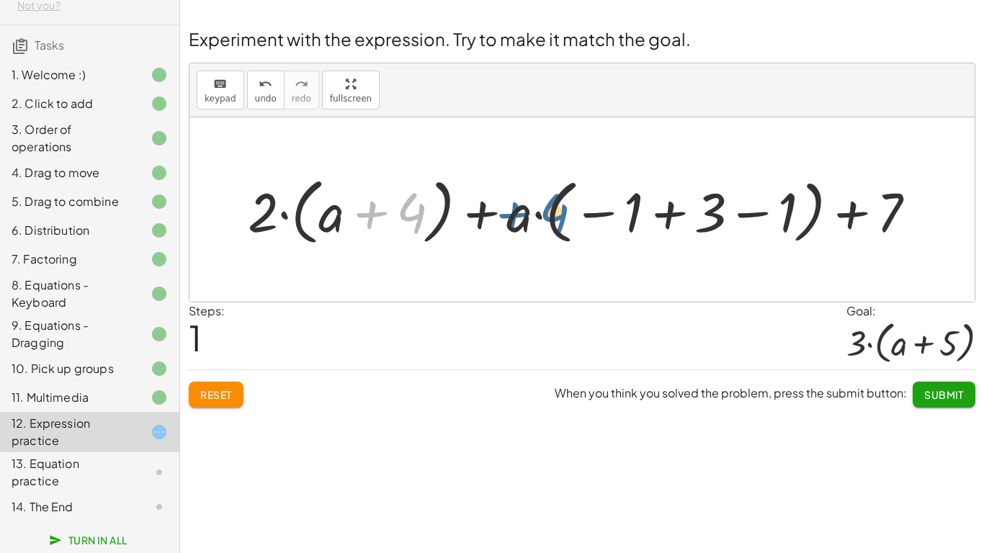
drag, startPoint x: 400, startPoint y: 214, endPoint x: 544, endPoint y: 215, distance: 143.3
click at [544, 215] on div at bounding box center [588, 210] width 694 height 80
drag, startPoint x: 323, startPoint y: 228, endPoint x: 266, endPoint y: 217, distance: 57.2
click at [266, 217] on div at bounding box center [588, 210] width 694 height 80
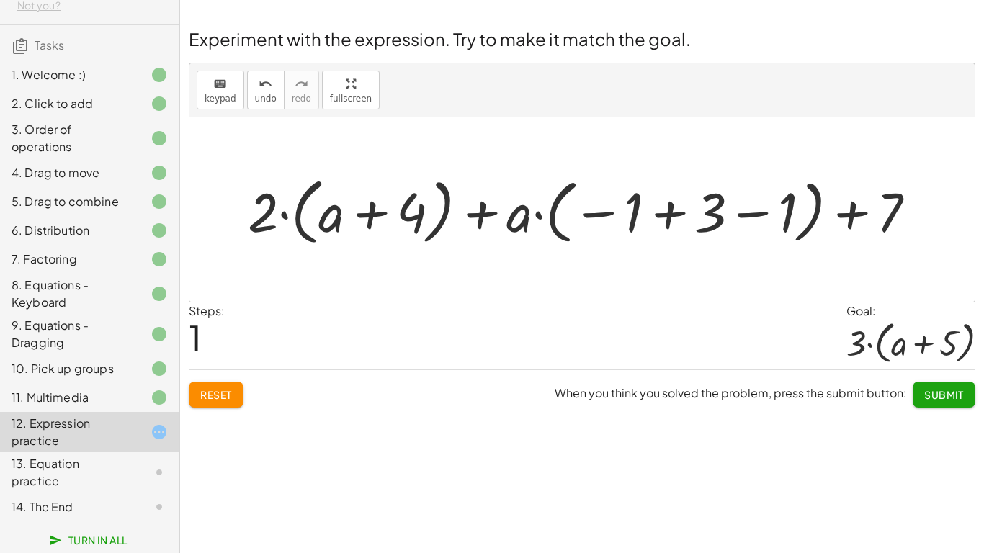
click at [659, 221] on div at bounding box center [588, 210] width 694 height 80
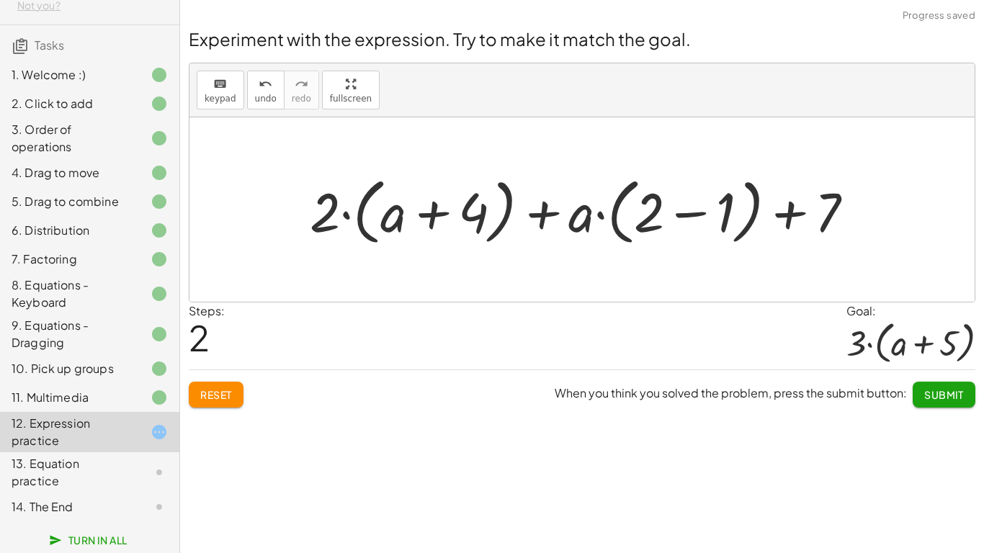
click at [659, 221] on div at bounding box center [587, 210] width 570 height 80
click at [683, 217] on div at bounding box center [587, 210] width 570 height 80
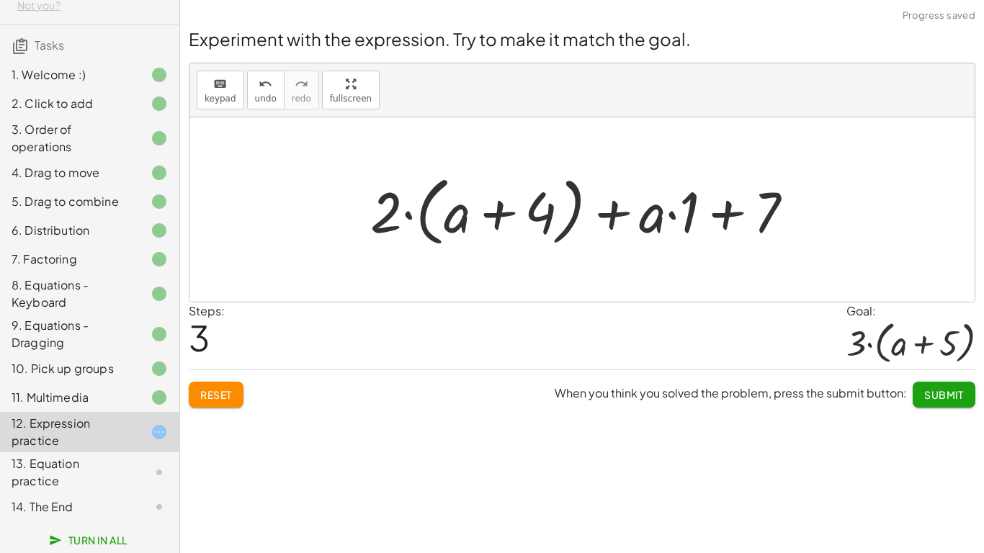
click at [492, 233] on div at bounding box center [587, 210] width 449 height 83
click at [493, 233] on div at bounding box center [587, 210] width 449 height 83
click at [496, 233] on div at bounding box center [587, 210] width 449 height 83
drag, startPoint x: 392, startPoint y: 212, endPoint x: 725, endPoint y: 166, distance: 336.7
click at [516, 224] on div at bounding box center [587, 210] width 449 height 83
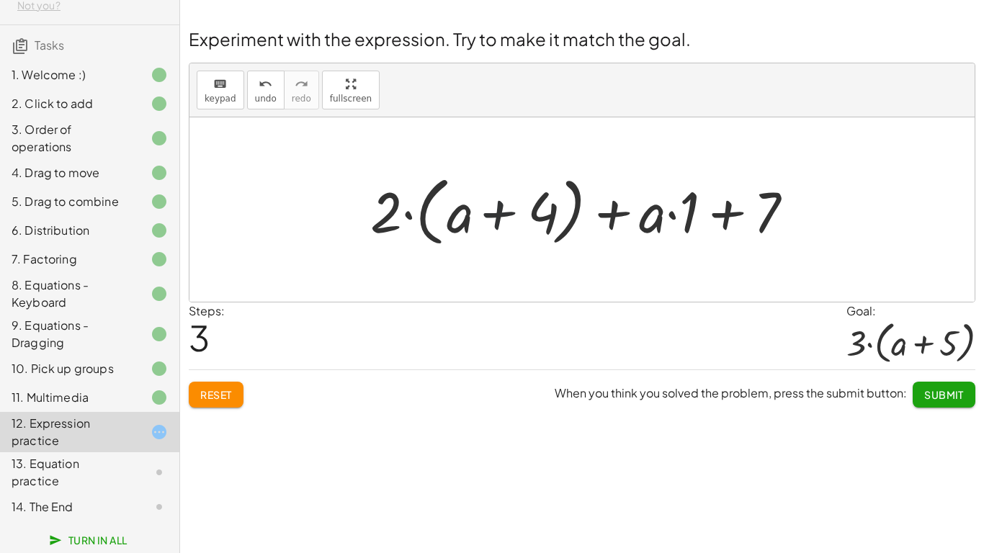
click at [516, 224] on div at bounding box center [587, 210] width 449 height 83
click at [665, 226] on div at bounding box center [587, 210] width 449 height 83
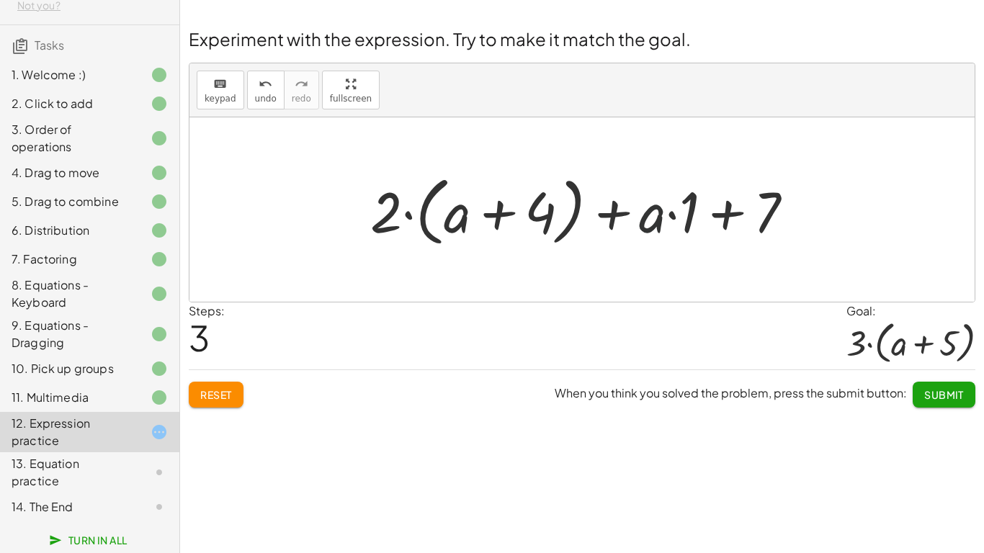
click at [665, 226] on div at bounding box center [587, 210] width 449 height 83
click at [662, 224] on div at bounding box center [587, 210] width 449 height 83
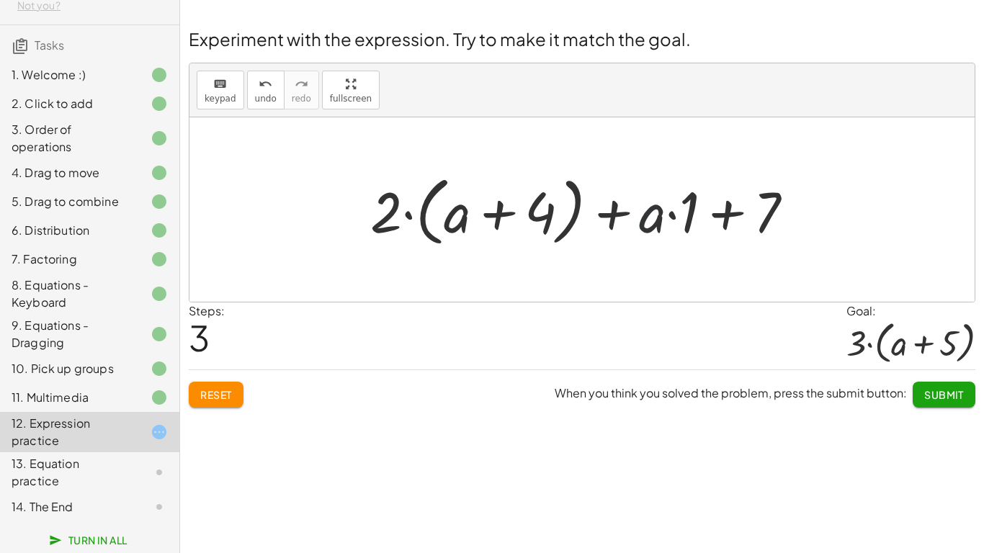
click at [662, 224] on div at bounding box center [587, 210] width 449 height 83
drag, startPoint x: 662, startPoint y: 224, endPoint x: 444, endPoint y: 169, distance: 225.1
click at [444, 169] on div at bounding box center [587, 210] width 449 height 83
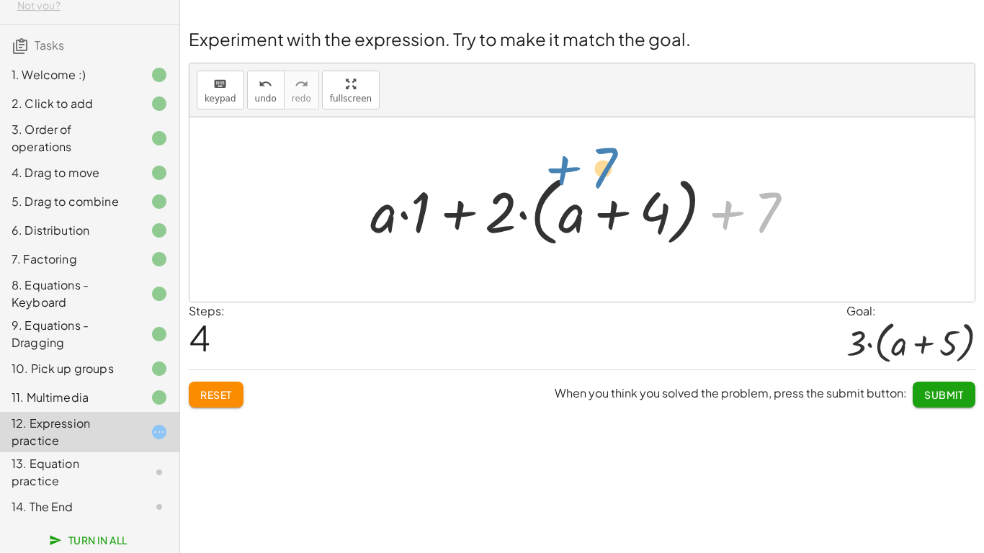
drag, startPoint x: 736, startPoint y: 208, endPoint x: 572, endPoint y: 163, distance: 170.1
click at [572, 163] on div "+ · 2 · ( + a + 4 ) − a + · a · ( + 3 − 1 ) + 7 + · 2 · ( + a + 4 ) + · a · ( −…" at bounding box center [581, 209] width 785 height 184
drag, startPoint x: 755, startPoint y: 208, endPoint x: 537, endPoint y: 199, distance: 217.7
click at [537, 199] on div at bounding box center [587, 210] width 449 height 83
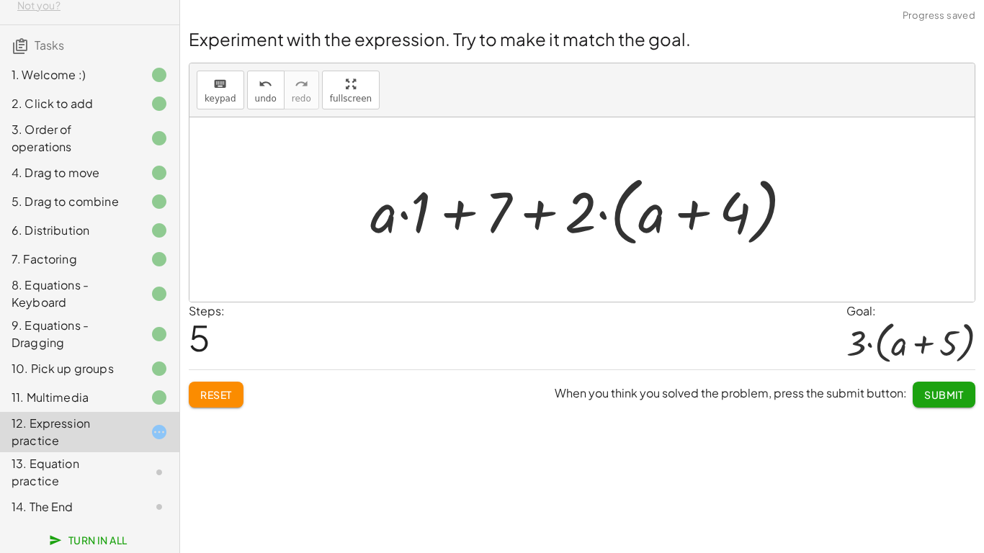
click at [645, 198] on div at bounding box center [587, 210] width 449 height 83
click at [653, 232] on div at bounding box center [587, 210] width 449 height 83
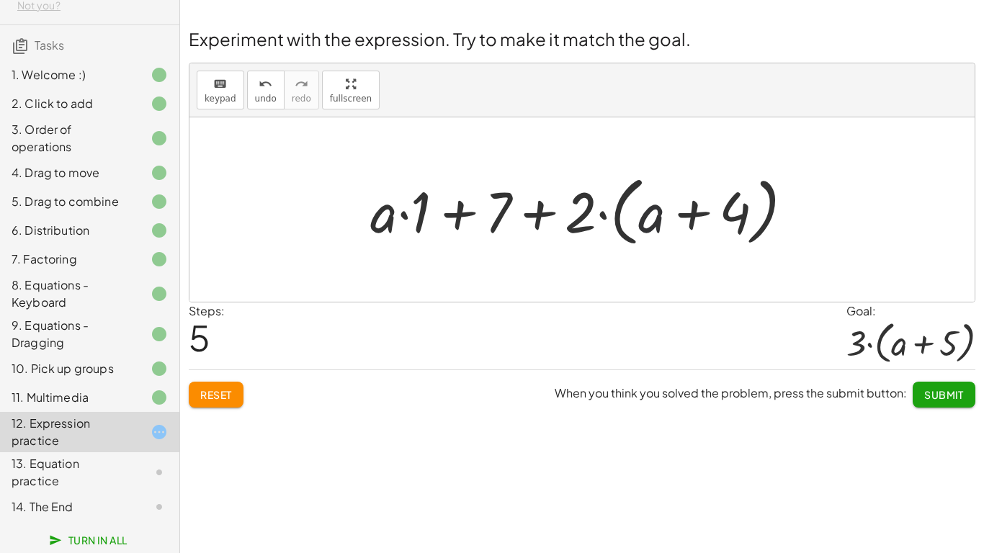
click at [653, 232] on div at bounding box center [587, 210] width 449 height 83
click at [738, 215] on div at bounding box center [587, 210] width 449 height 83
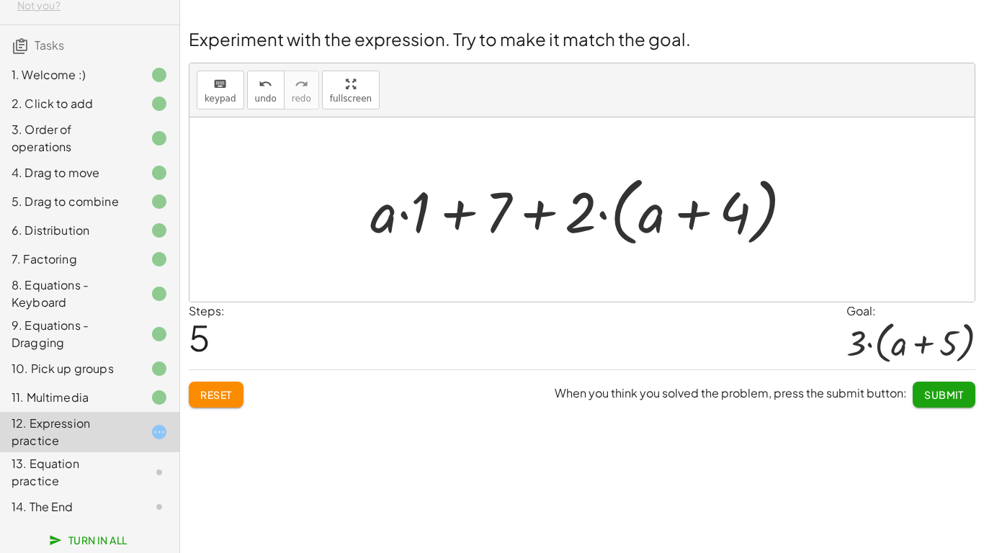
click at [738, 215] on div at bounding box center [587, 210] width 449 height 83
click at [256, 94] on span "undo" at bounding box center [266, 99] width 22 height 10
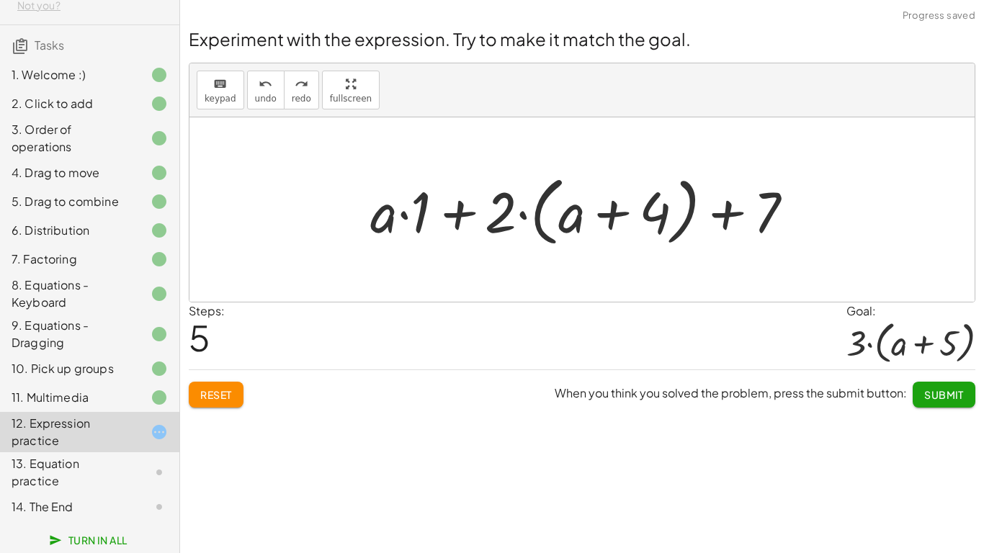
click at [235, 405] on button "Reset" at bounding box center [216, 395] width 55 height 26
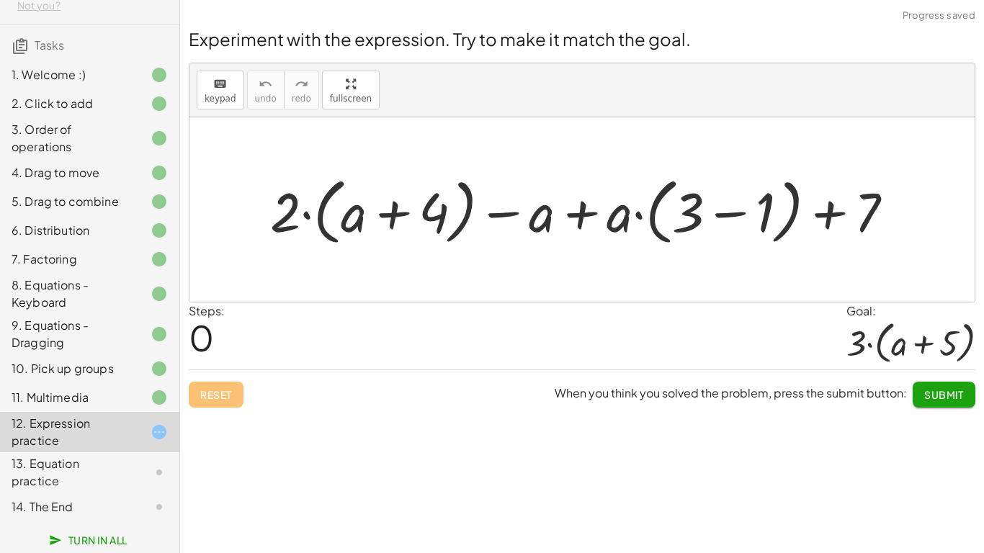
click at [30, 287] on div "8. Equations - Keyboard" at bounding box center [70, 294] width 116 height 35
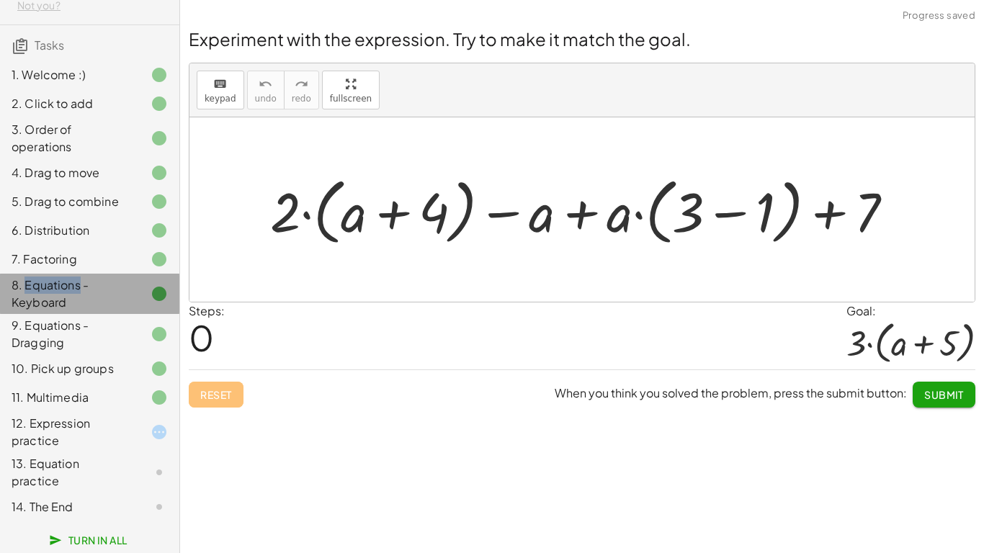
click at [30, 287] on div "8. Equations - Keyboard" at bounding box center [70, 294] width 116 height 35
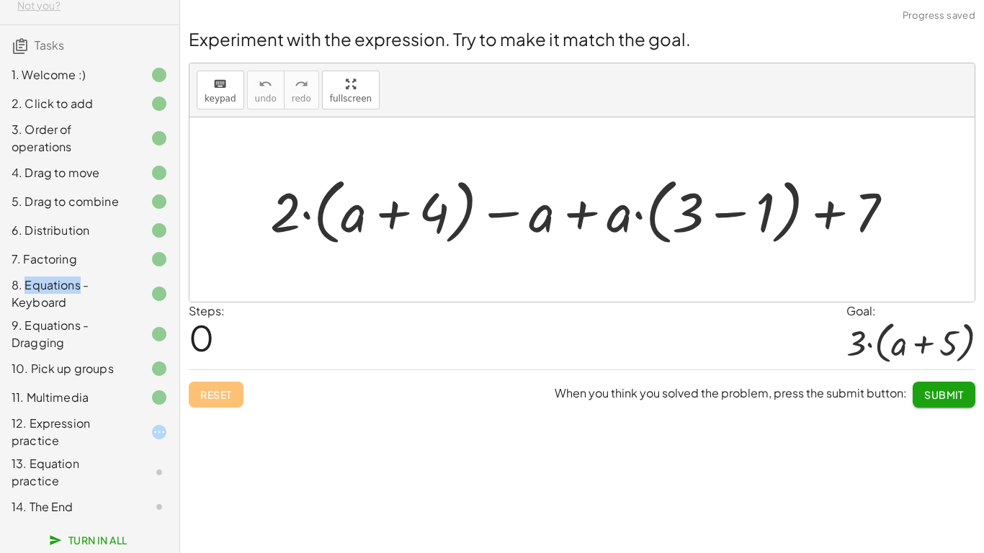
click at [30, 287] on div "8. Equations - Keyboard" at bounding box center [70, 294] width 116 height 35
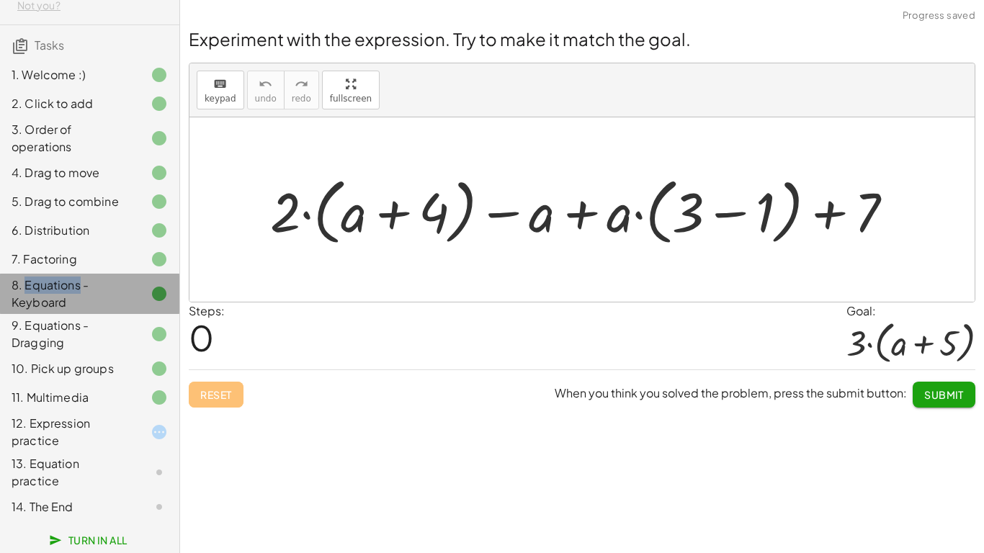
click at [30, 287] on div "8. Equations - Keyboard" at bounding box center [70, 294] width 116 height 35
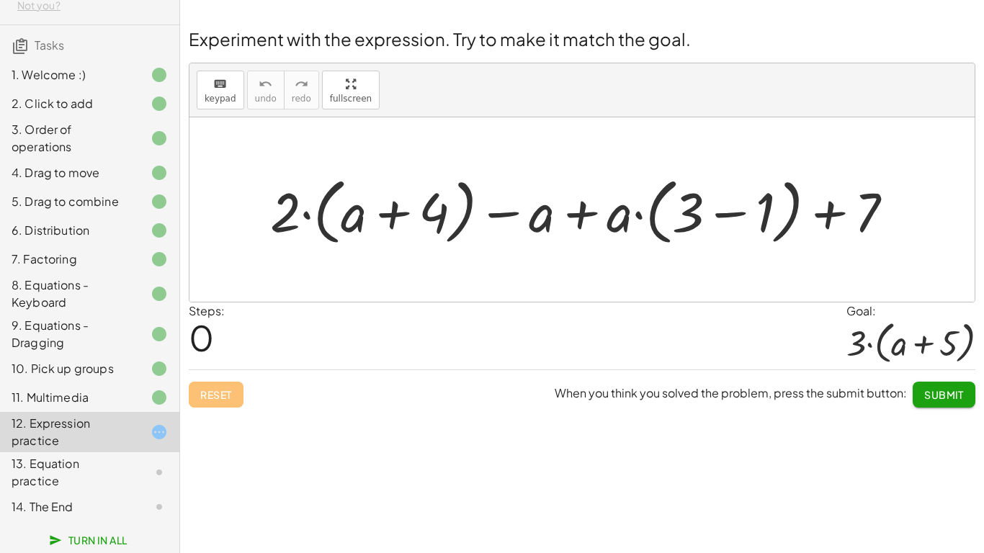
click at [32, 226] on div "6. Distribution" at bounding box center [70, 230] width 116 height 17
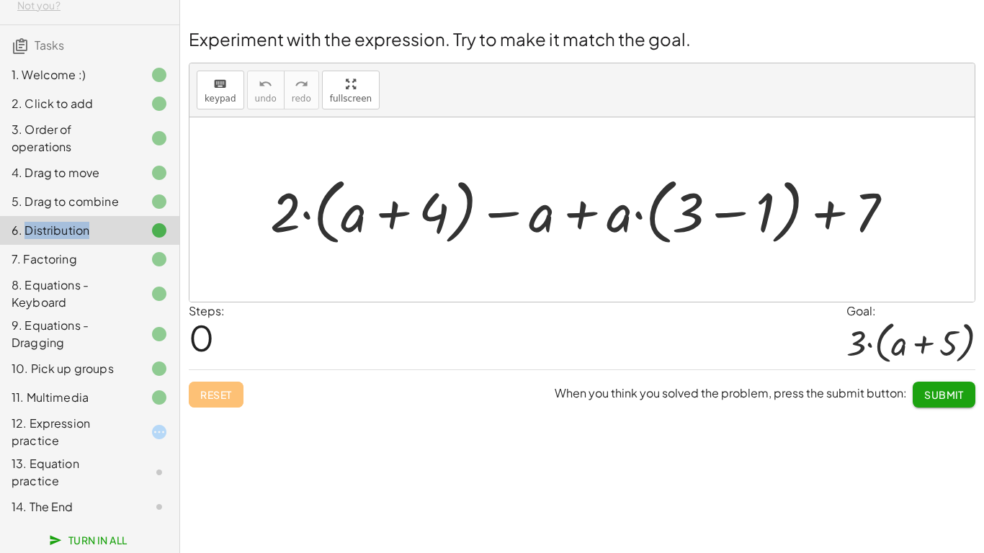
click at [32, 226] on div "6. Distribution" at bounding box center [70, 230] width 116 height 17
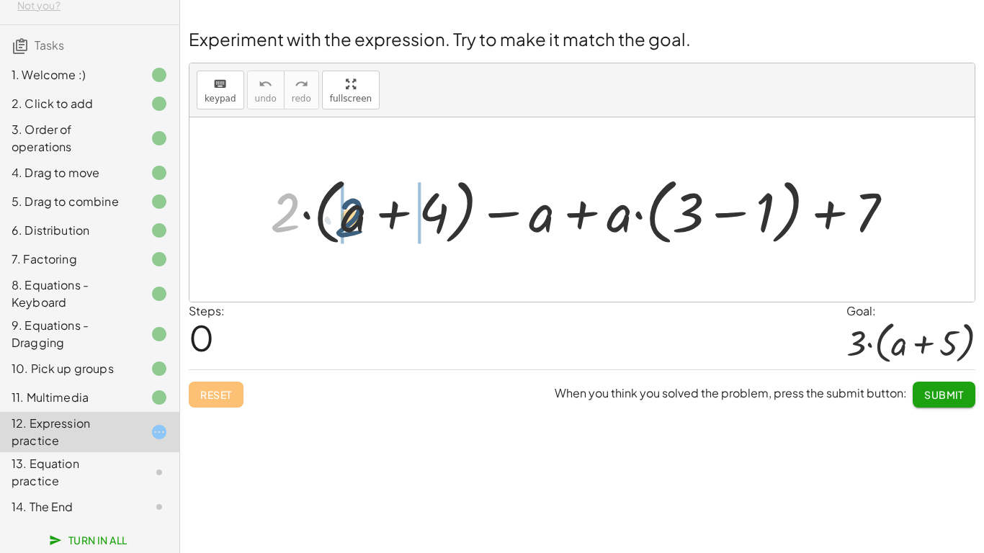
drag, startPoint x: 296, startPoint y: 210, endPoint x: 360, endPoint y: 217, distance: 64.4
click at [360, 217] on div at bounding box center [588, 210] width 650 height 80
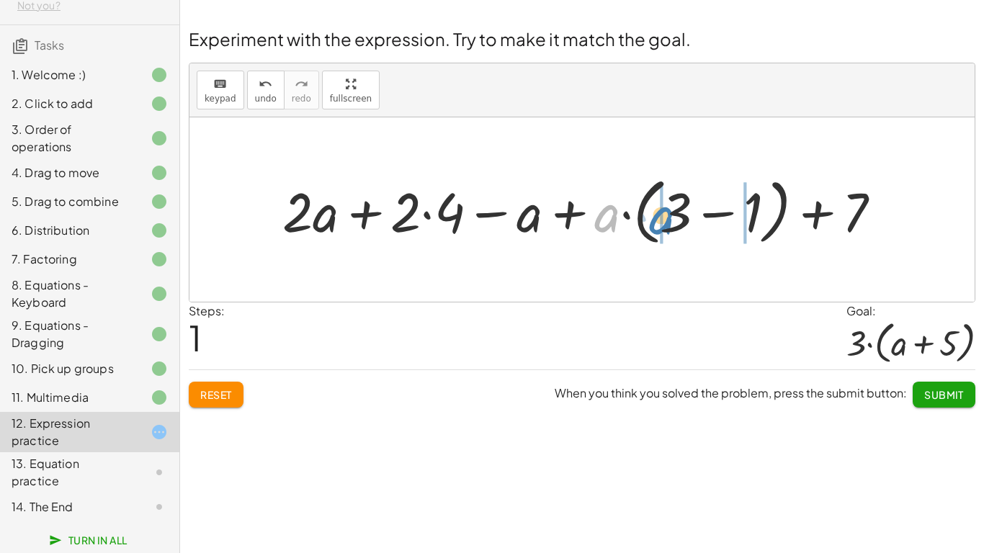
drag, startPoint x: 614, startPoint y: 230, endPoint x: 670, endPoint y: 233, distance: 56.2
click at [670, 233] on div at bounding box center [587, 210] width 625 height 80
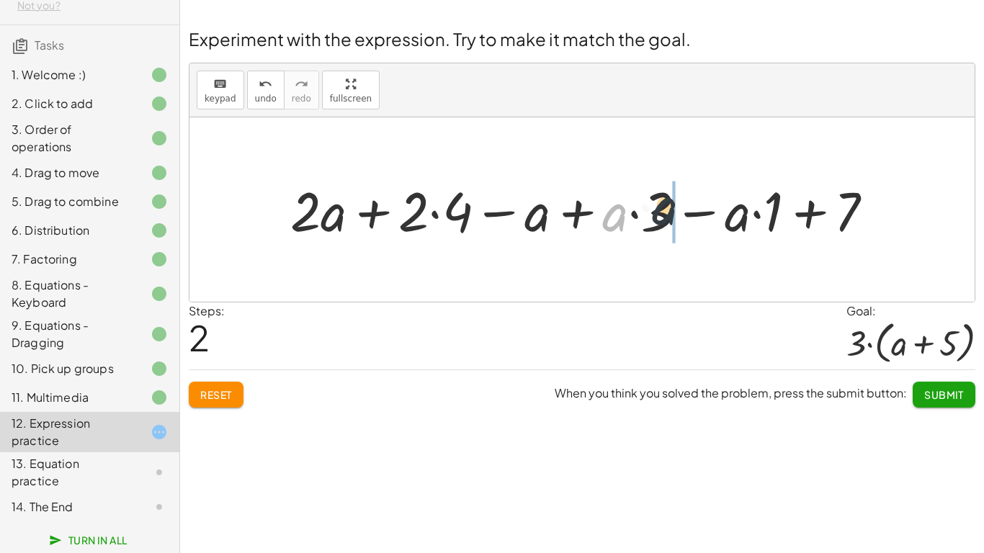
drag, startPoint x: 615, startPoint y: 220, endPoint x: 673, endPoint y: 217, distance: 57.7
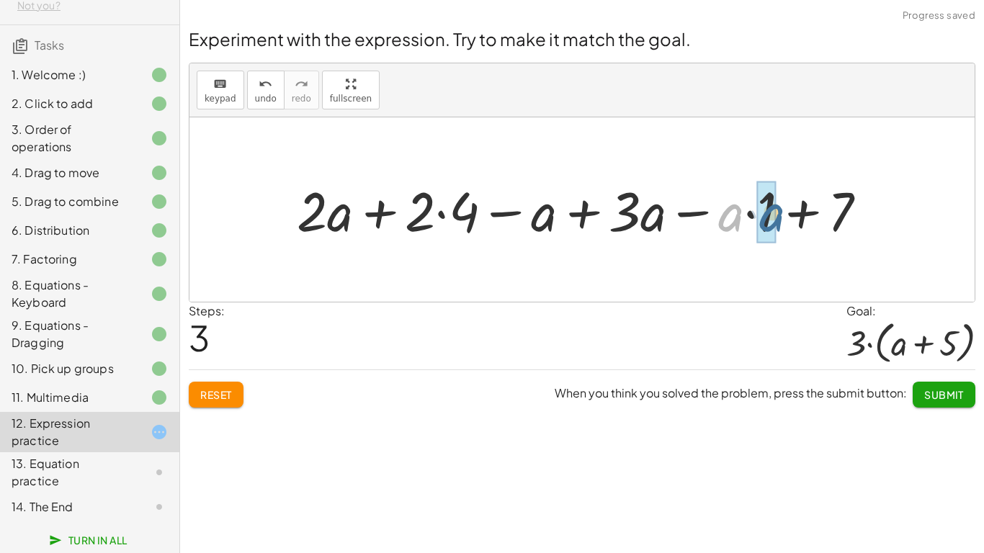
drag, startPoint x: 729, startPoint y: 225, endPoint x: 772, endPoint y: 225, distance: 43.2
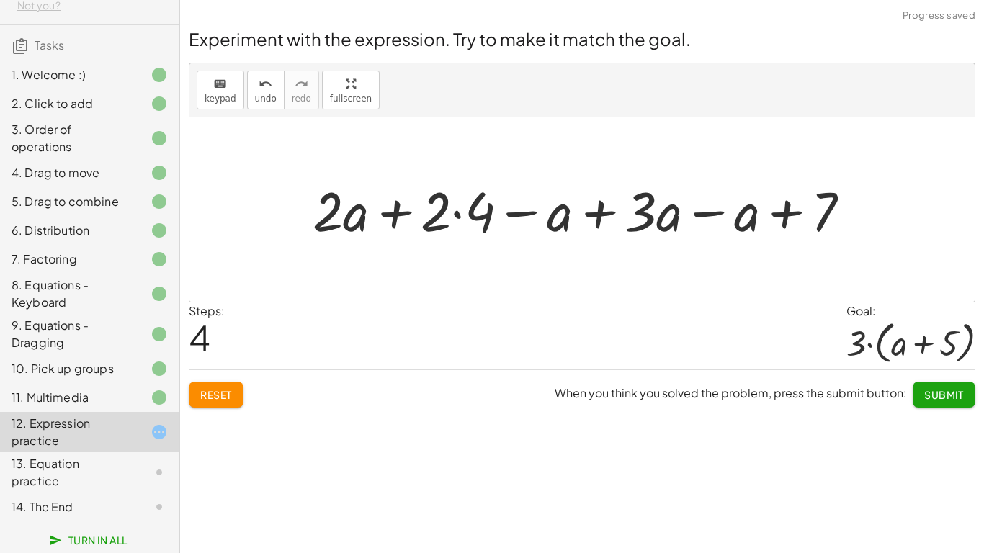
click at [443, 220] on div at bounding box center [587, 209] width 564 height 71
drag, startPoint x: 443, startPoint y: 220, endPoint x: 477, endPoint y: 223, distance: 34.0
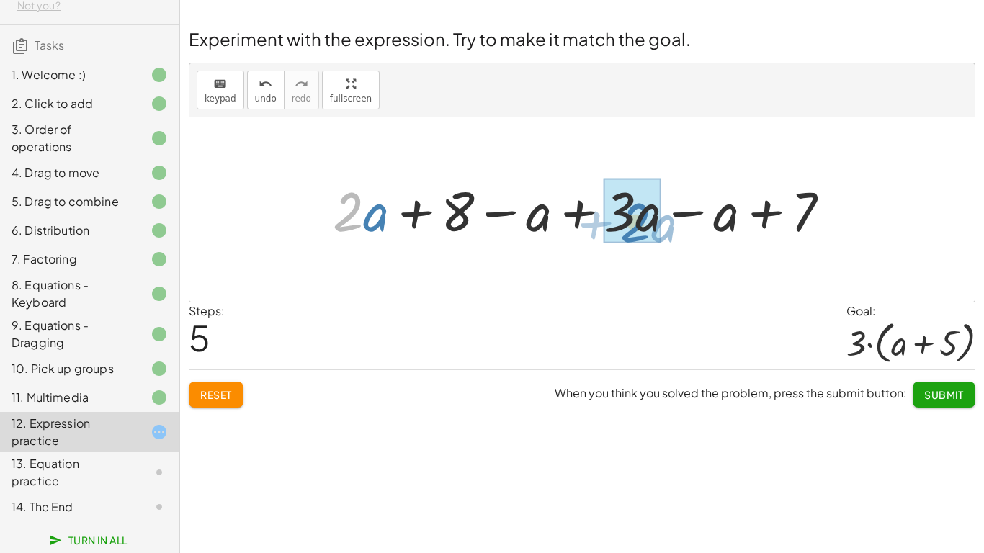
drag, startPoint x: 353, startPoint y: 225, endPoint x: 637, endPoint y: 233, distance: 284.6
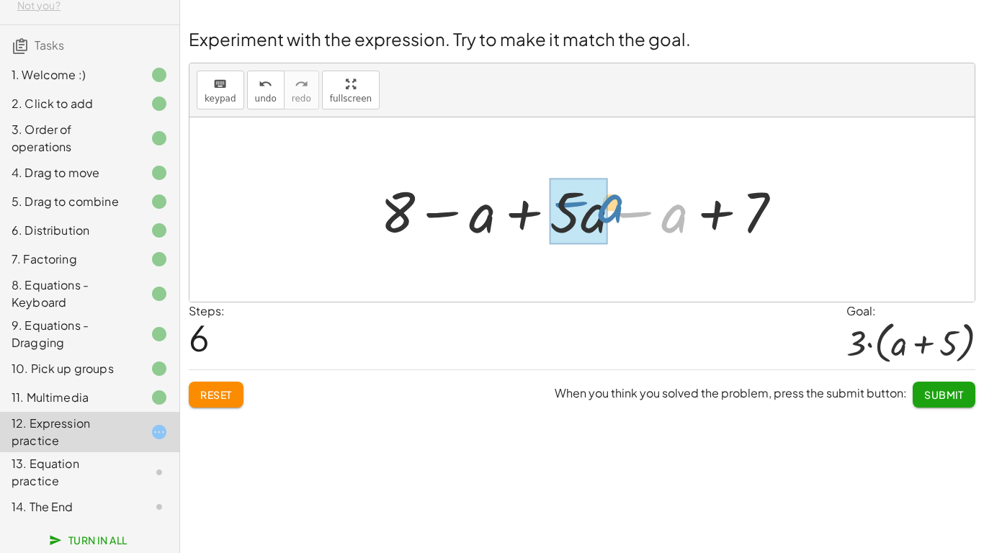
drag, startPoint x: 671, startPoint y: 220, endPoint x: 600, endPoint y: 210, distance: 71.9
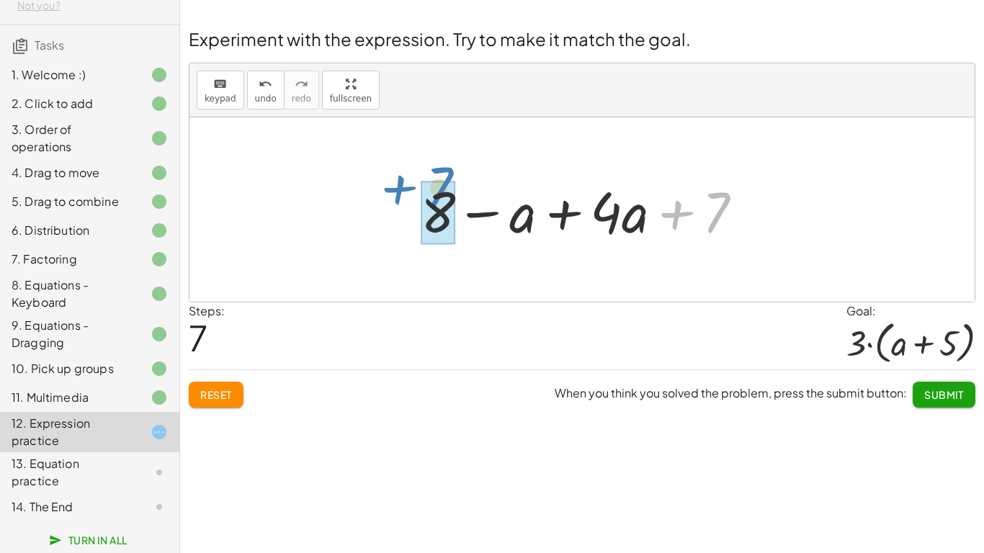
drag, startPoint x: 712, startPoint y: 228, endPoint x: 433, endPoint y: 202, distance: 280.6
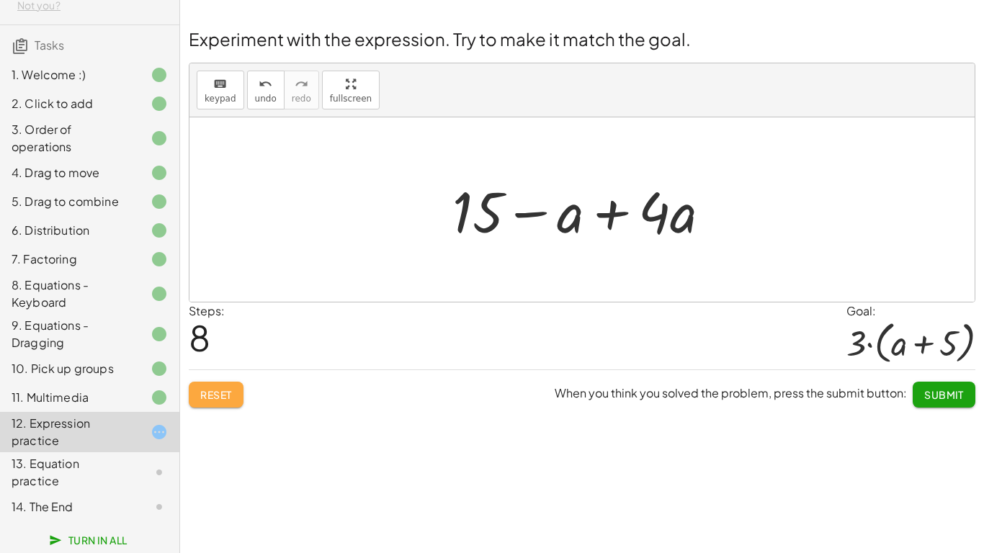
click at [222, 394] on span "Reset" at bounding box center [216, 394] width 32 height 13
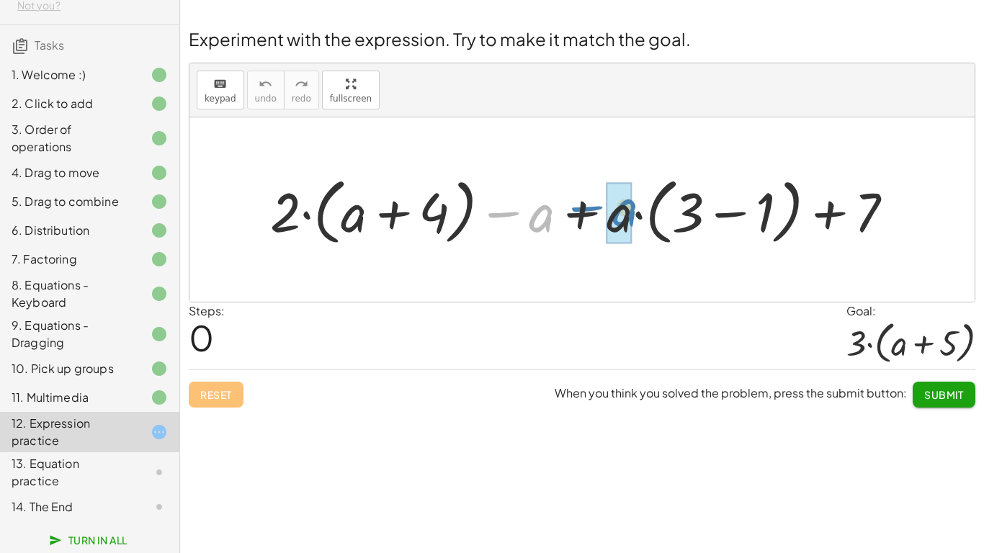
drag, startPoint x: 508, startPoint y: 210, endPoint x: 591, endPoint y: 204, distance: 83.0
click at [591, 204] on div at bounding box center [588, 210] width 650 height 80
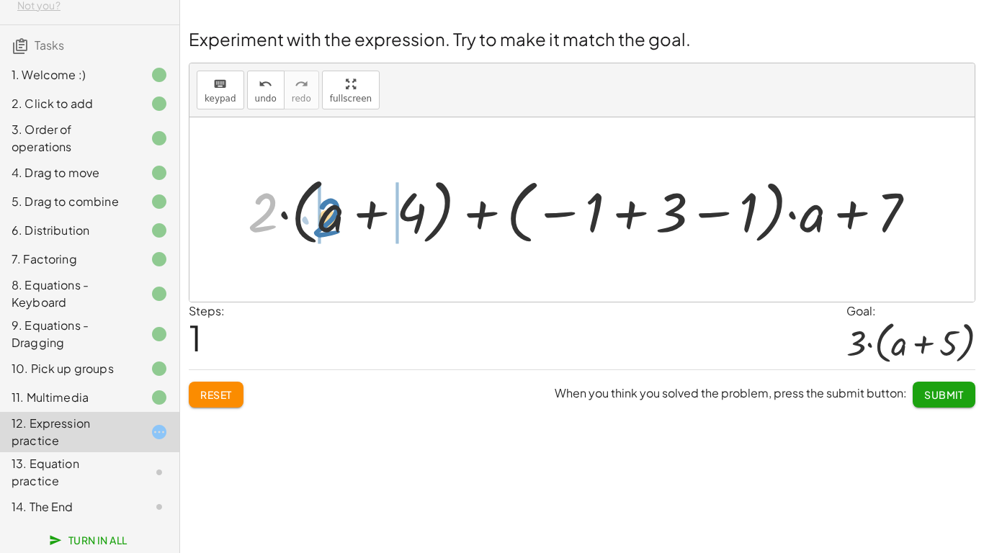
drag, startPoint x: 267, startPoint y: 210, endPoint x: 334, endPoint y: 216, distance: 67.3
click at [334, 216] on div at bounding box center [588, 210] width 694 height 80
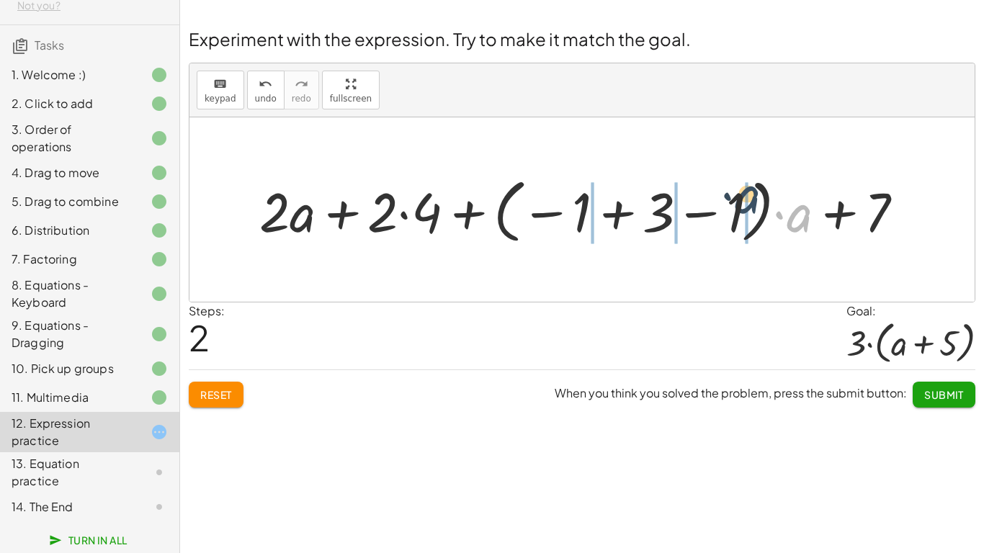
drag, startPoint x: 799, startPoint y: 223, endPoint x: 748, endPoint y: 205, distance: 53.5
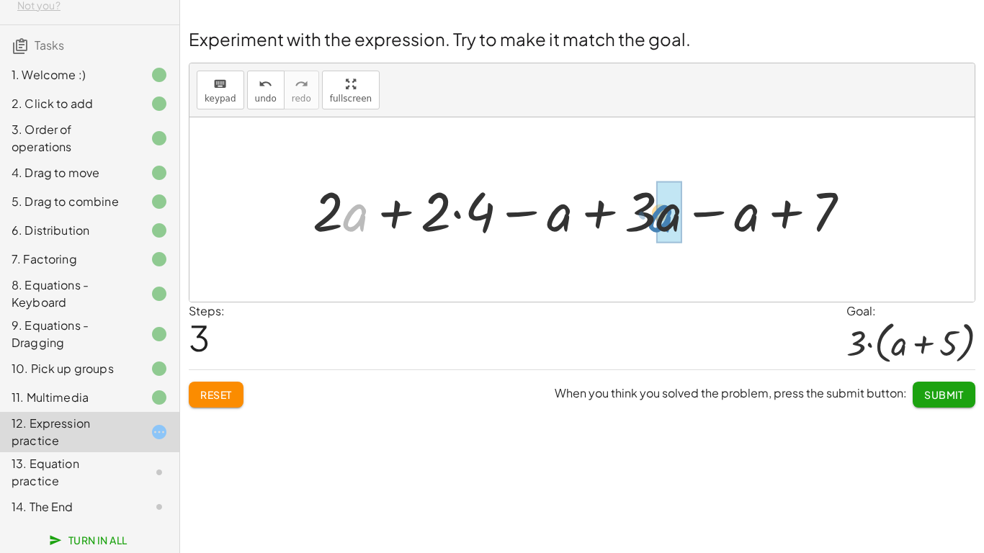
drag, startPoint x: 358, startPoint y: 218, endPoint x: 667, endPoint y: 218, distance: 308.9
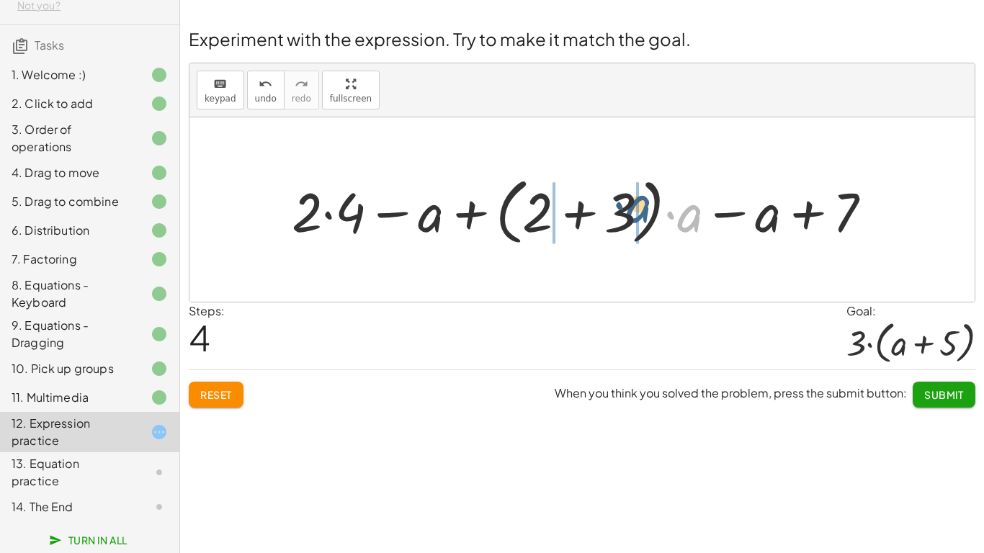
drag, startPoint x: 683, startPoint y: 222, endPoint x: 632, endPoint y: 212, distance: 52.7
click at [632, 212] on div at bounding box center [587, 210] width 606 height 80
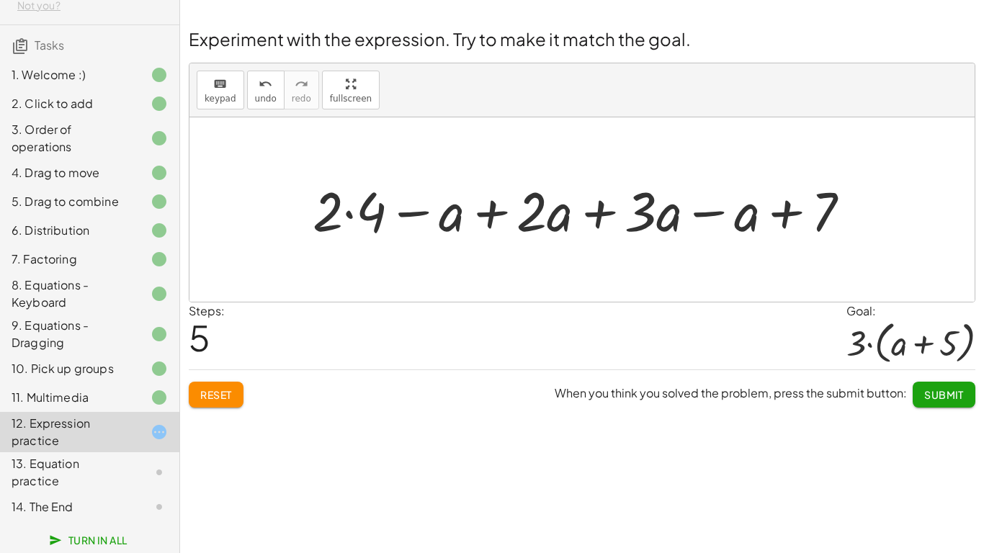
click at [216, 387] on button "Reset" at bounding box center [216, 395] width 55 height 26
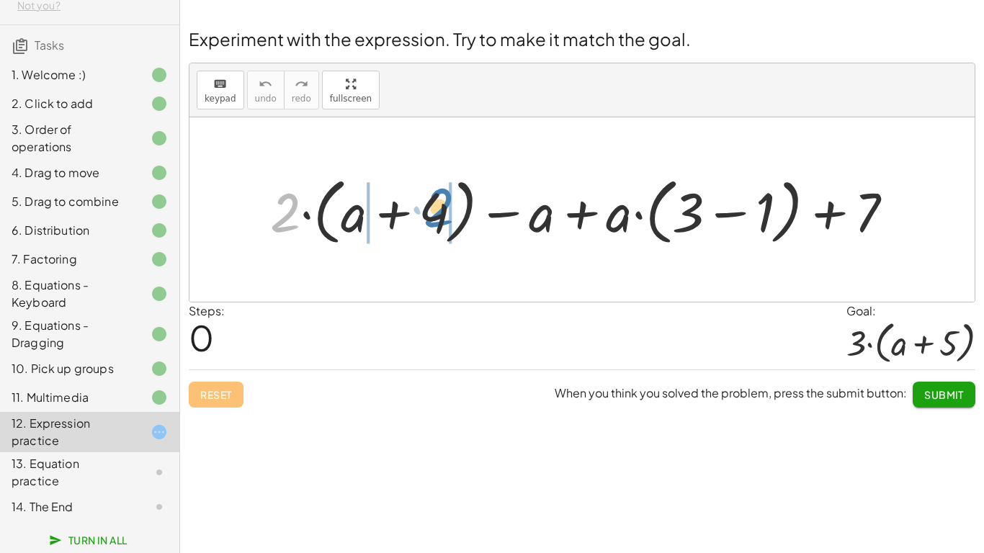
drag, startPoint x: 280, startPoint y: 226, endPoint x: 434, endPoint y: 222, distance: 154.2
click at [434, 222] on div at bounding box center [588, 210] width 650 height 80
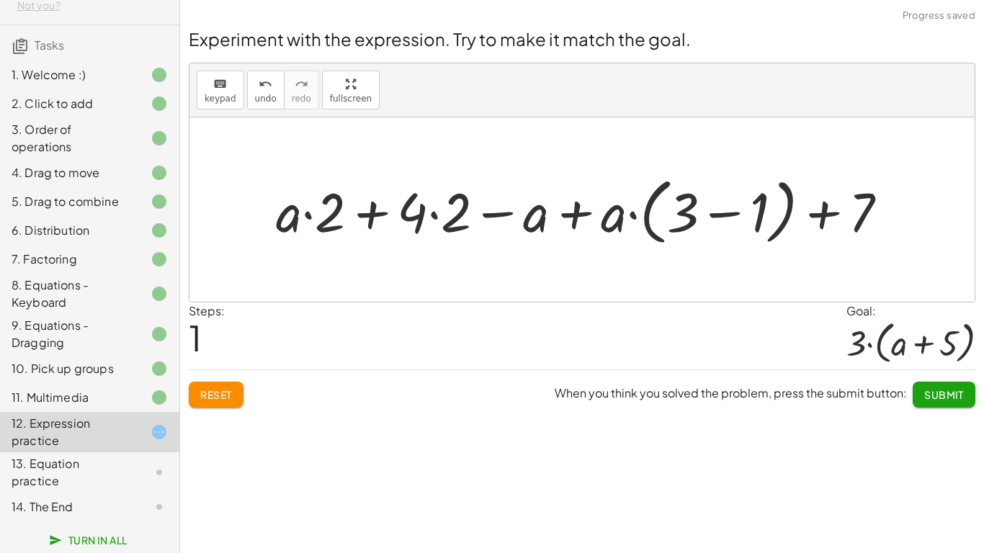
click at [434, 222] on div at bounding box center [588, 210] width 638 height 80
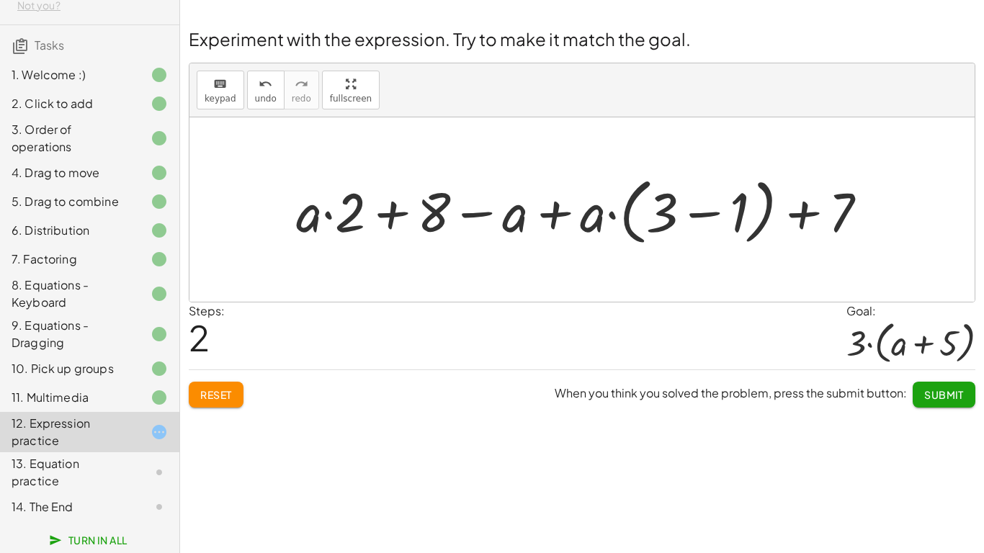
click at [668, 233] on div at bounding box center [587, 210] width 597 height 80
click at [688, 206] on div at bounding box center [587, 210] width 597 height 80
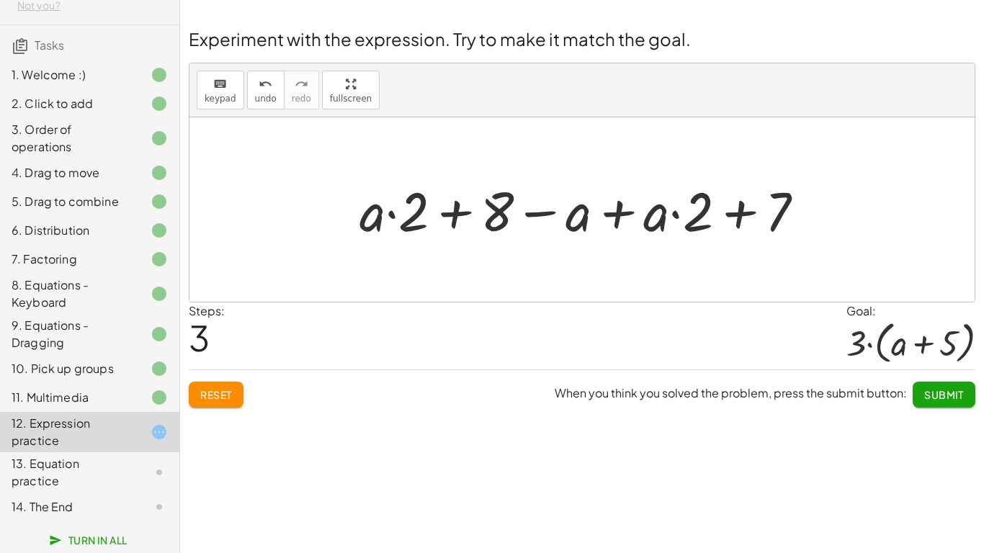
click at [441, 226] on div at bounding box center [587, 209] width 470 height 71
click at [223, 383] on button "Reset" at bounding box center [216, 395] width 55 height 26
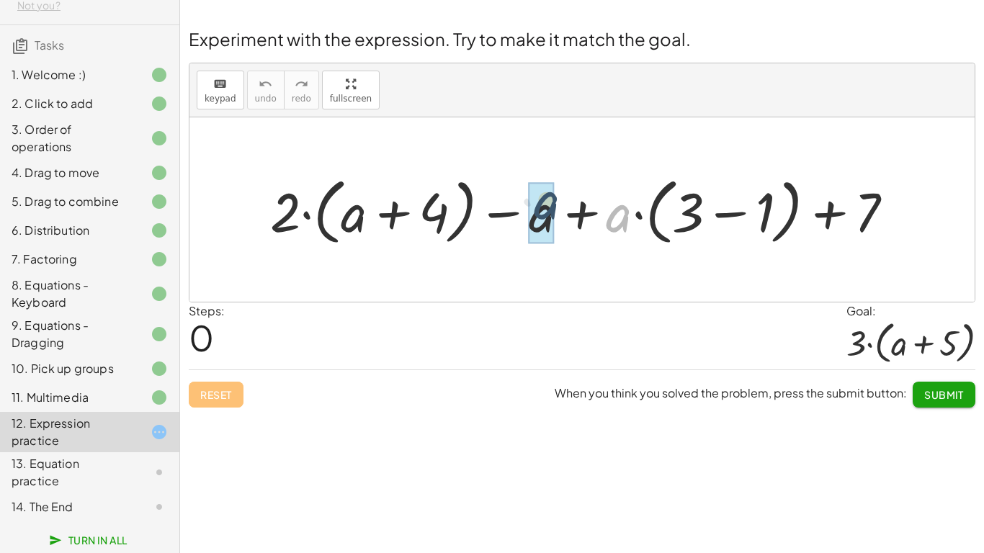
drag, startPoint x: 614, startPoint y: 228, endPoint x: 540, endPoint y: 215, distance: 74.6
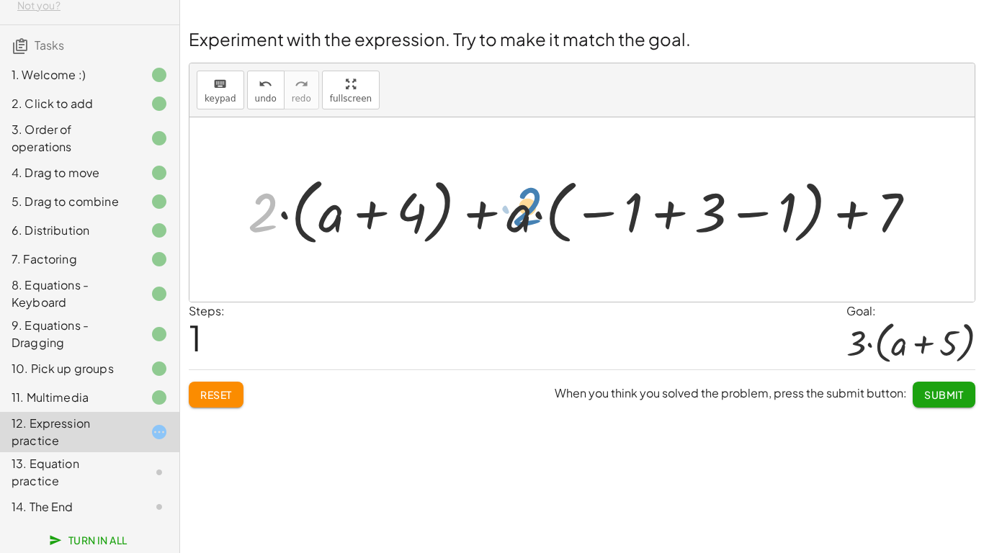
drag, startPoint x: 264, startPoint y: 212, endPoint x: 530, endPoint y: 205, distance: 266.6
click at [530, 205] on div at bounding box center [588, 210] width 694 height 80
click at [722, 222] on div at bounding box center [588, 210] width 694 height 80
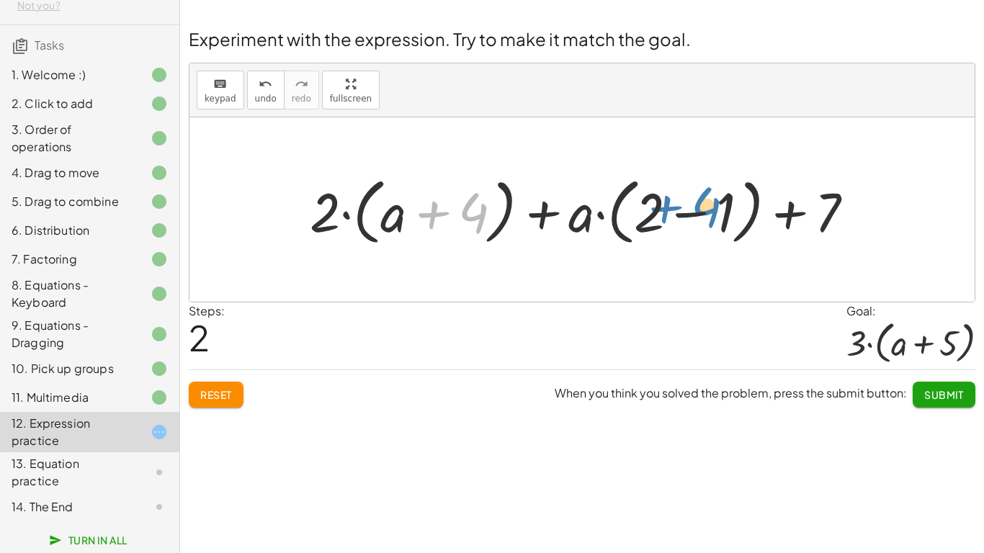
drag, startPoint x: 486, startPoint y: 215, endPoint x: 722, endPoint y: 209, distance: 235.6
click at [722, 209] on div at bounding box center [587, 210] width 570 height 80
click at [224, 393] on span "Reset" at bounding box center [216, 394] width 32 height 13
